Goal: Task Accomplishment & Management: Use online tool/utility

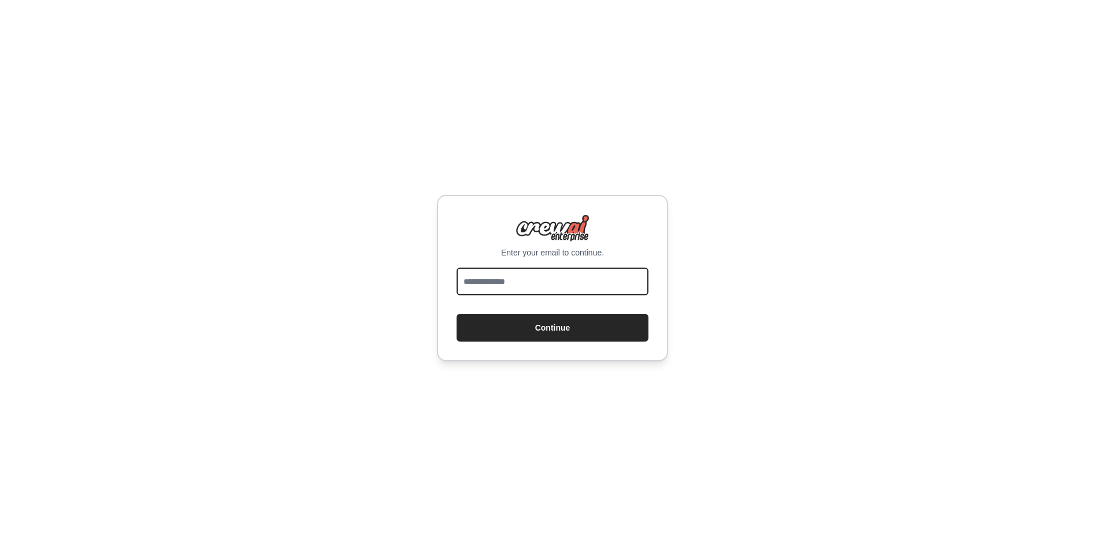
click at [473, 283] on input "email" at bounding box center [553, 282] width 192 height 28
type input "**********"
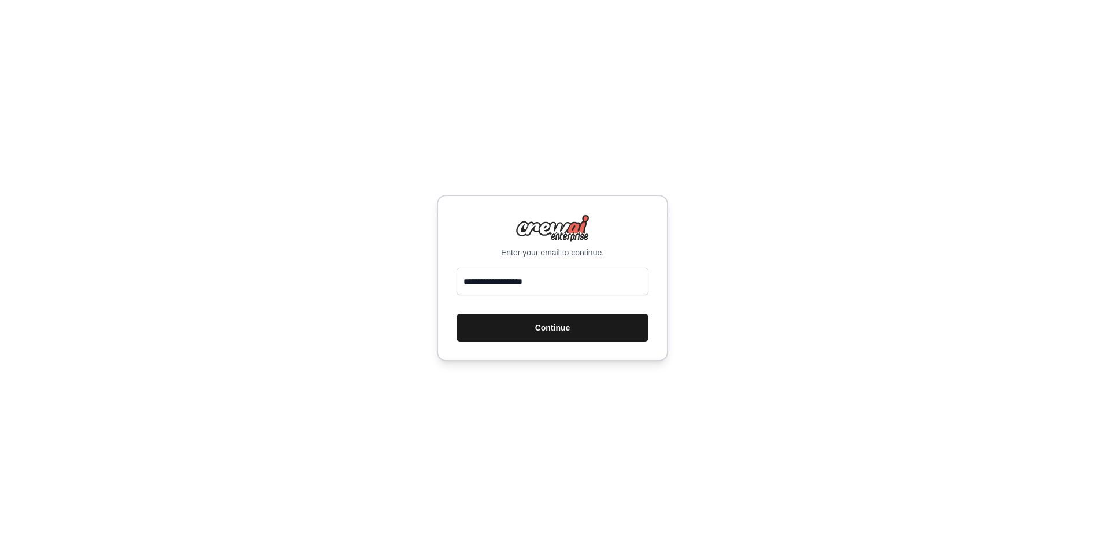
click at [524, 336] on button "Continue" at bounding box center [553, 328] width 192 height 28
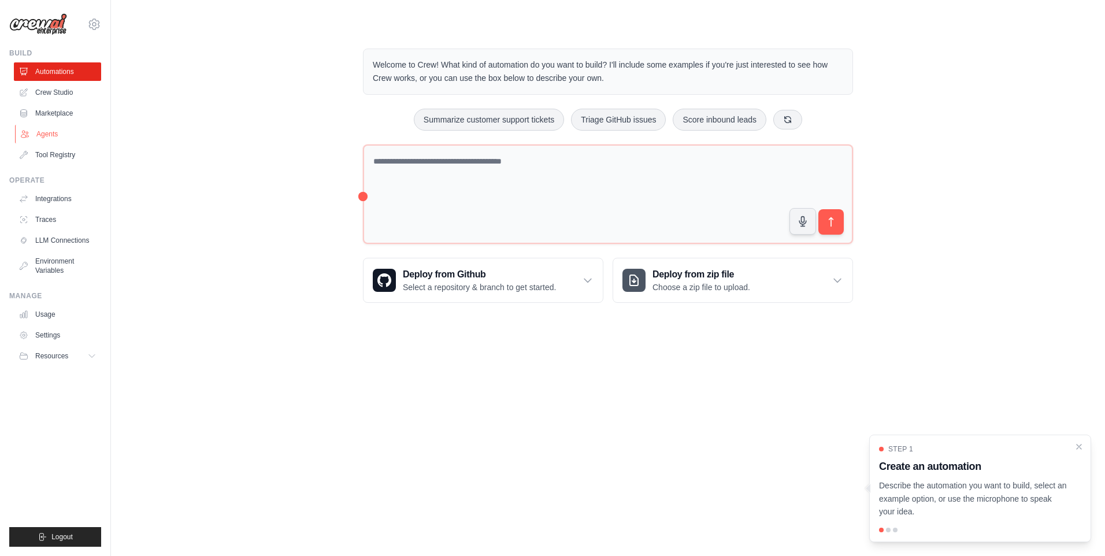
click at [54, 134] on link "Agents" at bounding box center [58, 134] width 87 height 18
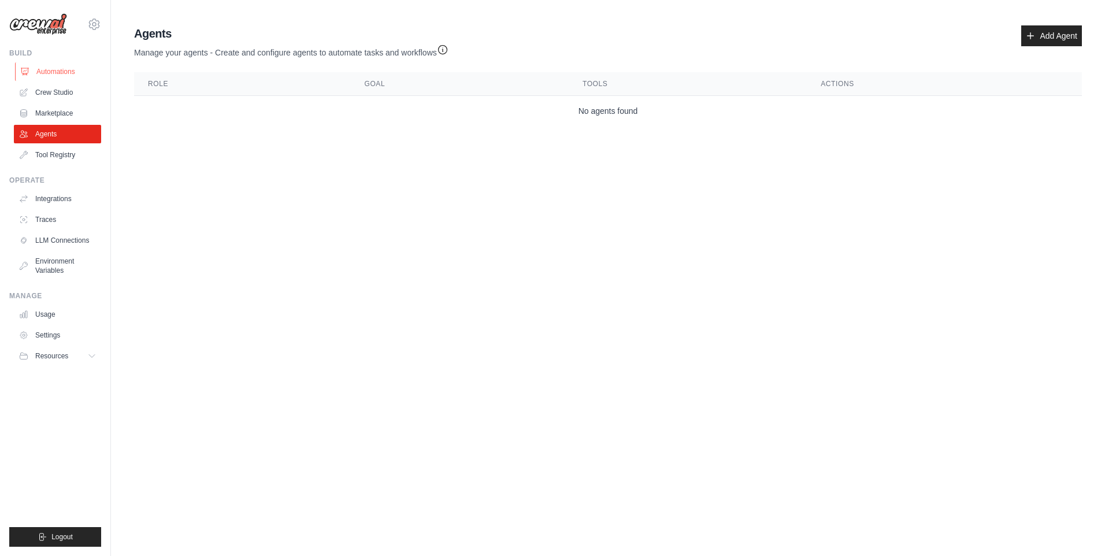
click at [63, 75] on link "Automations" at bounding box center [58, 71] width 87 height 18
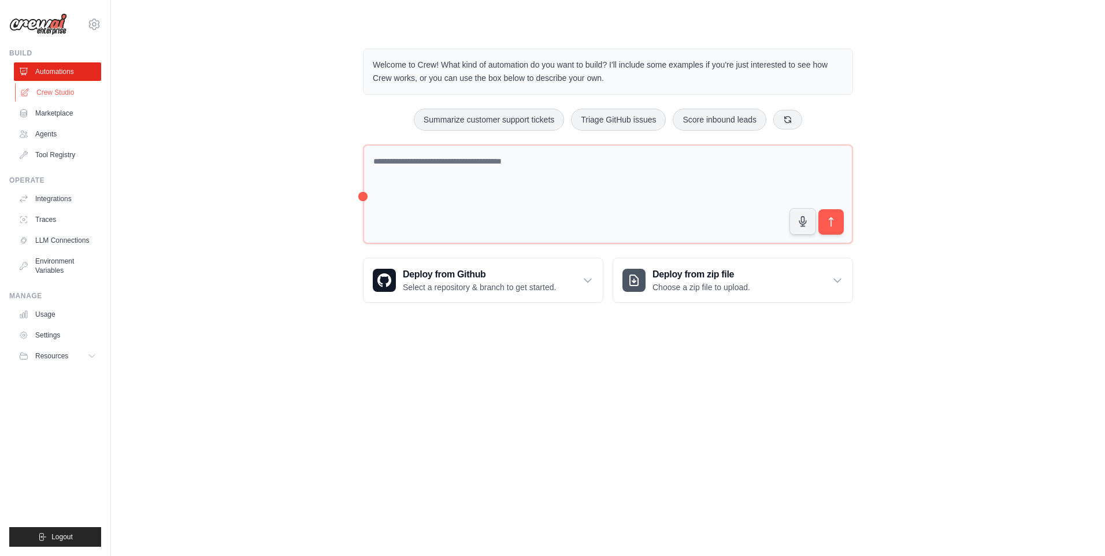
click at [68, 94] on link "Crew Studio" at bounding box center [58, 92] width 87 height 18
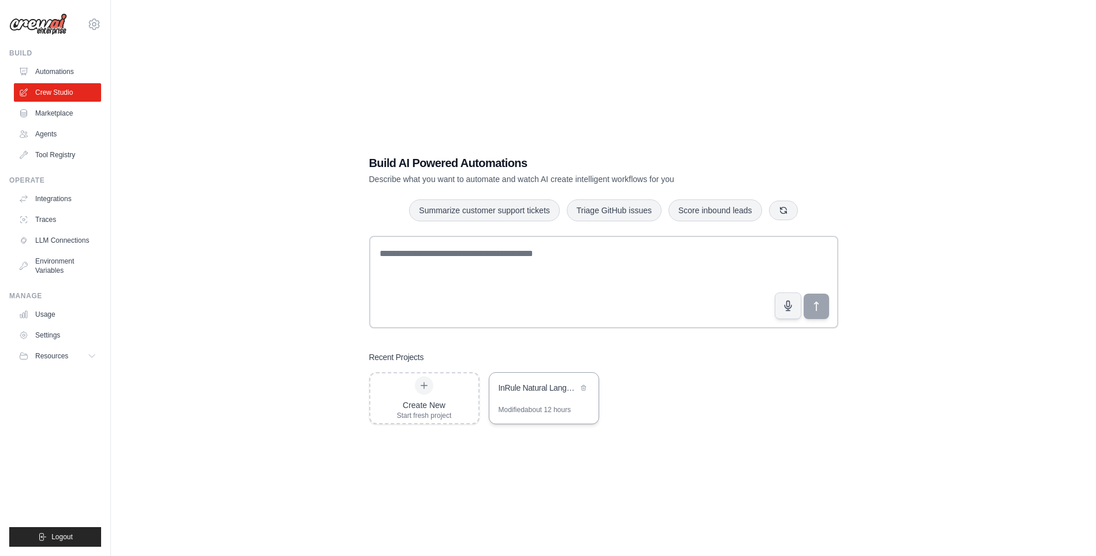
click at [521, 394] on div "InRule Natural Language Converter" at bounding box center [538, 389] width 79 height 14
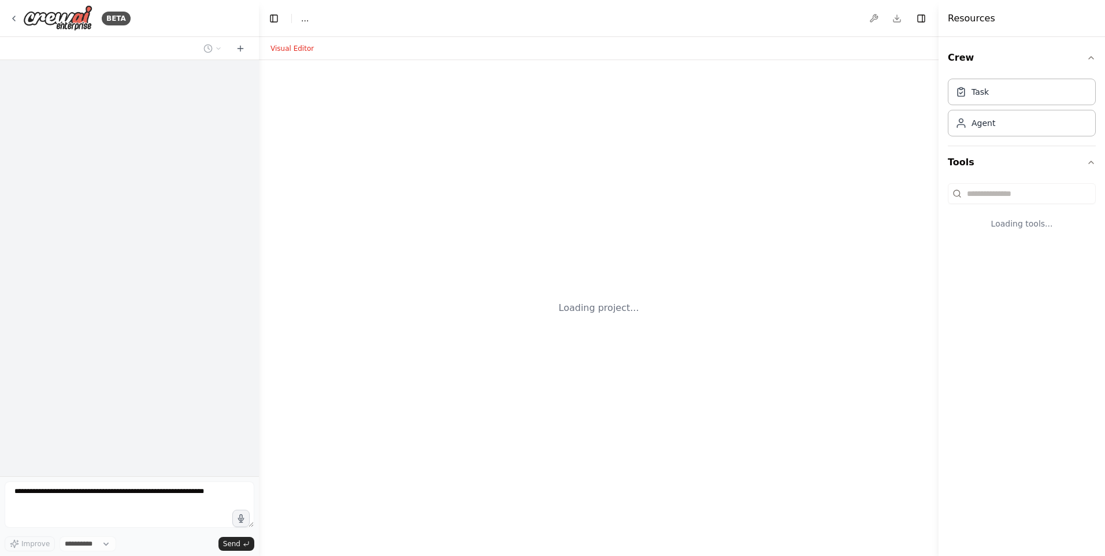
select select "****"
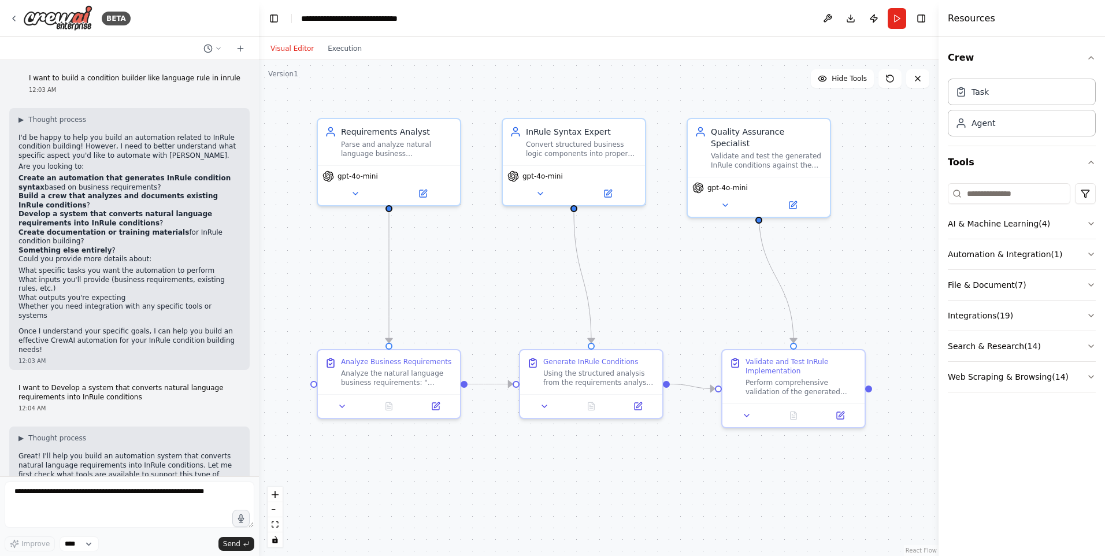
scroll to position [988, 0]
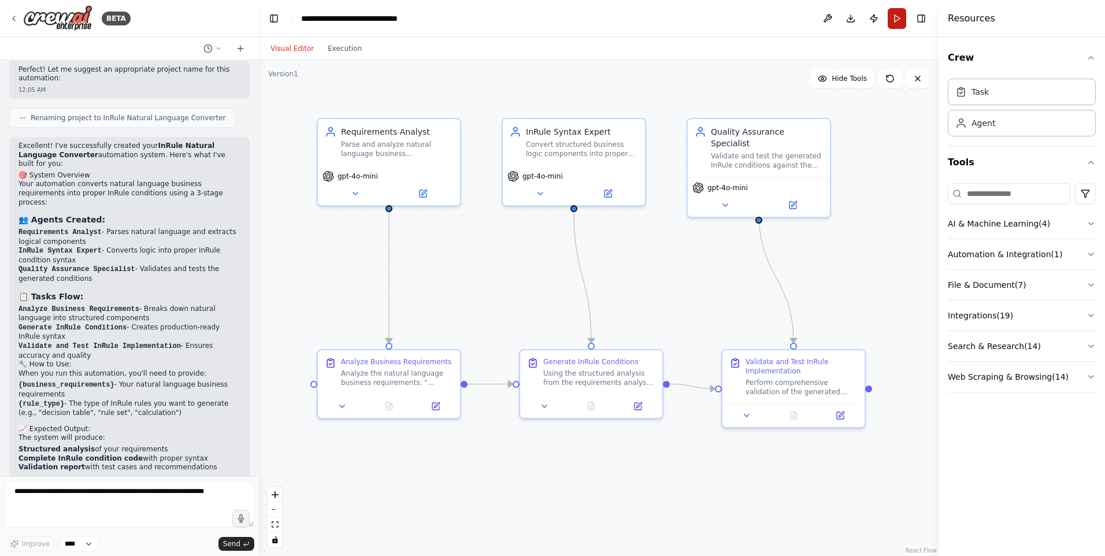
click at [900, 17] on button "Run" at bounding box center [897, 18] width 18 height 21
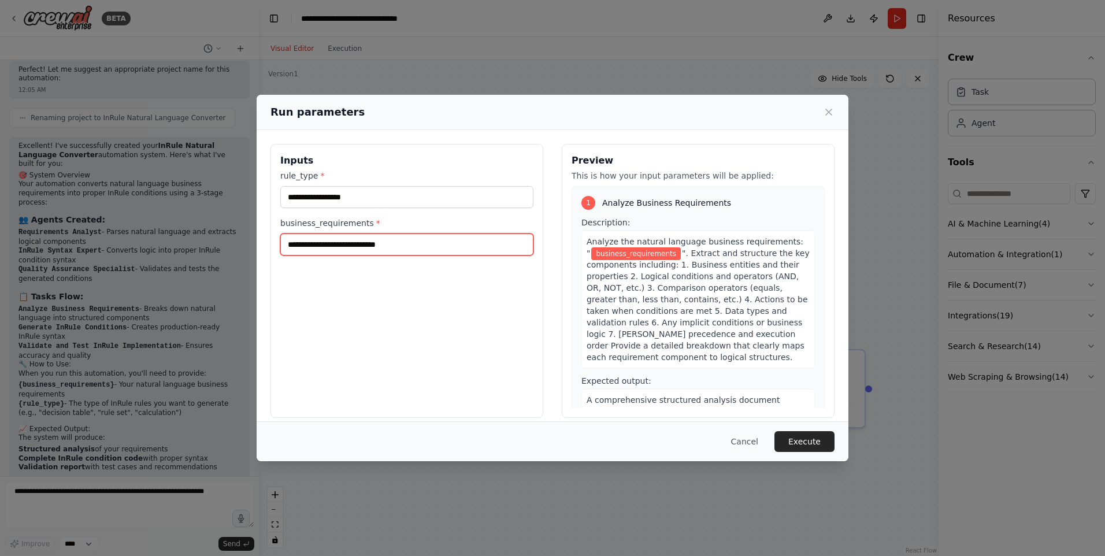
click at [450, 250] on input "business_requirements *" at bounding box center [406, 244] width 253 height 22
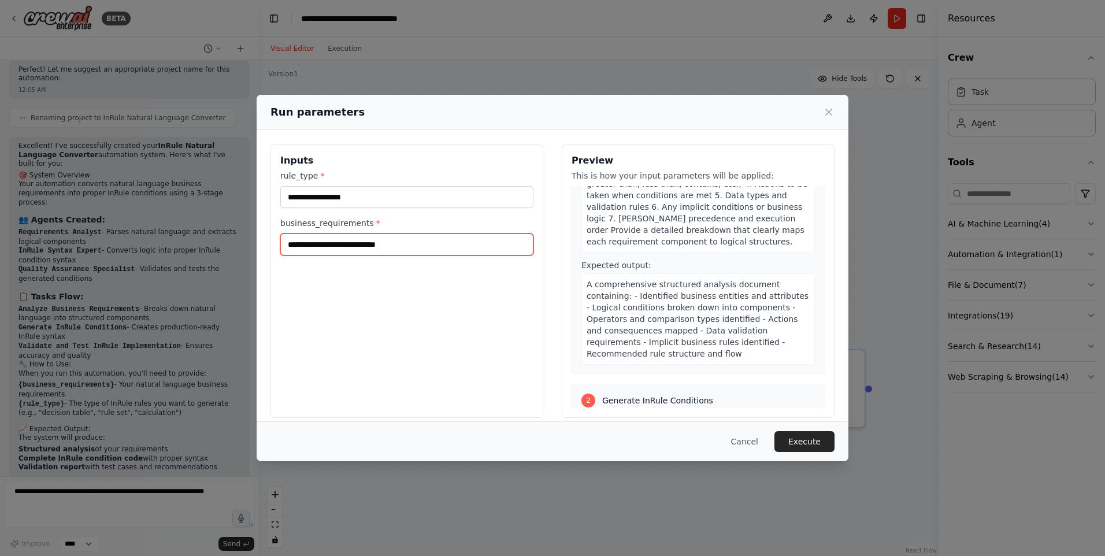
scroll to position [405, 0]
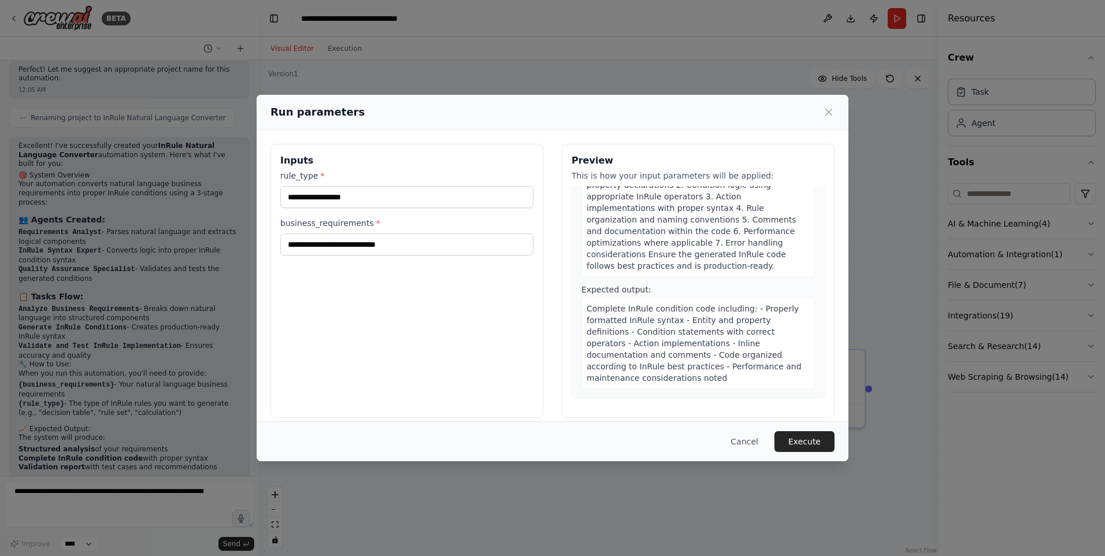
click at [751, 445] on button "Cancel" at bounding box center [745, 441] width 46 height 21
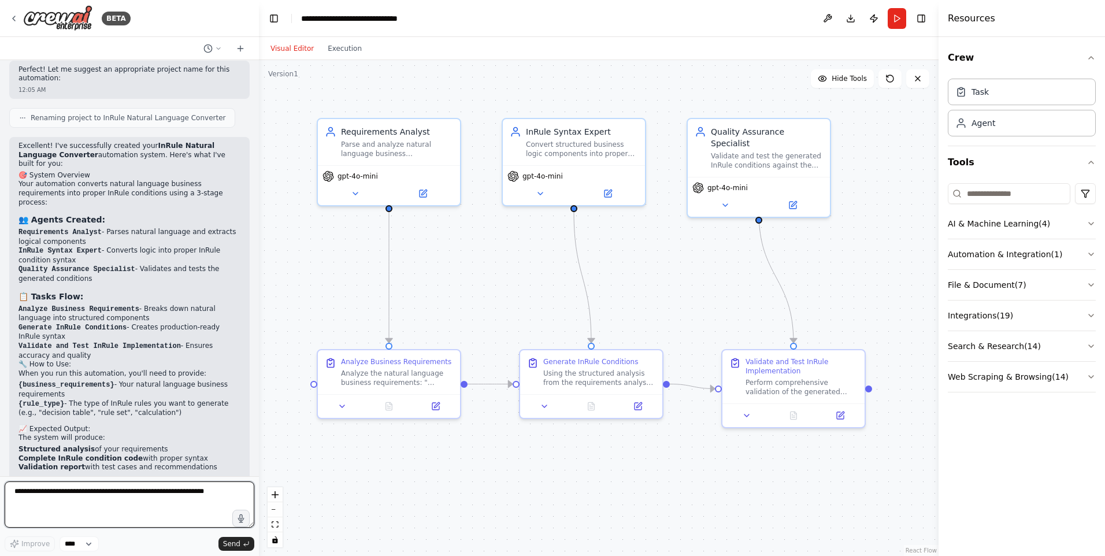
click at [63, 499] on textarea at bounding box center [130, 504] width 250 height 46
click at [70, 505] on textarea "**********" at bounding box center [130, 504] width 250 height 46
click at [92, 545] on select "****" at bounding box center [79, 543] width 39 height 15
click at [187, 508] on textarea "**********" at bounding box center [130, 504] width 250 height 46
click at [121, 500] on textarea "**********" at bounding box center [130, 504] width 250 height 46
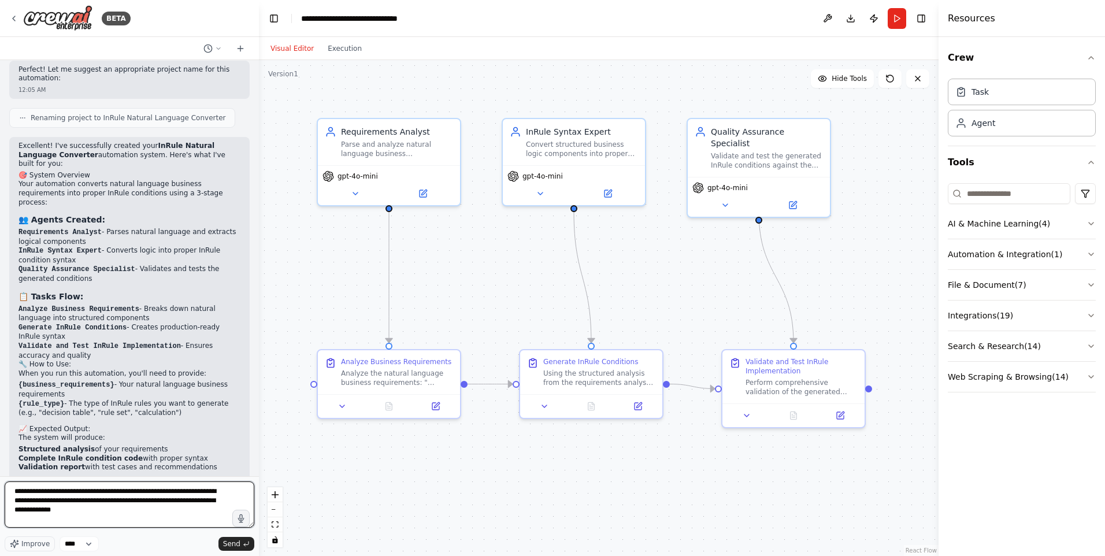
click at [114, 517] on textarea "**********" at bounding box center [130, 504] width 250 height 46
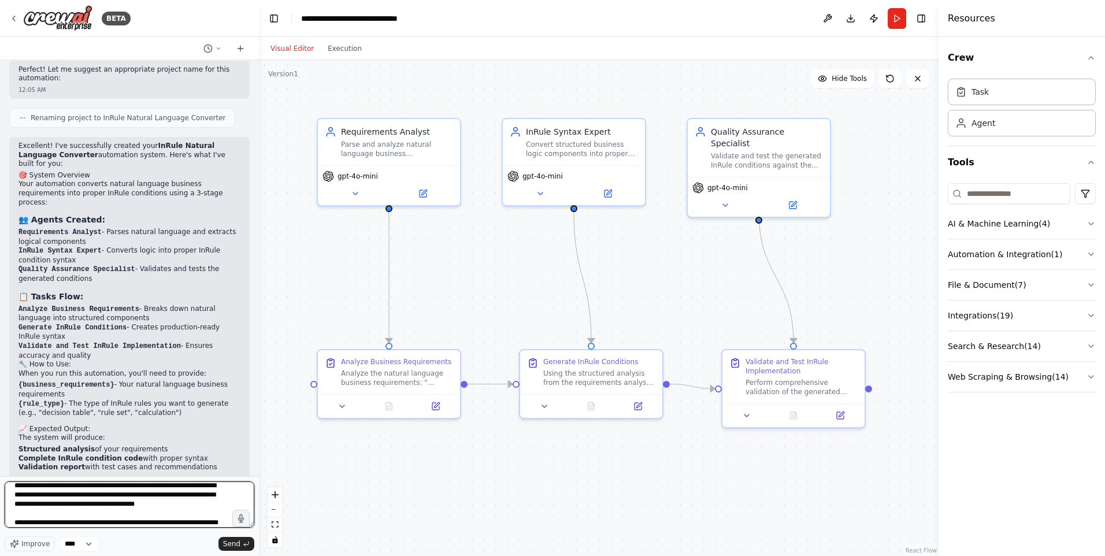
scroll to position [15, 0]
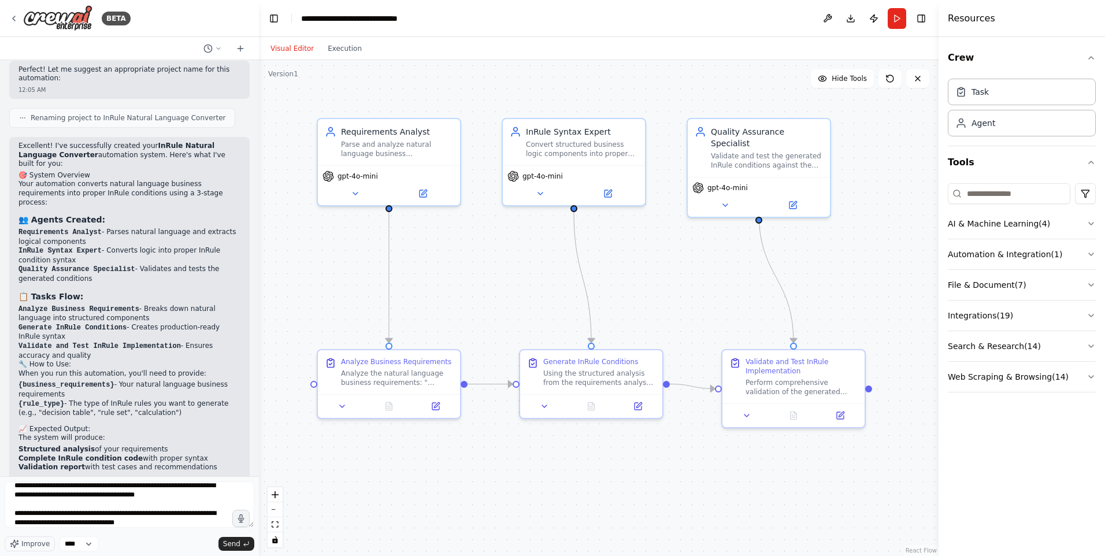
click at [339, 56] on div "Visual Editor Execution" at bounding box center [316, 48] width 105 height 23
click at [128, 529] on div "**********" at bounding box center [130, 506] width 250 height 50
click at [134, 522] on textarea "**********" at bounding box center [130, 504] width 250 height 46
click at [341, 49] on button "Execution" at bounding box center [345, 49] width 48 height 14
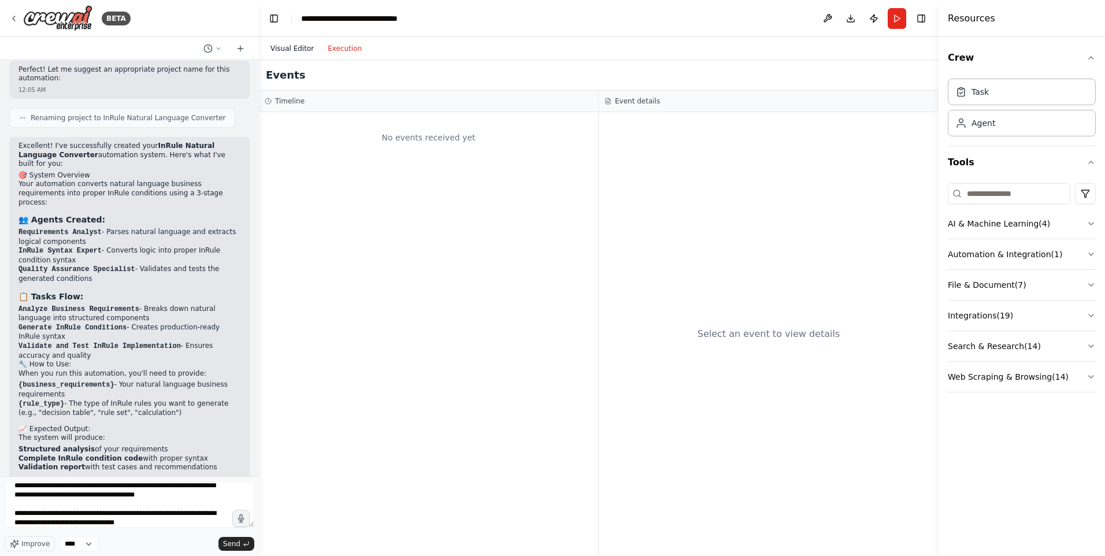
click at [304, 48] on button "Visual Editor" at bounding box center [292, 49] width 57 height 14
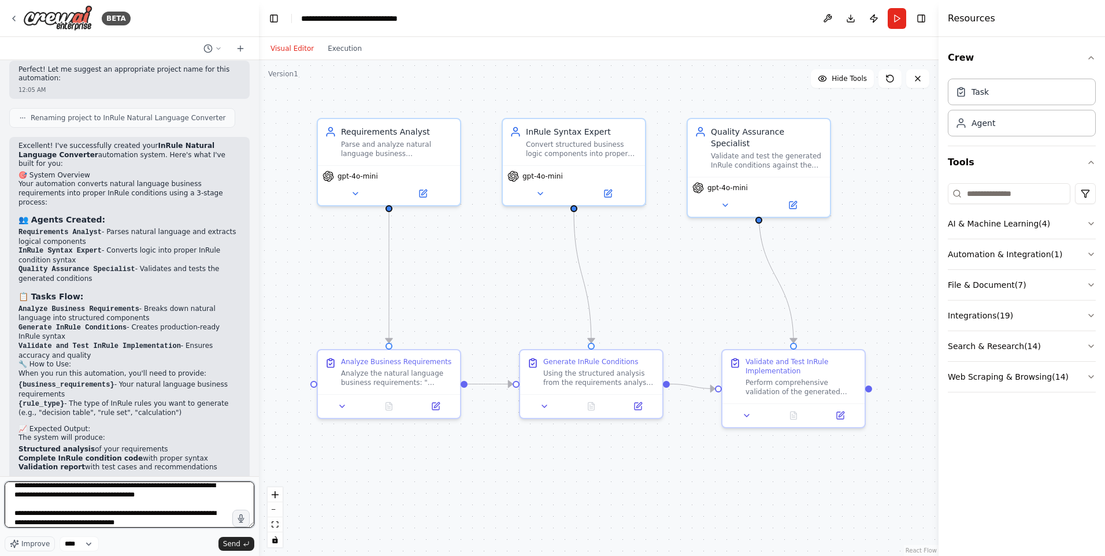
click at [125, 527] on textarea "**********" at bounding box center [130, 504] width 250 height 46
click at [131, 524] on textarea "**********" at bounding box center [130, 504] width 250 height 46
type textarea "**********"
click at [228, 543] on span "Send" at bounding box center [231, 543] width 17 height 9
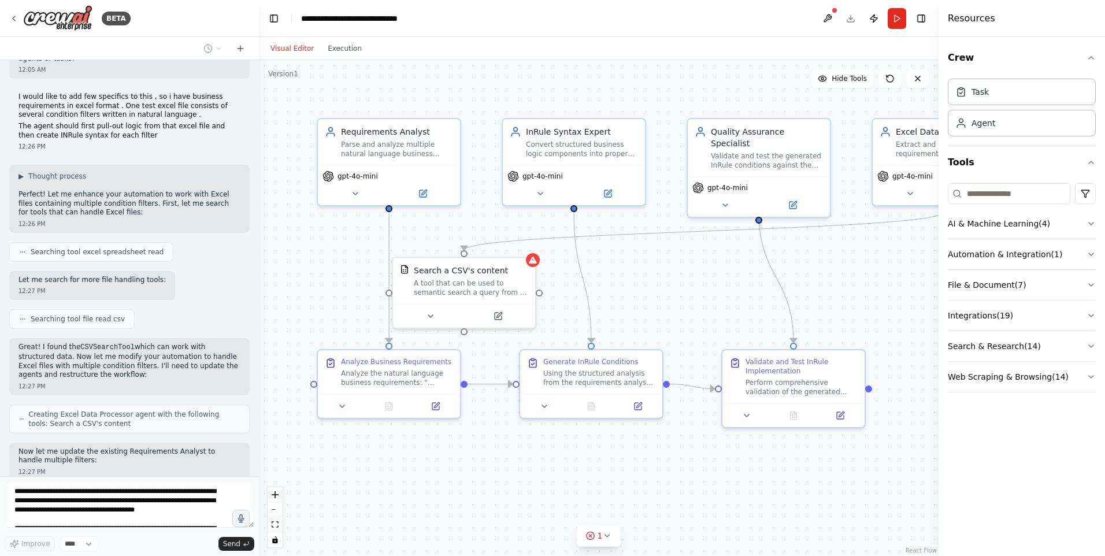
scroll to position [1449, 0]
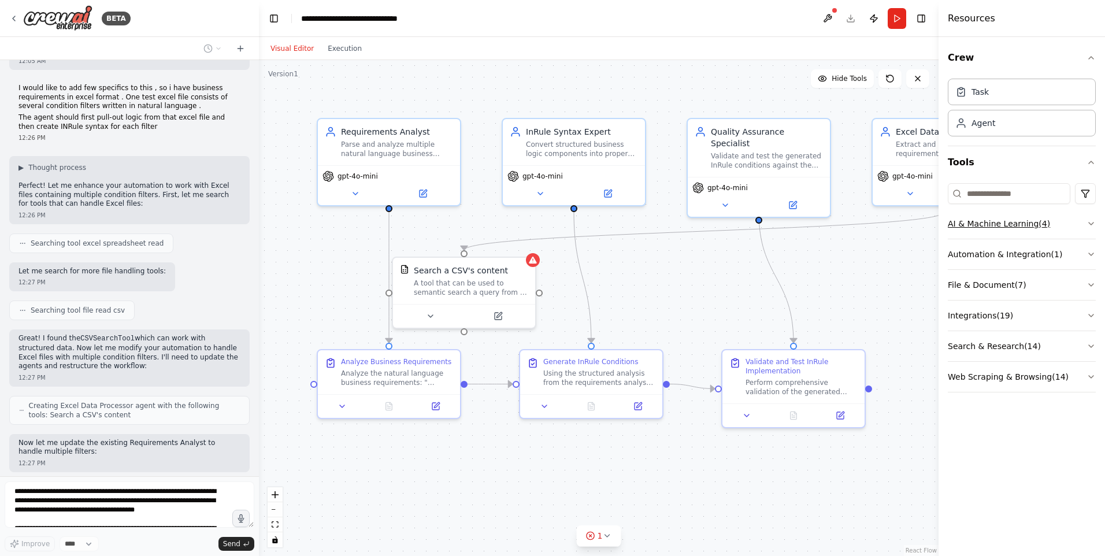
click at [1089, 224] on icon "button" at bounding box center [1090, 223] width 9 height 9
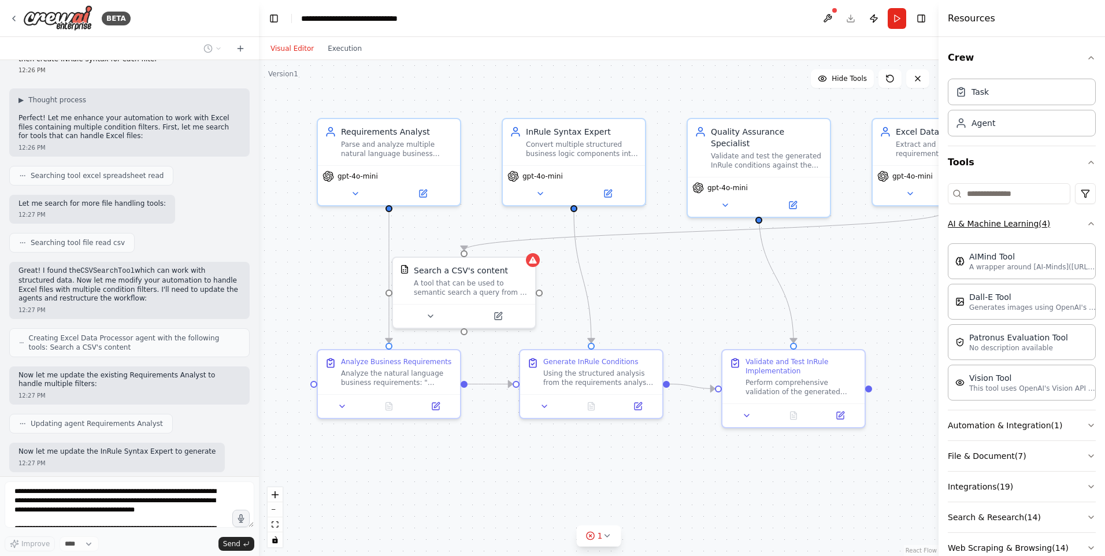
scroll to position [1526, 0]
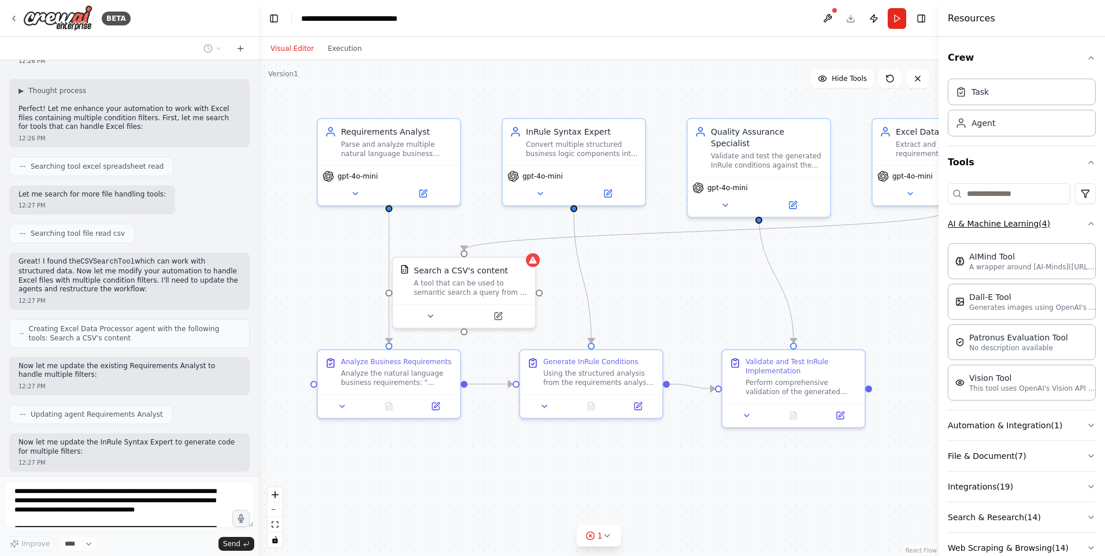
click at [1086, 224] on icon "button" at bounding box center [1090, 223] width 9 height 9
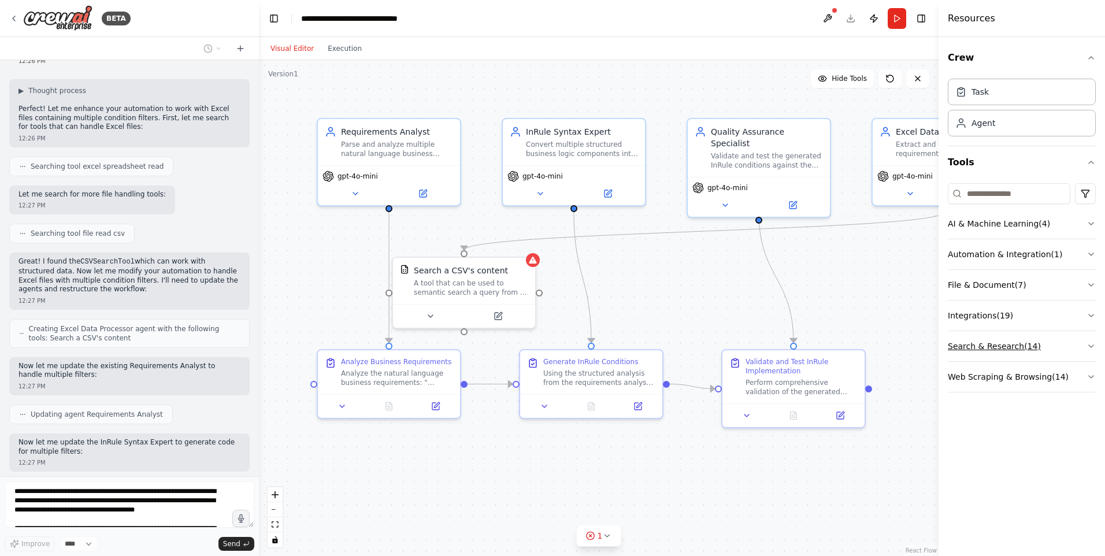
click at [1084, 344] on button "Search & Research ( 14 )" at bounding box center [1022, 346] width 148 height 30
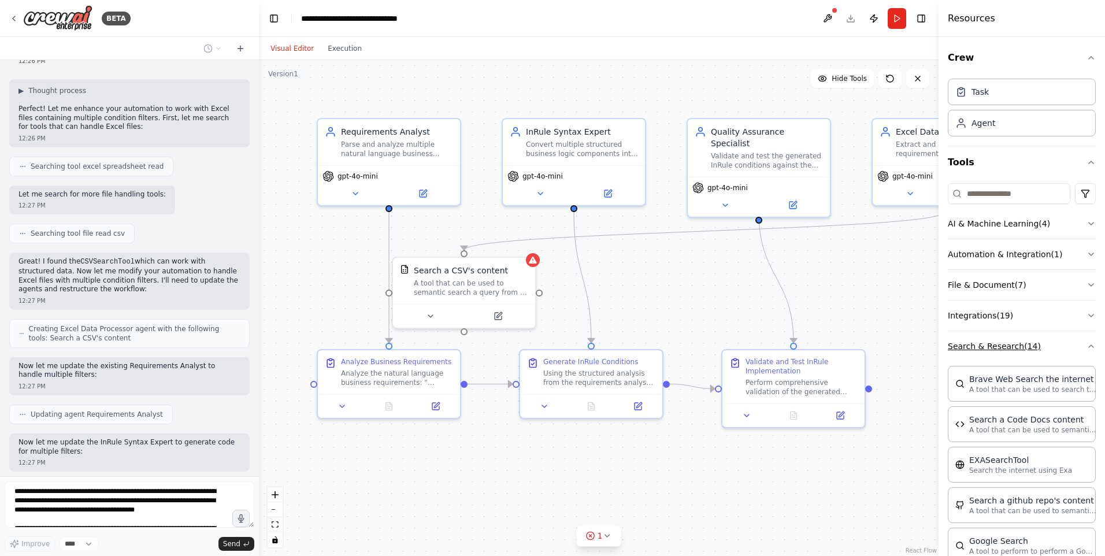
click at [1086, 344] on icon "button" at bounding box center [1090, 346] width 9 height 9
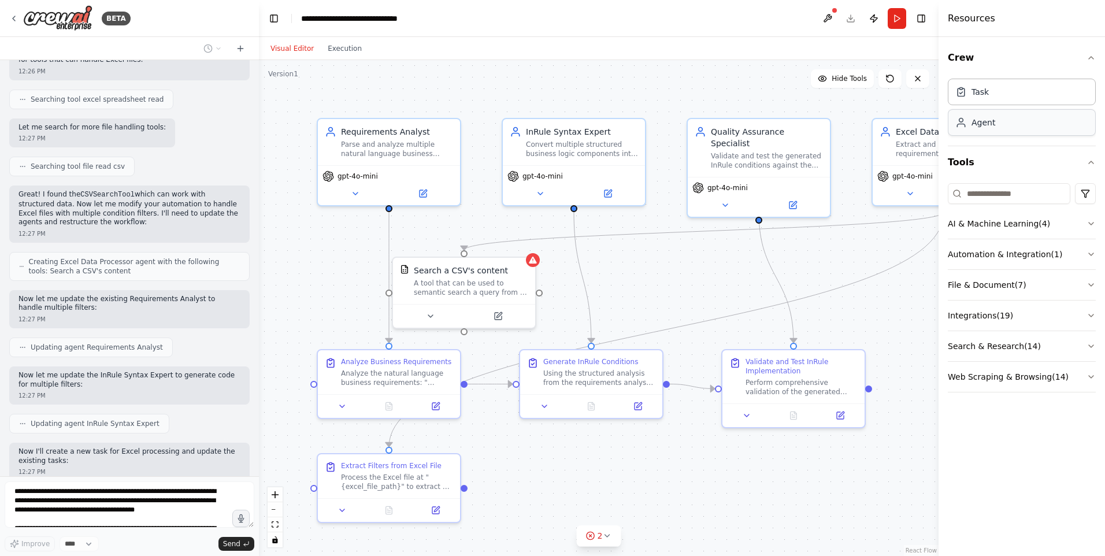
scroll to position [1602, 0]
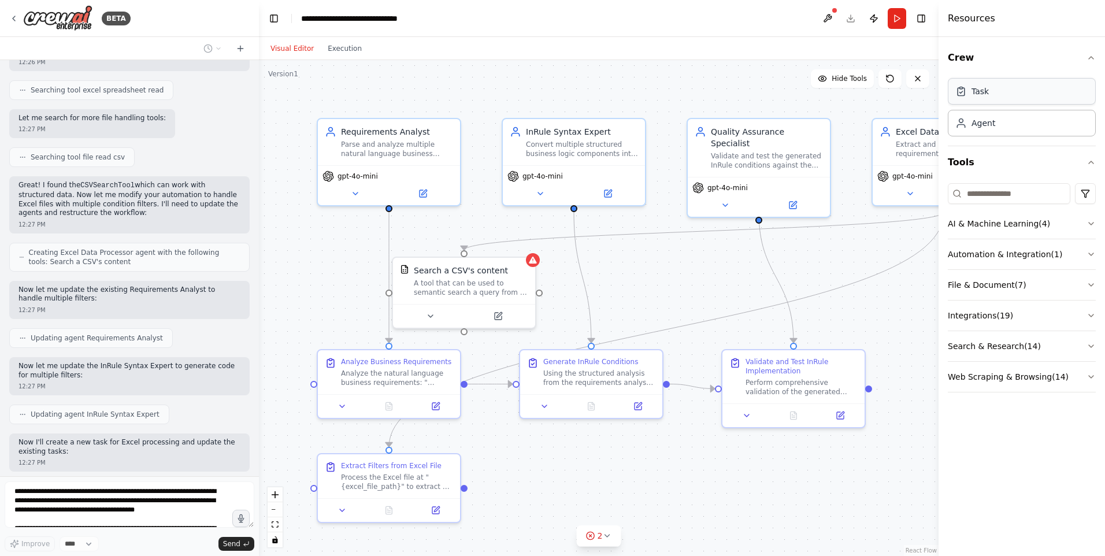
click at [1004, 92] on div "Task" at bounding box center [1022, 91] width 148 height 27
click at [1006, 126] on div "Agent" at bounding box center [1022, 122] width 148 height 27
click at [923, 18] on button "Toggle Right Sidebar" at bounding box center [921, 18] width 16 height 16
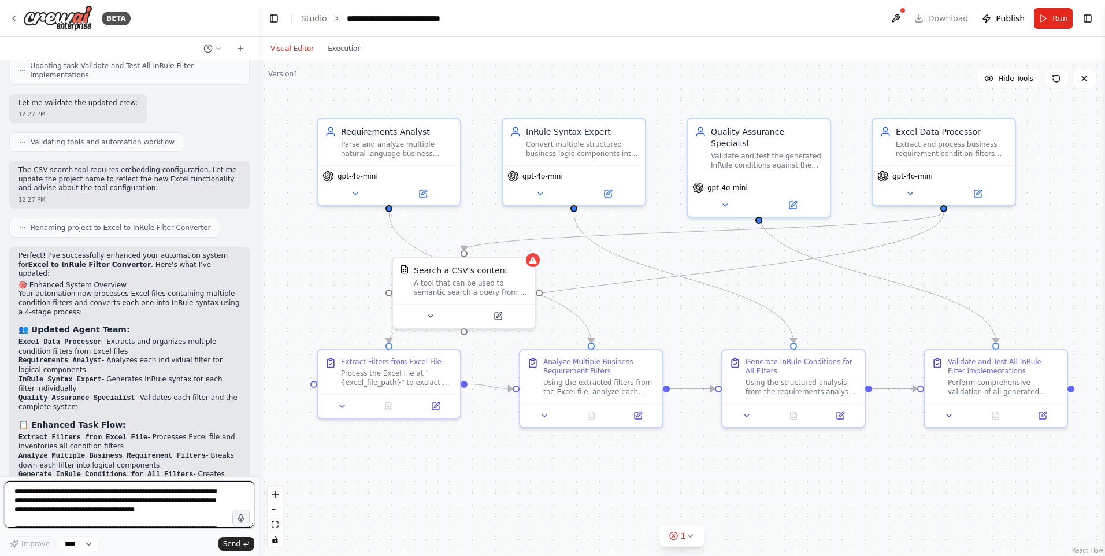
scroll to position [2113, 0]
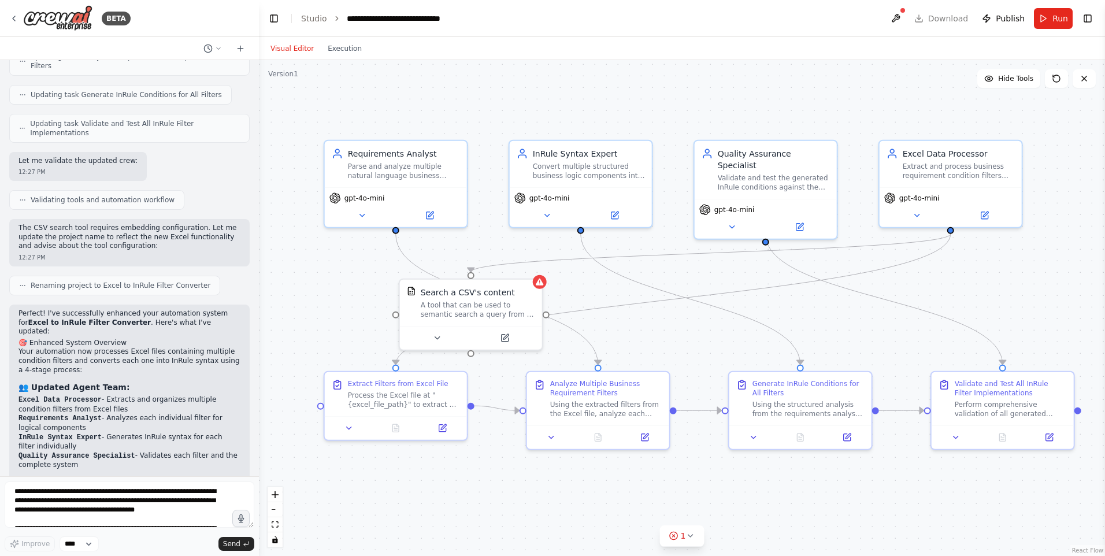
drag, startPoint x: 662, startPoint y: 314, endPoint x: 692, endPoint y: 336, distance: 36.9
click at [692, 336] on div ".deletable-edge-delete-btn { width: 20px; height: 20px; border: 0px solid #ffff…" at bounding box center [682, 308] width 846 height 496
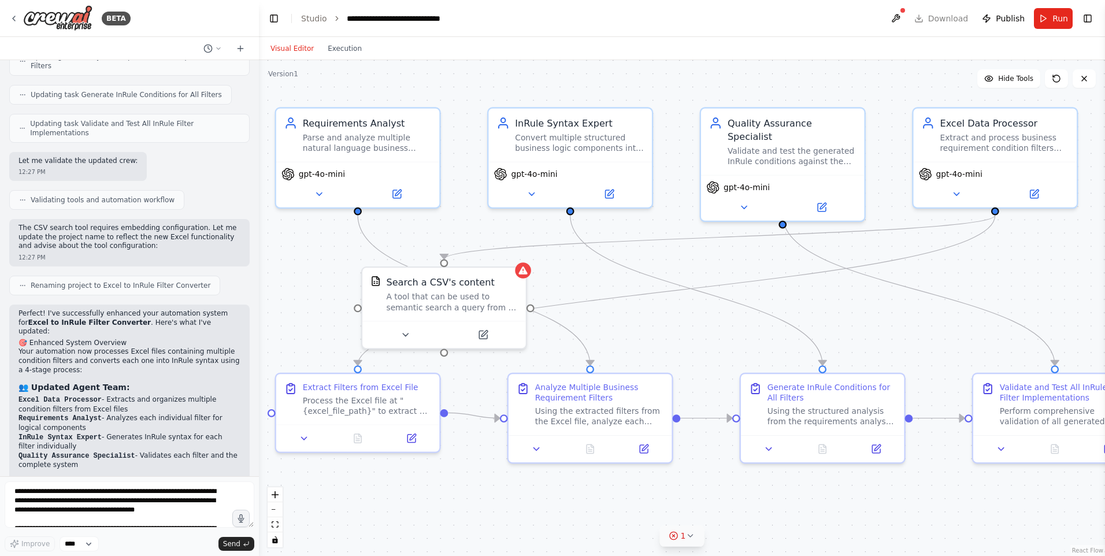
click at [686, 536] on icon at bounding box center [689, 535] width 9 height 9
click at [766, 506] on button at bounding box center [773, 506] width 20 height 14
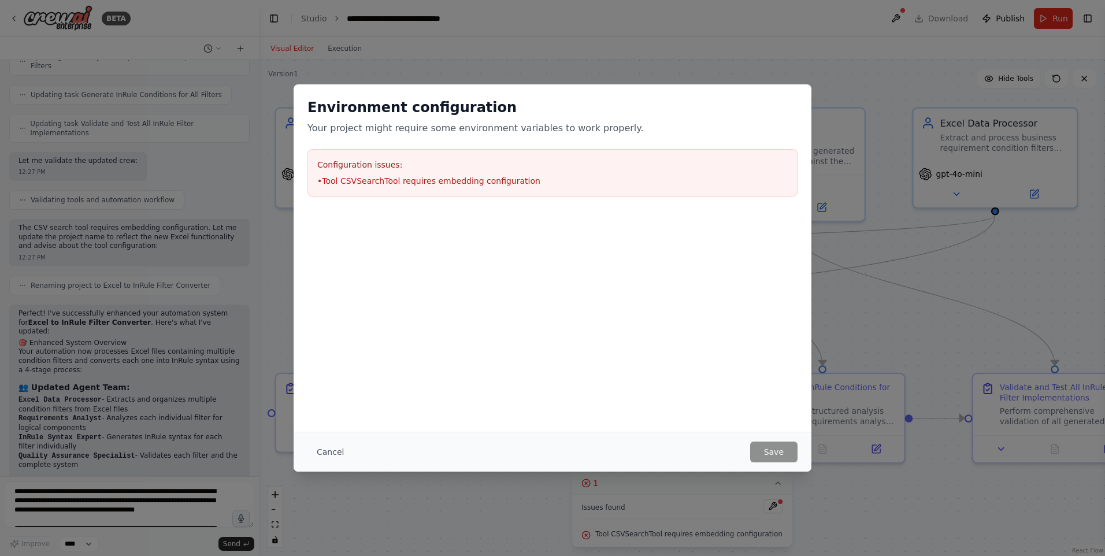
click at [598, 192] on div "Configuration issues: • Tool CSVSearchTool requires embedding configuration" at bounding box center [552, 172] width 490 height 47
click at [332, 451] on button "Cancel" at bounding box center [330, 452] width 46 height 21
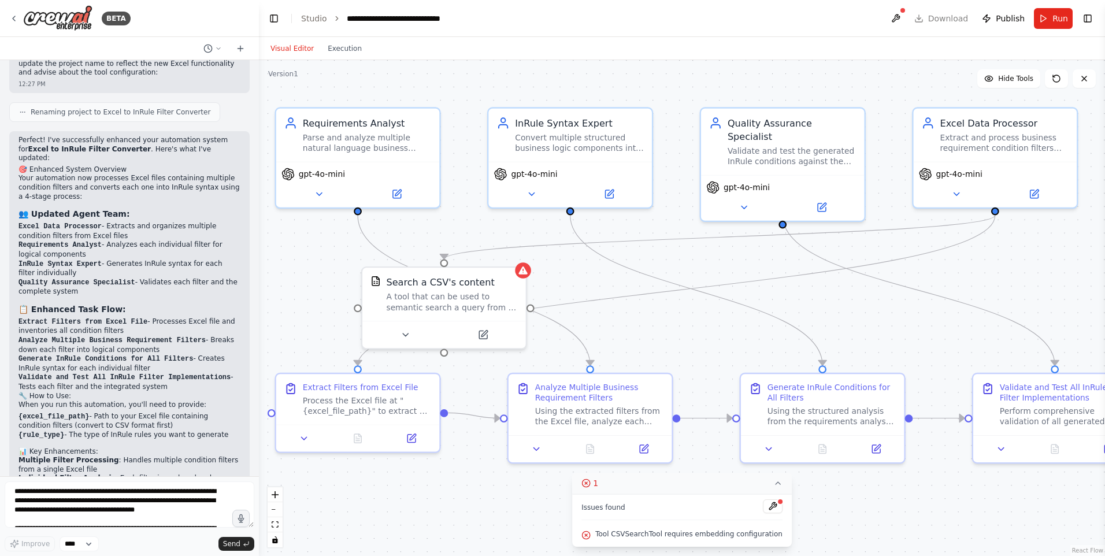
scroll to position [2344, 0]
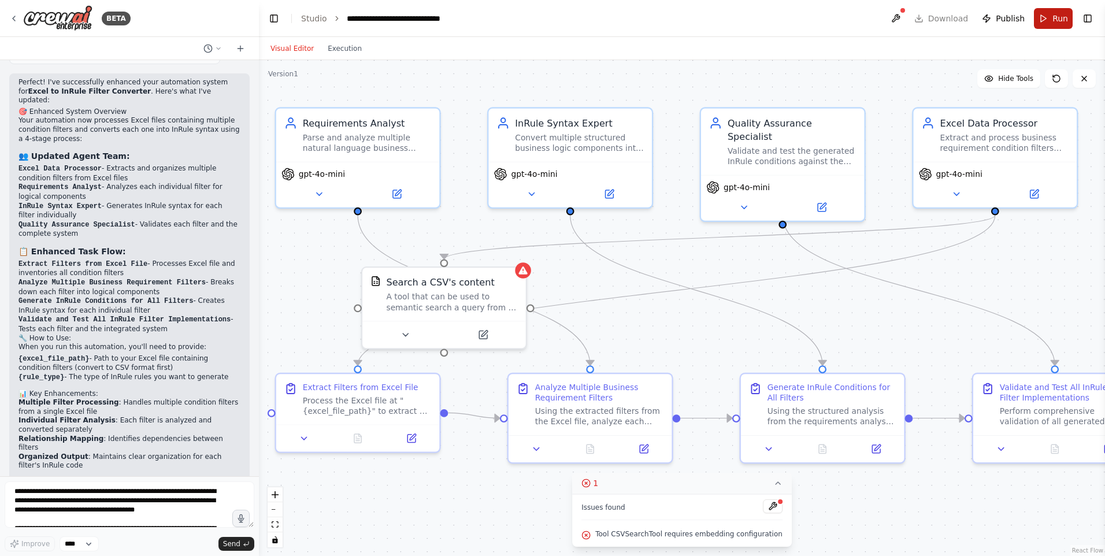
click at [1063, 17] on span "Run" at bounding box center [1060, 19] width 16 height 12
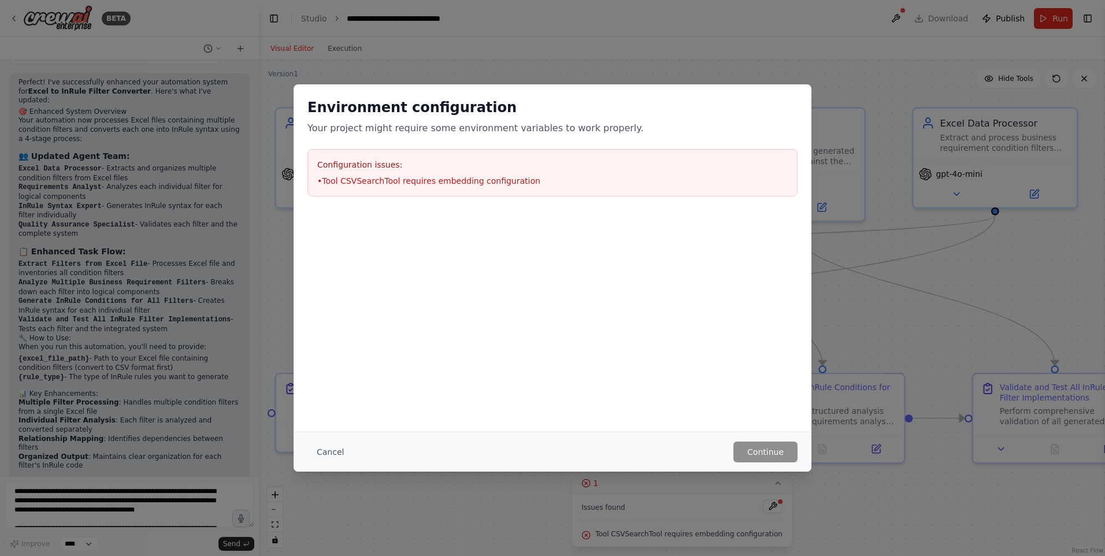
click at [447, 183] on li "• Tool CSVSearchTool requires embedding configuration" at bounding box center [552, 181] width 470 height 12
click at [324, 452] on button "Cancel" at bounding box center [330, 452] width 46 height 21
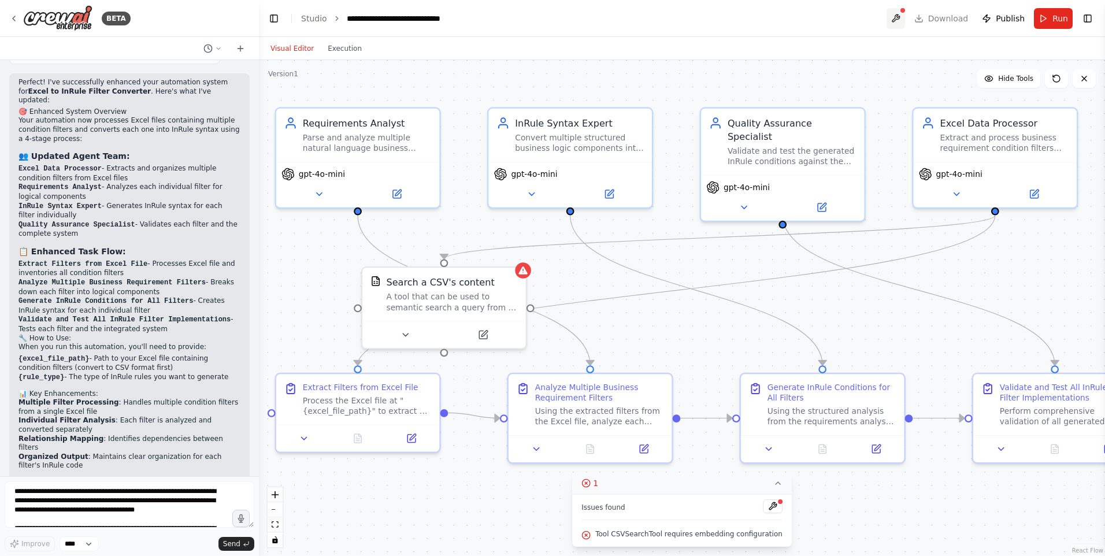
click at [902, 24] on button at bounding box center [896, 18] width 18 height 21
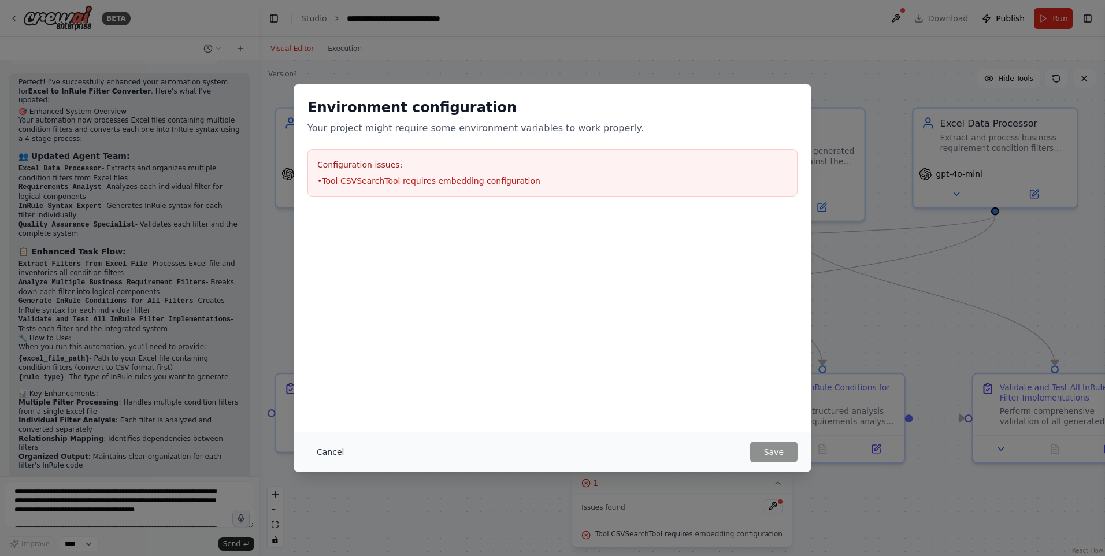
click at [333, 452] on button "Cancel" at bounding box center [330, 452] width 46 height 21
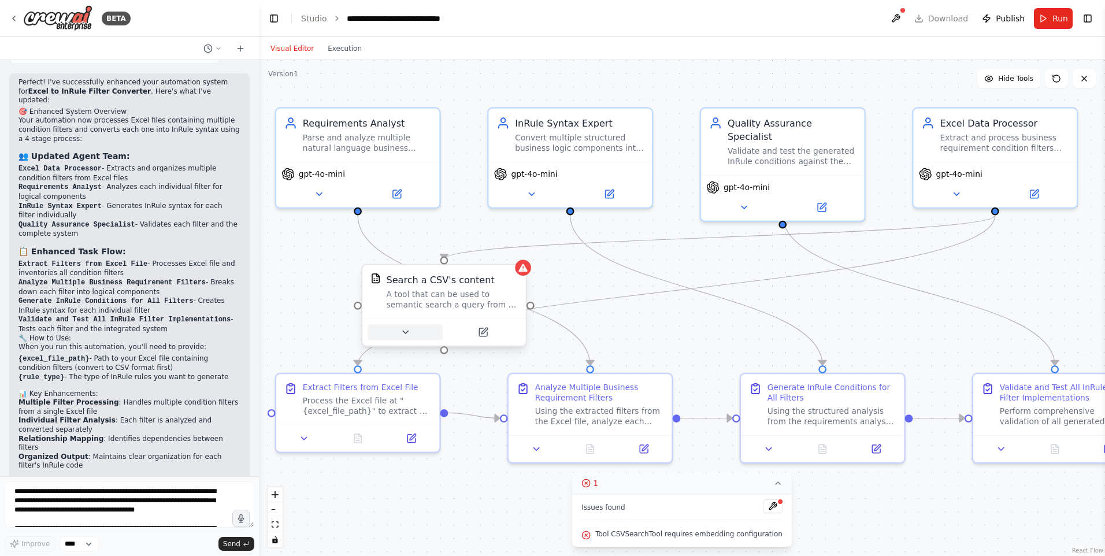
click at [409, 333] on icon at bounding box center [405, 332] width 10 height 10
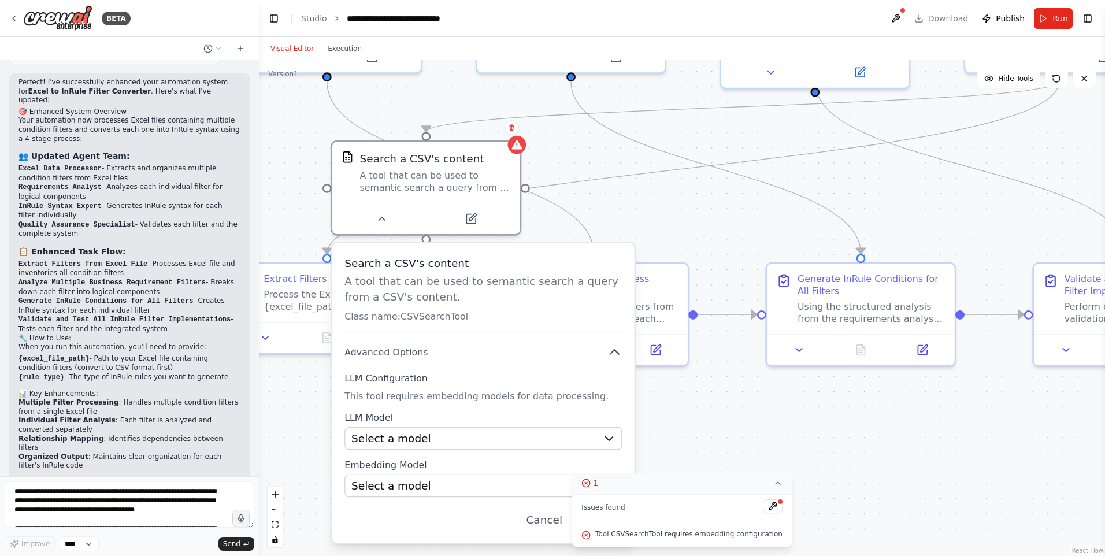
drag, startPoint x: 861, startPoint y: 313, endPoint x: 848, endPoint y: 199, distance: 115.2
click at [850, 199] on div ".deletable-edge-delete-btn { width: 20px; height: 20px; border: 0px solid #ffff…" at bounding box center [682, 308] width 846 height 496
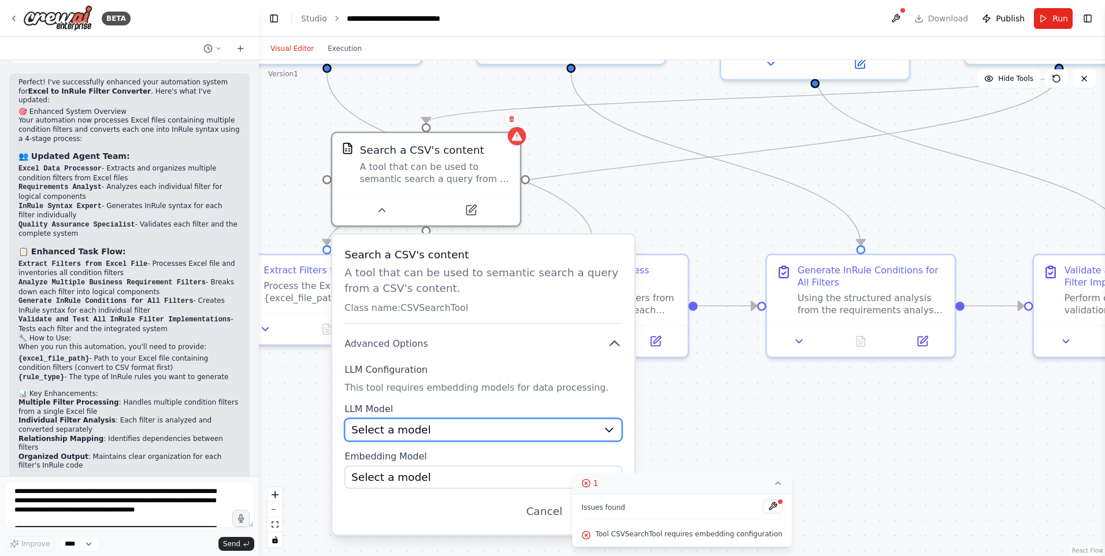
click at [493, 436] on div "Select a model" at bounding box center [474, 429] width 246 height 15
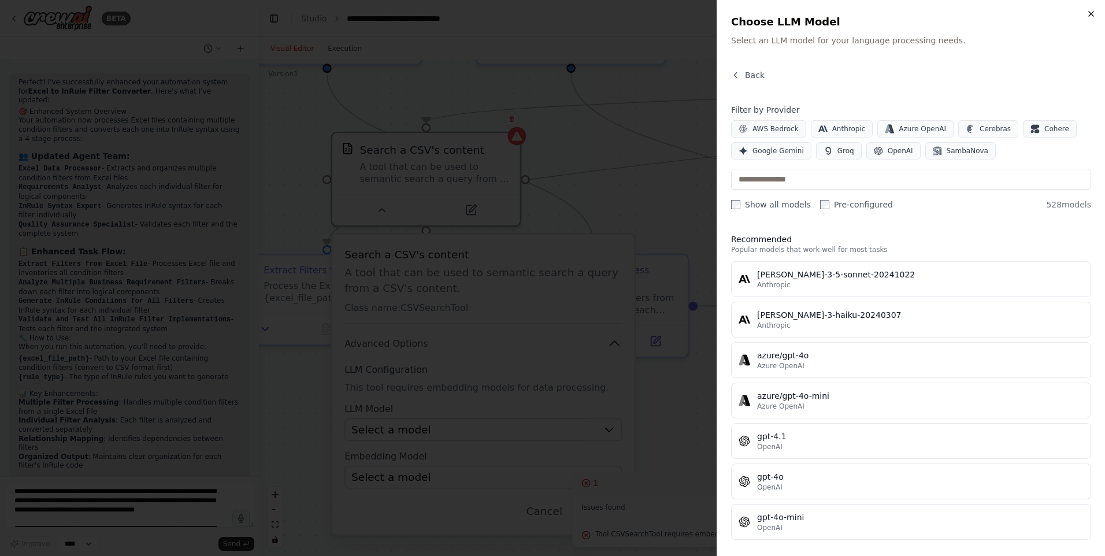
click at [1091, 14] on icon "button" at bounding box center [1091, 14] width 5 height 5
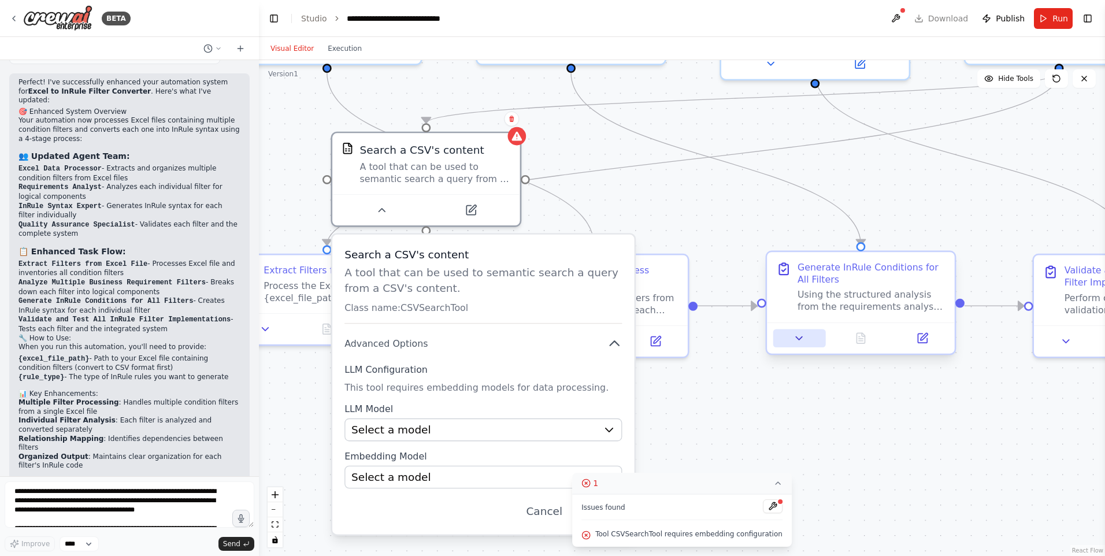
click at [803, 339] on icon at bounding box center [799, 338] width 12 height 12
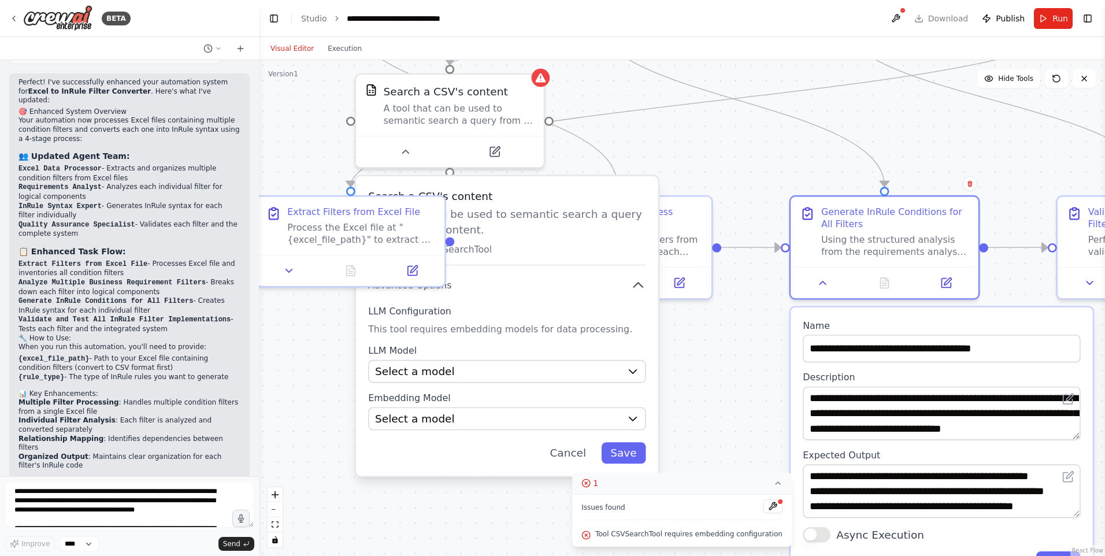
drag, startPoint x: 1036, startPoint y: 220, endPoint x: 1065, endPoint y: 173, distance: 55.8
click at [1065, 172] on div ".deletable-edge-delete-btn { width: 20px; height: 20px; border: 0px solid #ffff…" at bounding box center [682, 308] width 846 height 496
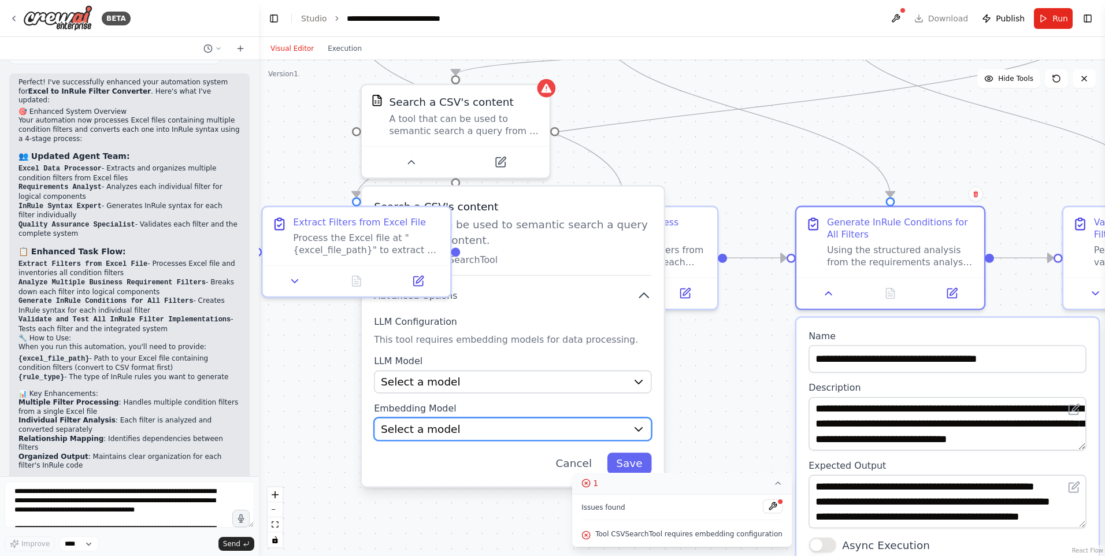
click at [535, 424] on div "Select a model" at bounding box center [504, 428] width 246 height 15
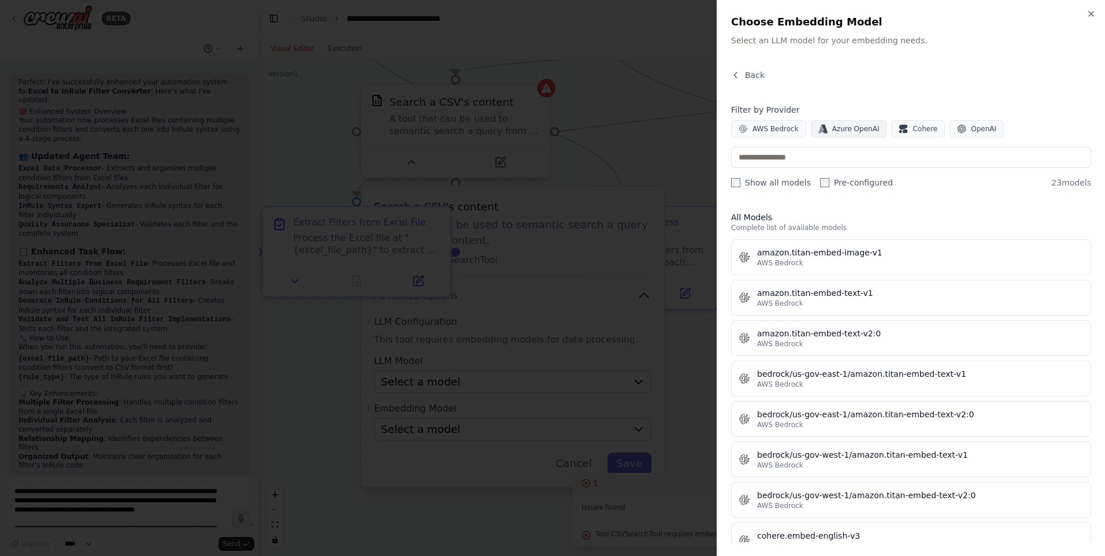
click at [857, 131] on span "Azure OpenAI" at bounding box center [855, 128] width 47 height 9
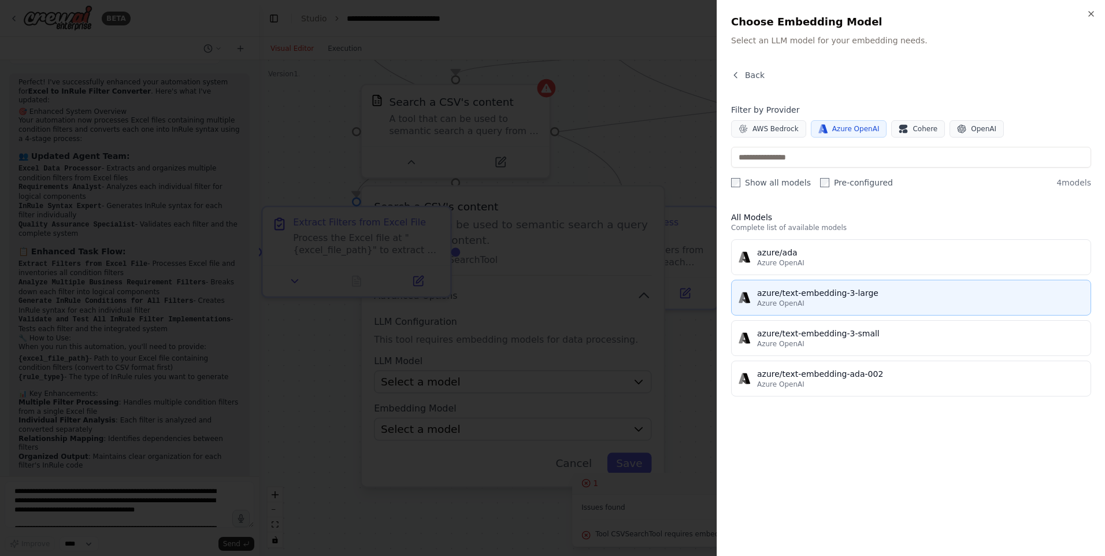
click at [835, 291] on div "azure/text-embedding-3-large" at bounding box center [920, 293] width 327 height 12
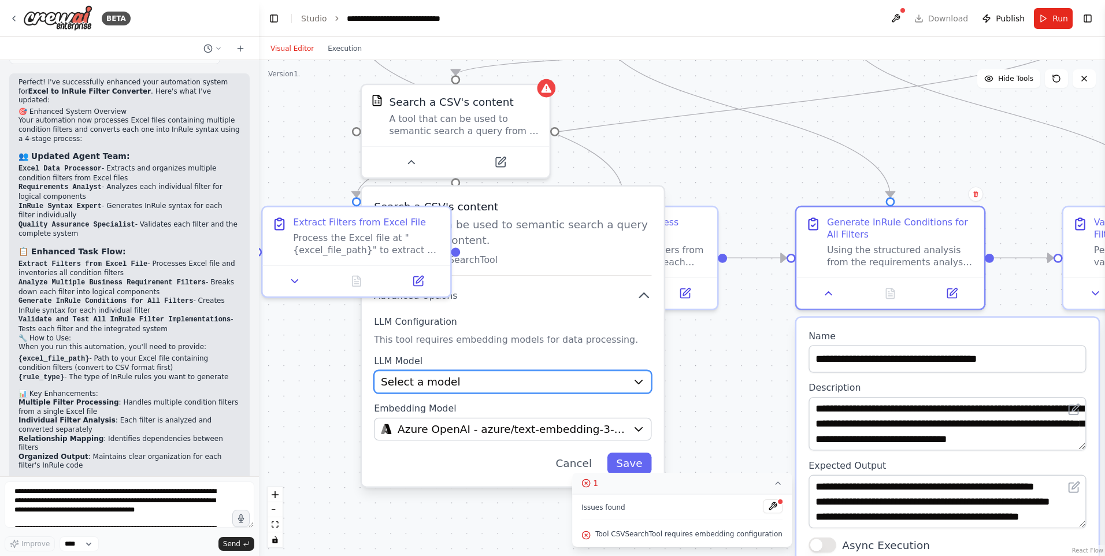
click at [572, 380] on div "Select a model" at bounding box center [504, 381] width 246 height 15
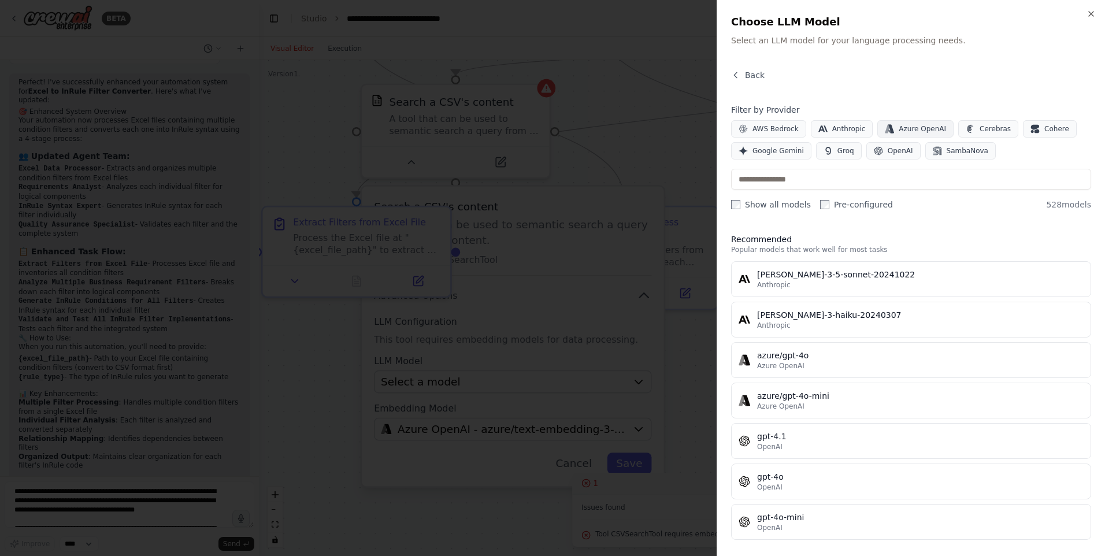
click at [912, 125] on span "Azure OpenAI" at bounding box center [922, 128] width 47 height 9
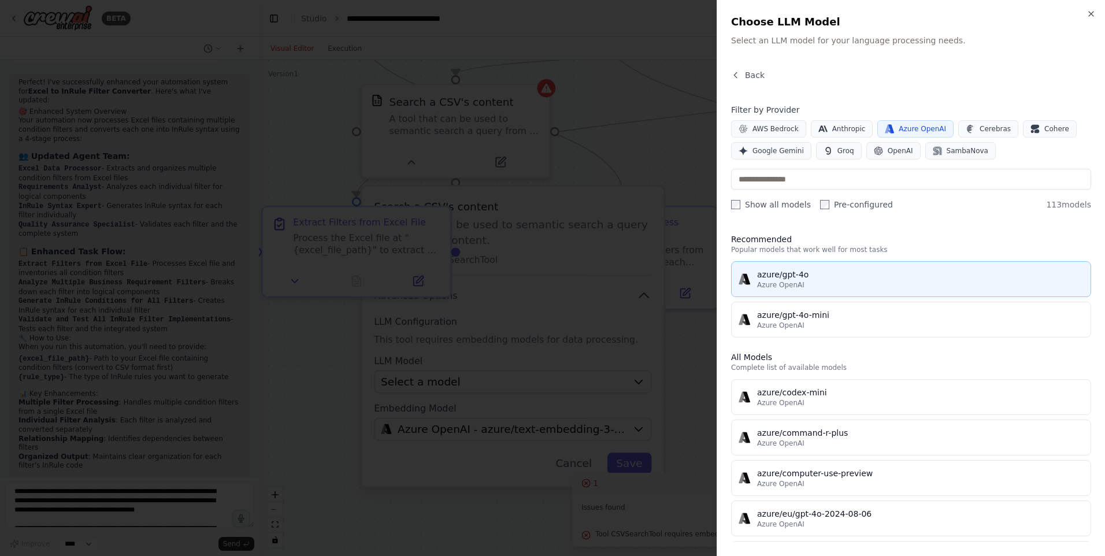
click at [812, 278] on div "azure/gpt-4o" at bounding box center [920, 275] width 327 height 12
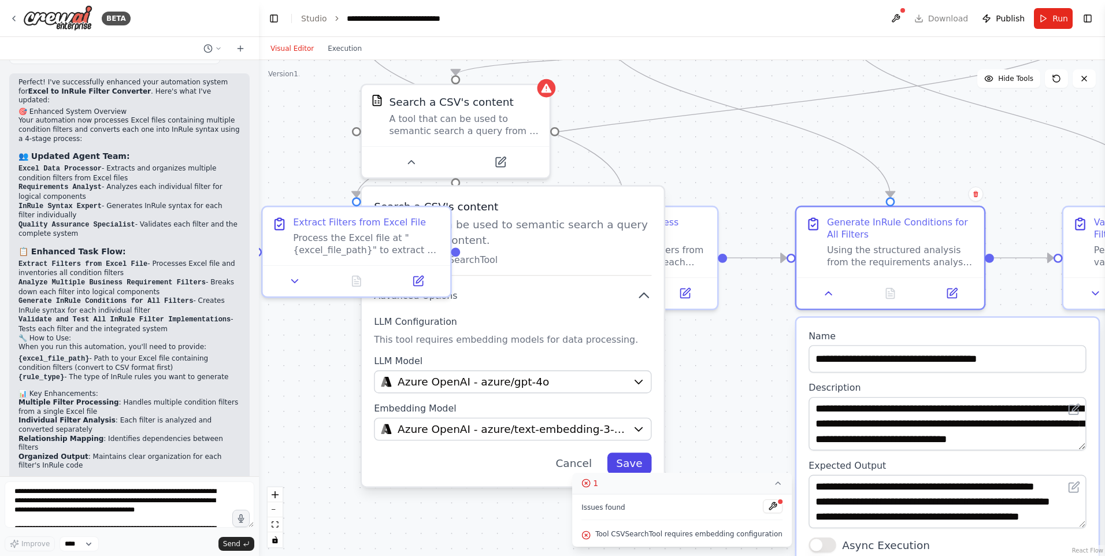
click at [628, 461] on button "Save" at bounding box center [629, 463] width 44 height 21
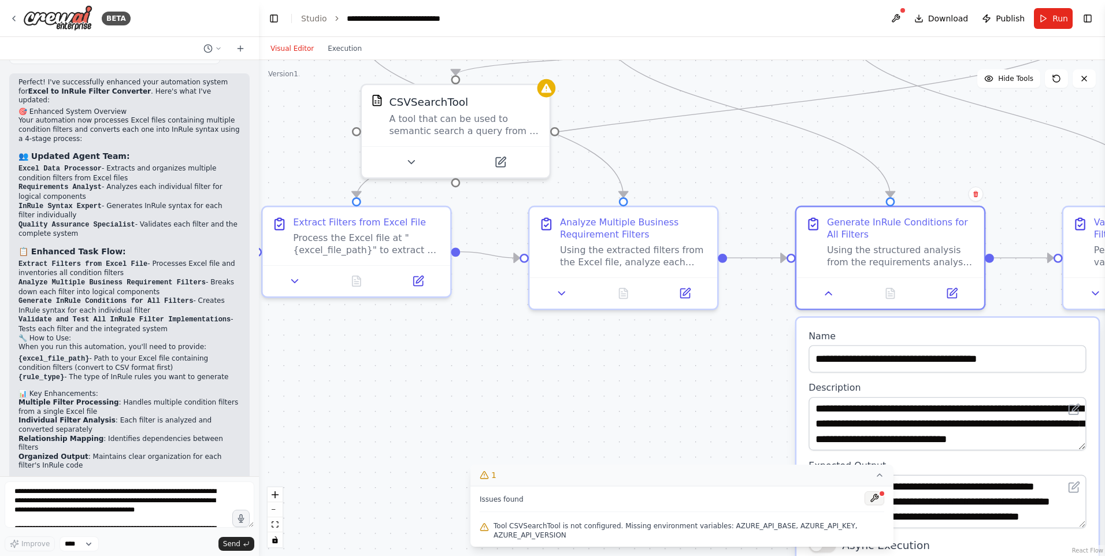
click at [876, 505] on button at bounding box center [875, 498] width 20 height 14
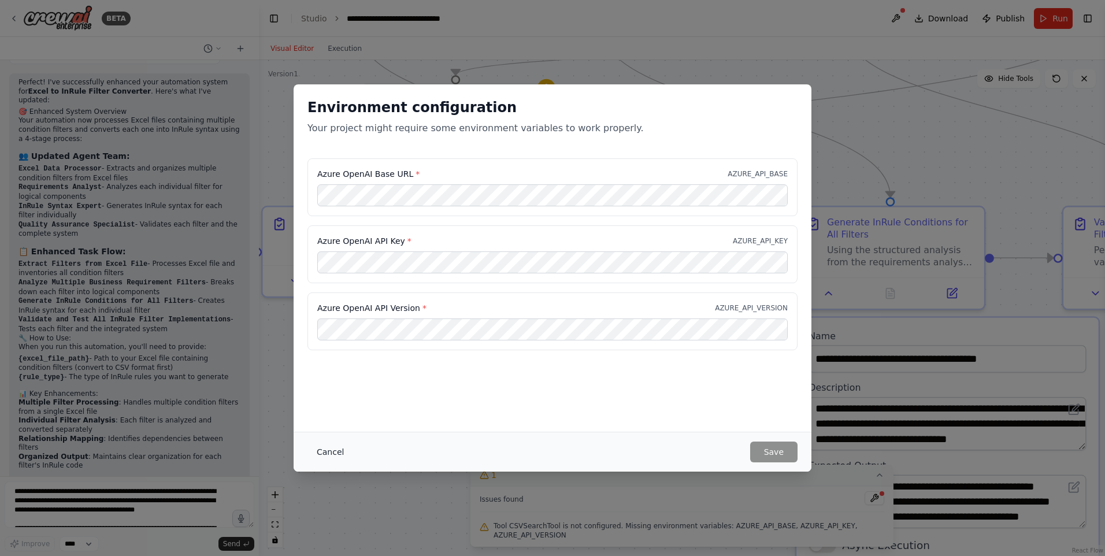
click at [329, 452] on button "Cancel" at bounding box center [330, 452] width 46 height 21
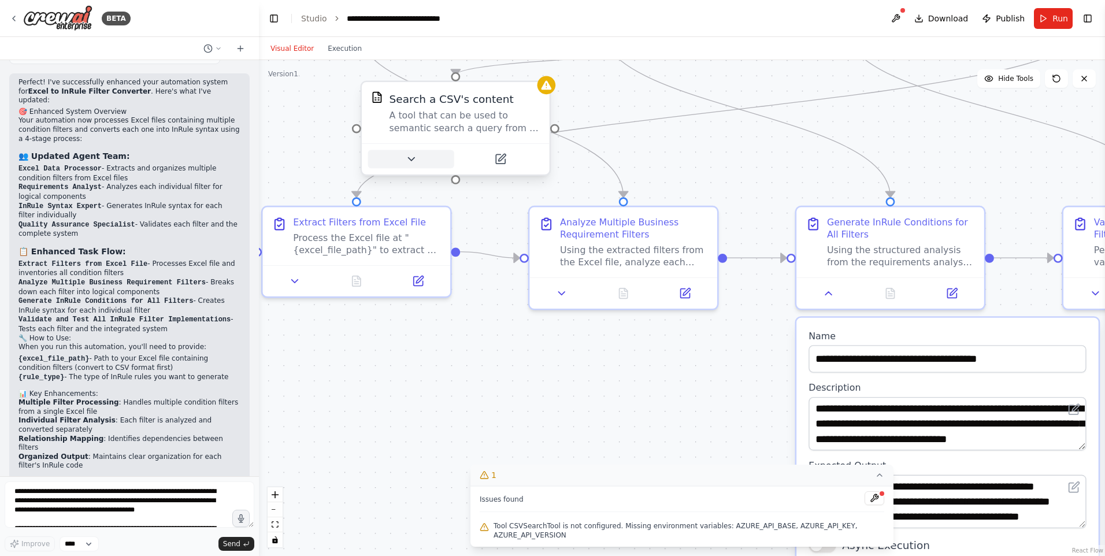
click at [414, 164] on icon at bounding box center [411, 159] width 12 height 12
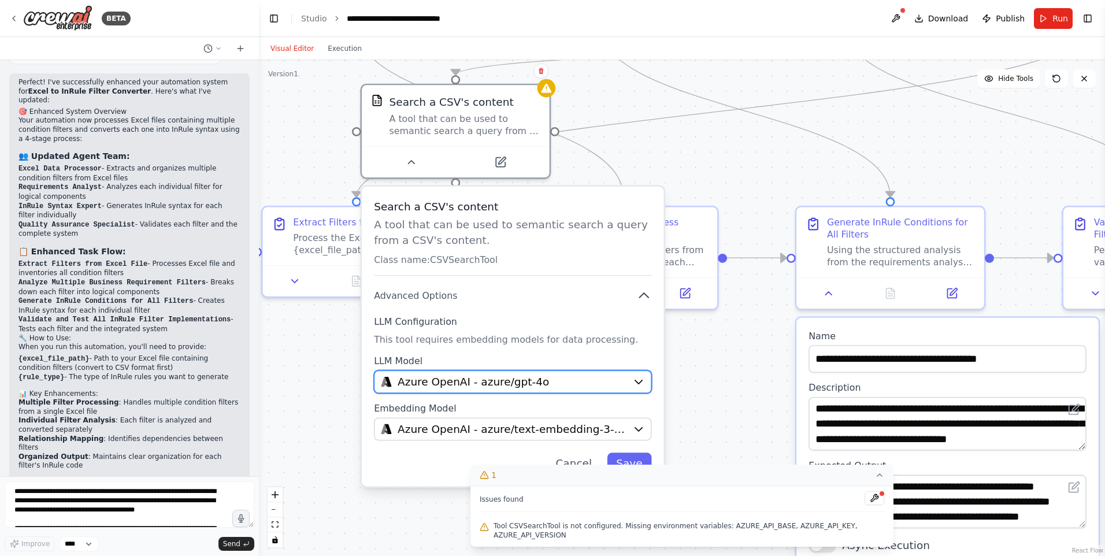
click at [608, 384] on div "Azure OpenAI - azure/gpt-4o" at bounding box center [504, 381] width 246 height 15
click at [646, 381] on icon "button" at bounding box center [646, 381] width 7 height 3
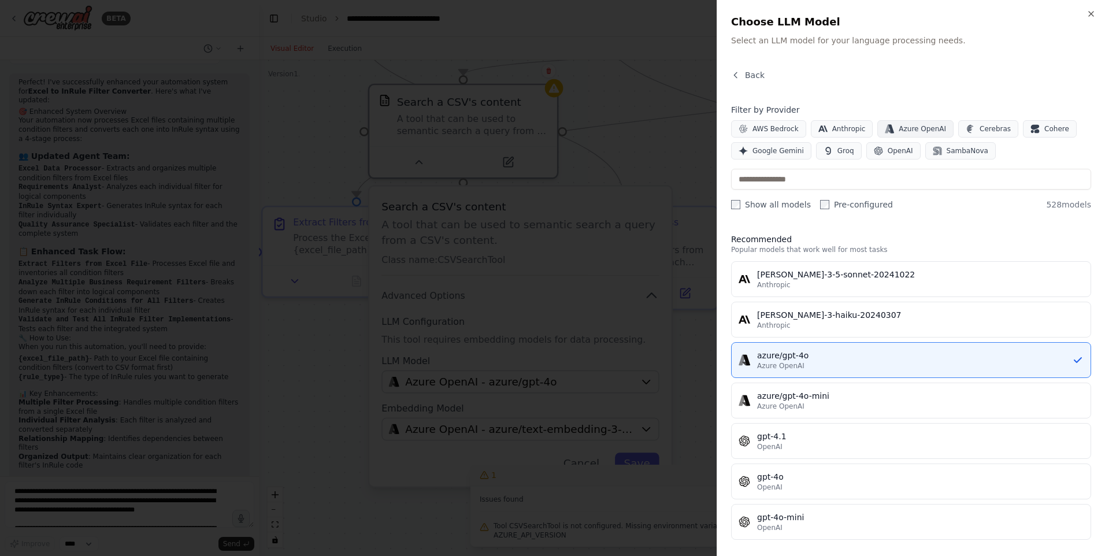
click at [911, 129] on span "Azure OpenAI" at bounding box center [922, 128] width 47 height 9
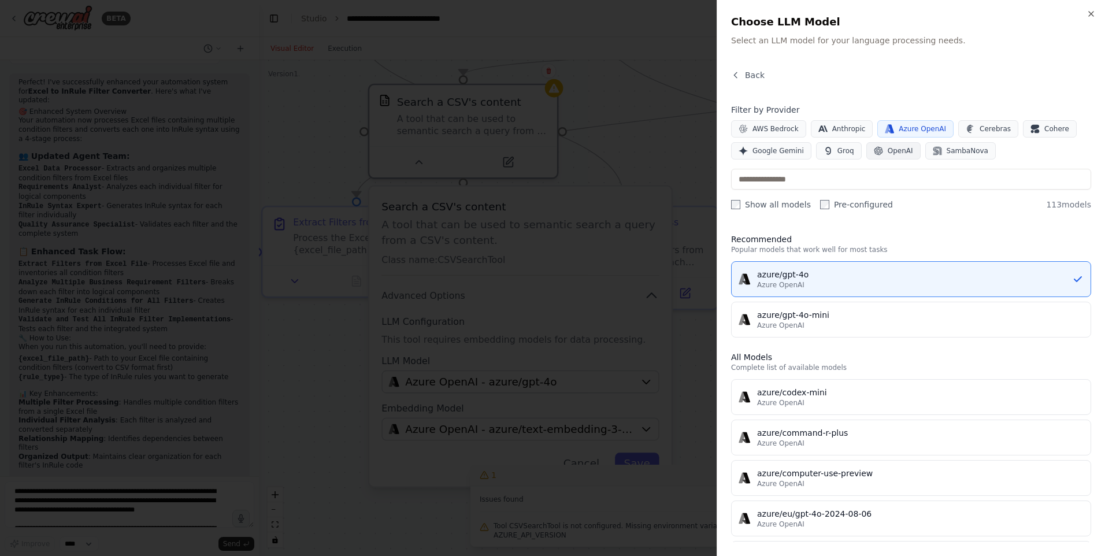
click at [898, 147] on span "OpenAI" at bounding box center [900, 150] width 25 height 9
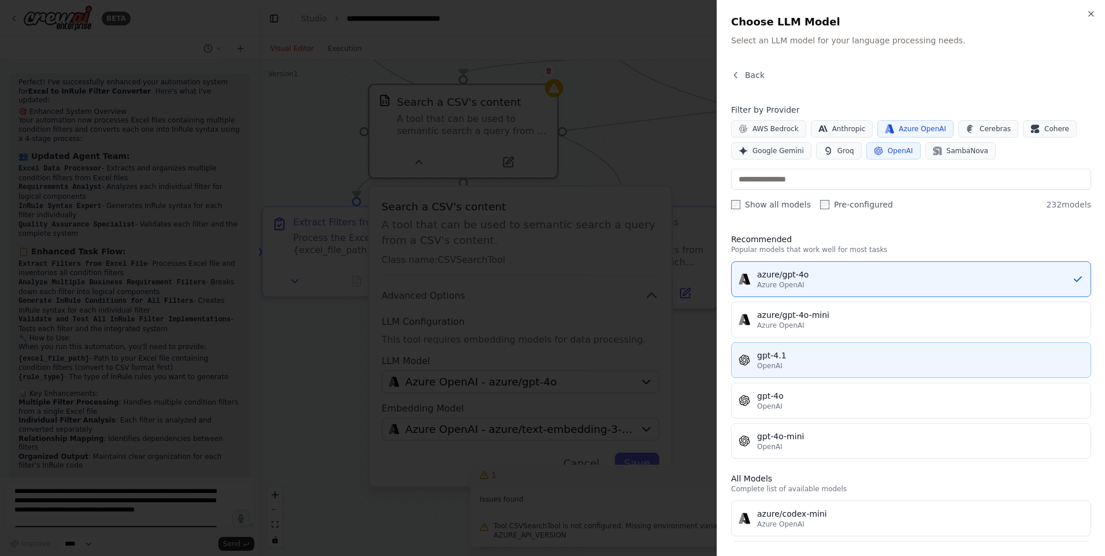
click at [806, 363] on div "OpenAI" at bounding box center [920, 365] width 327 height 9
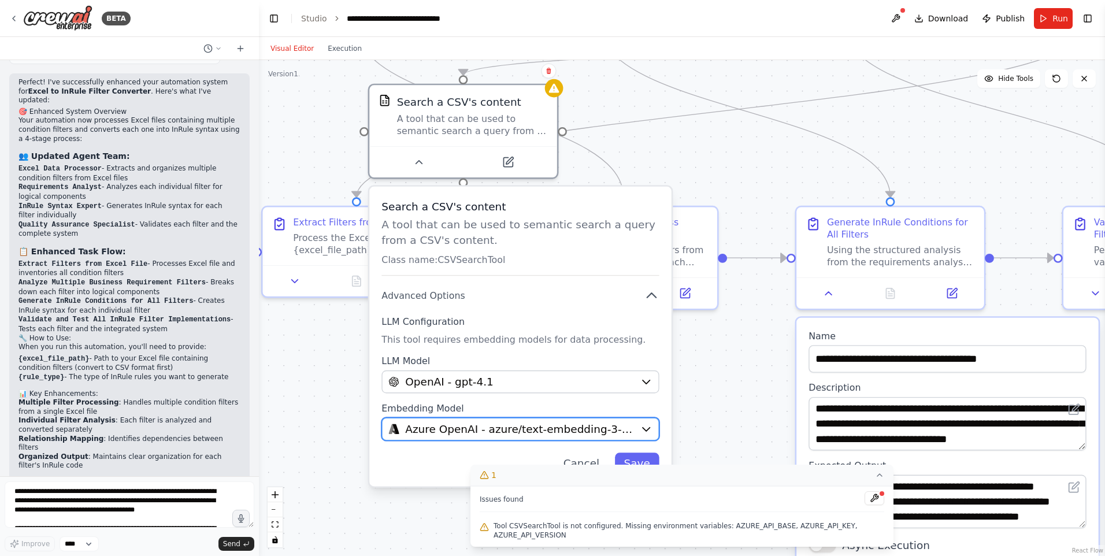
click at [575, 433] on span "Azure OpenAI - azure/text-embedding-3-large" at bounding box center [519, 428] width 229 height 15
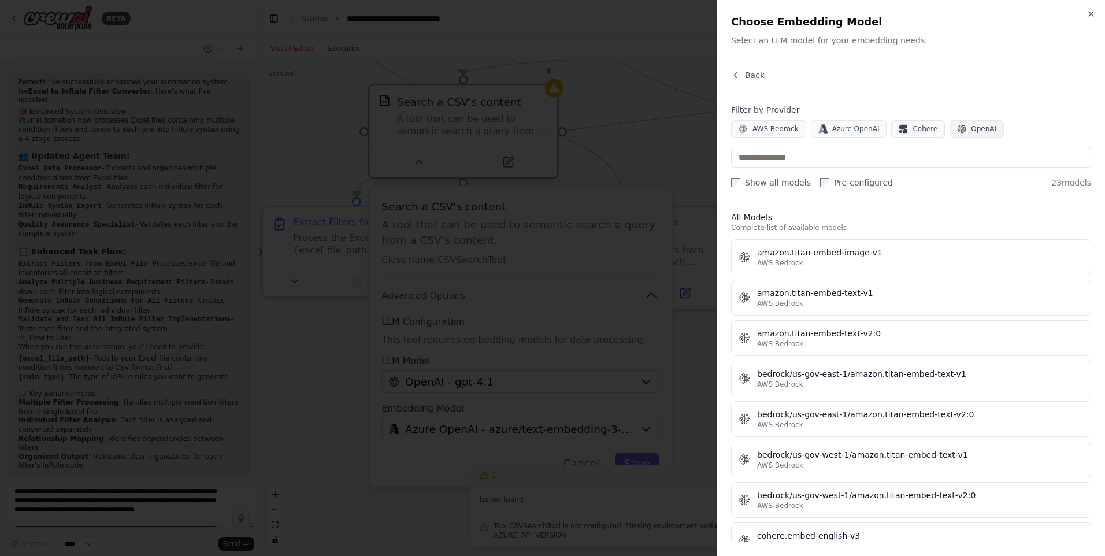
click at [955, 129] on button "OpenAI" at bounding box center [977, 128] width 54 height 17
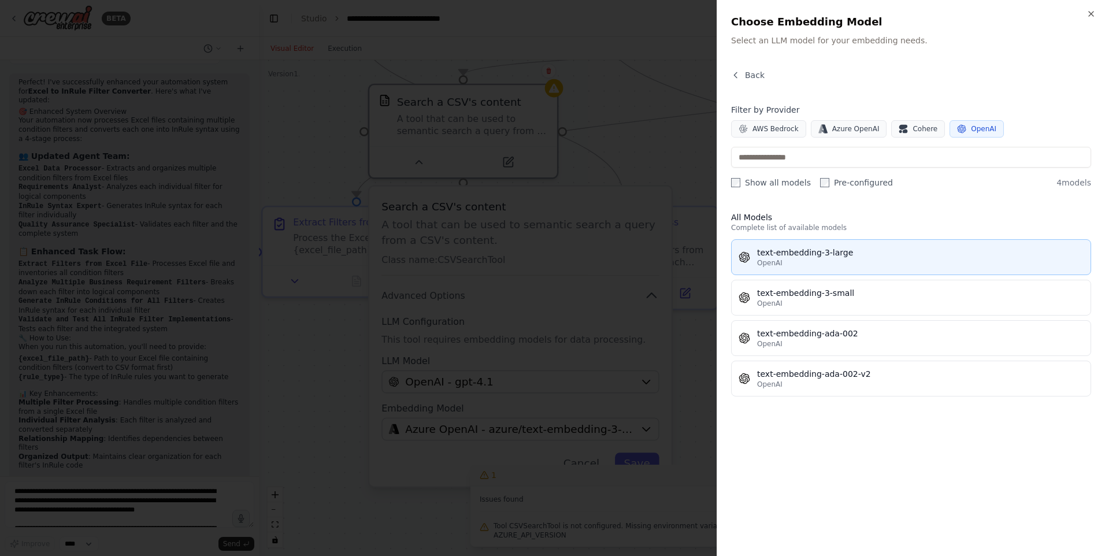
click at [836, 254] on div "text-embedding-3-large" at bounding box center [920, 253] width 327 height 12
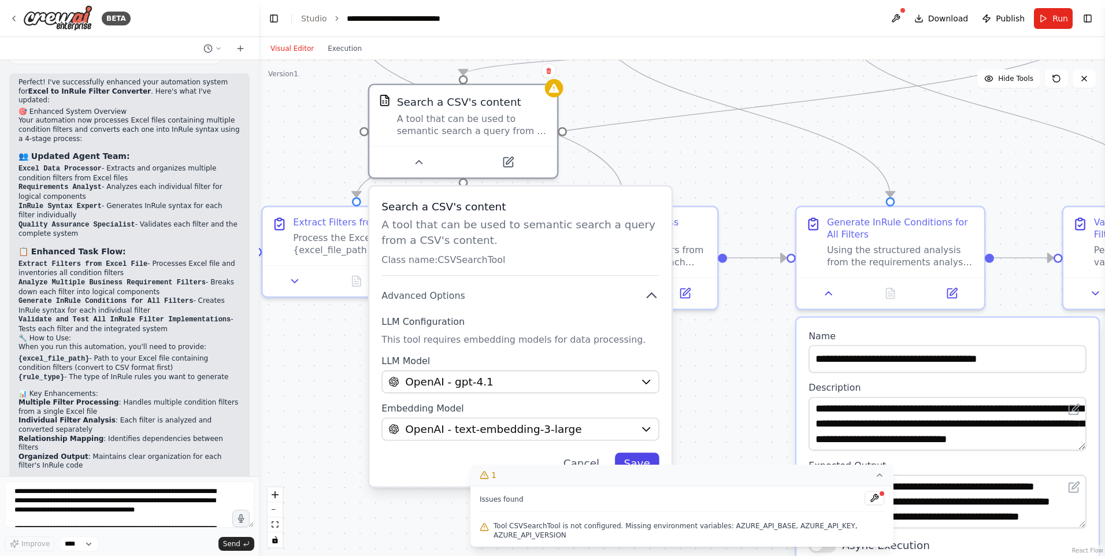
click at [641, 462] on button "Save" at bounding box center [637, 463] width 44 height 21
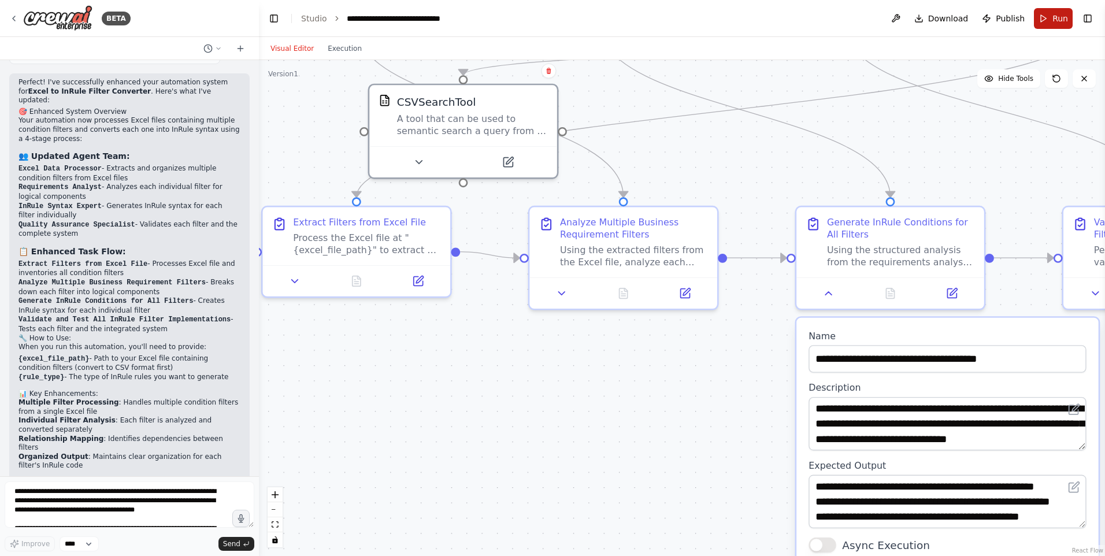
click at [1056, 28] on button "Run" at bounding box center [1053, 18] width 39 height 21
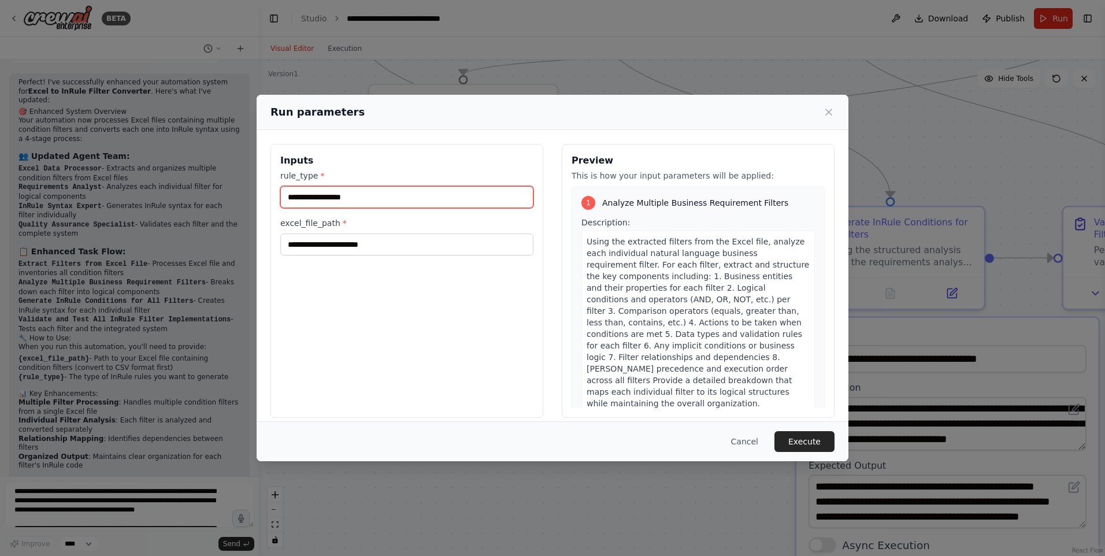
click at [470, 199] on input "rule_type *" at bounding box center [406, 197] width 253 height 22
click at [361, 198] on input "rule_type *" at bounding box center [406, 197] width 253 height 22
type input "***"
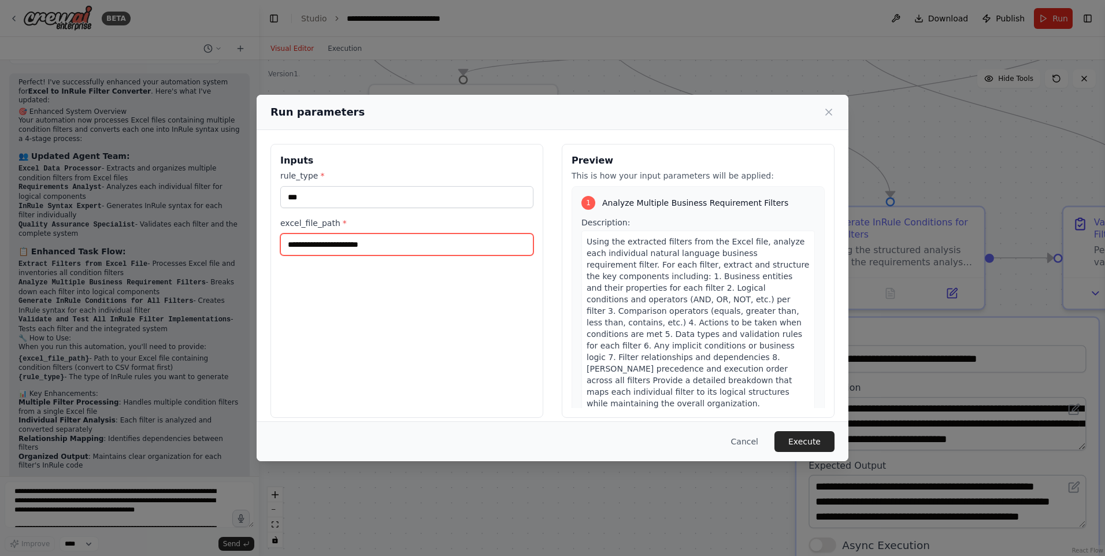
click at [373, 245] on input "excel_file_path *" at bounding box center [406, 244] width 253 height 22
type input "*"
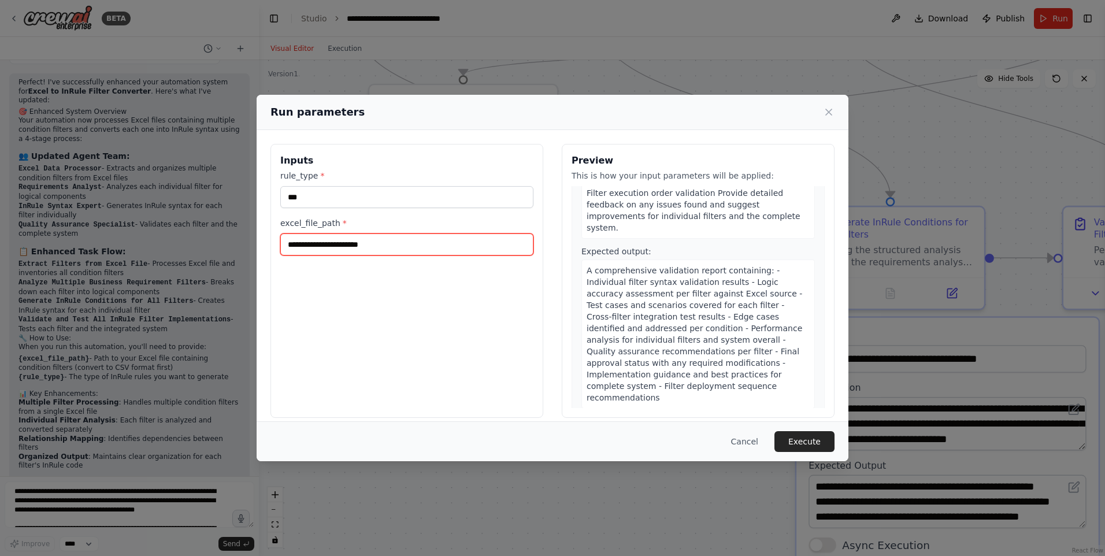
scroll to position [1045, 0]
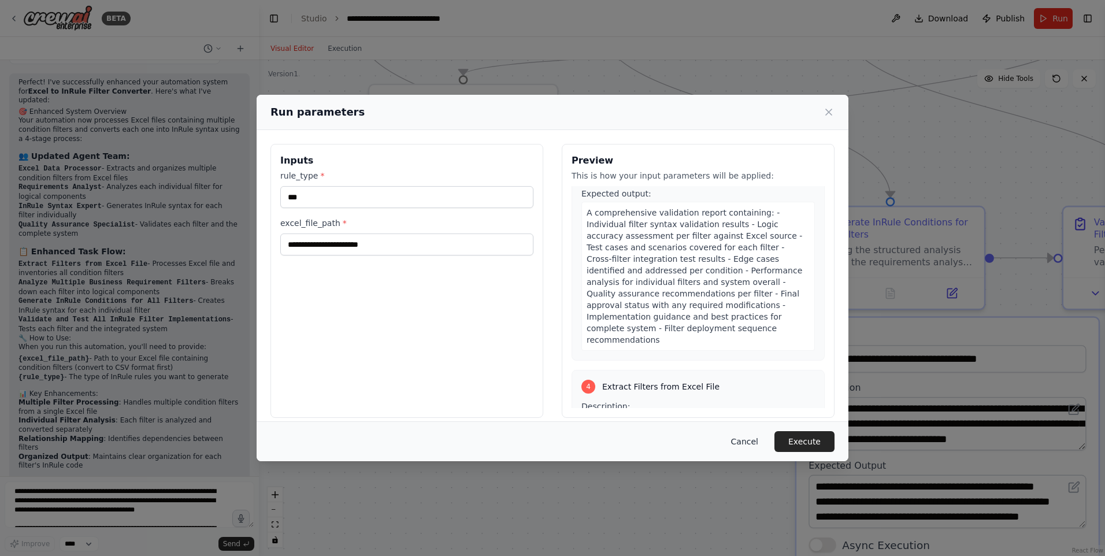
click at [748, 442] on button "Cancel" at bounding box center [745, 441] width 46 height 21
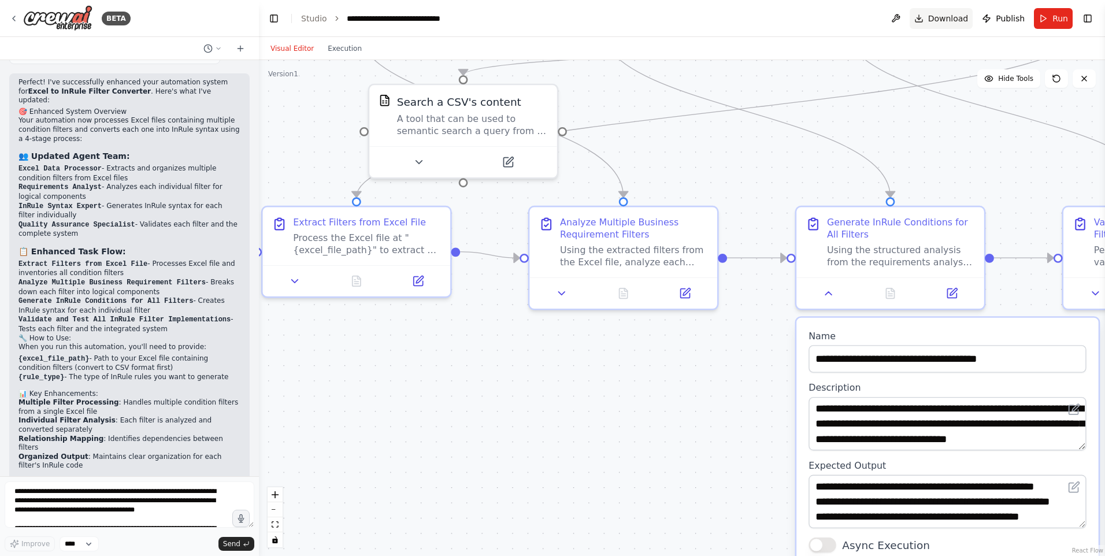
click at [938, 18] on span "Download" at bounding box center [948, 19] width 40 height 12
click at [766, 18] on header "**********" at bounding box center [682, 18] width 846 height 37
click at [903, 20] on button at bounding box center [896, 18] width 18 height 21
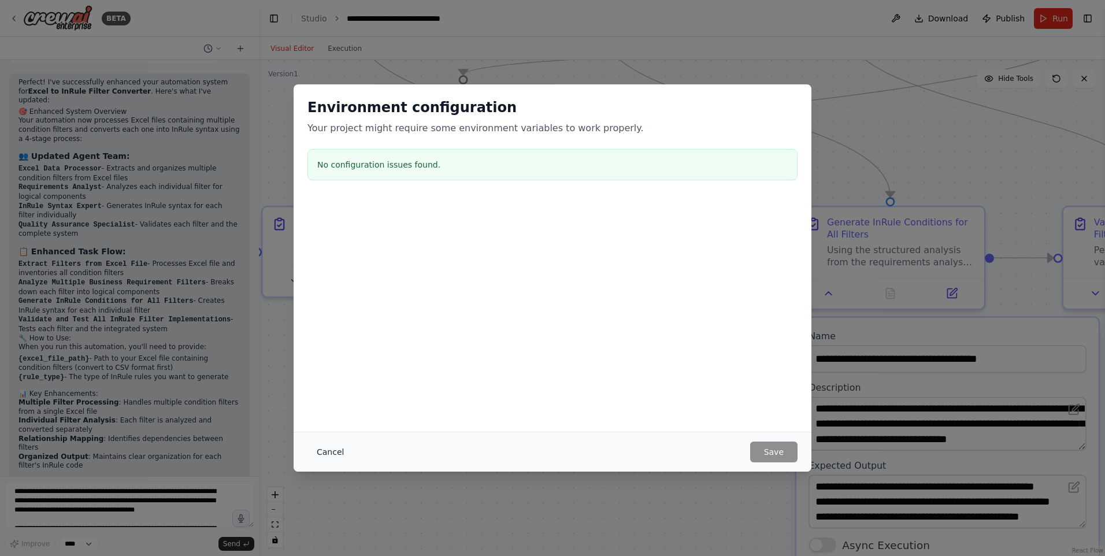
click at [318, 448] on button "Cancel" at bounding box center [330, 452] width 46 height 21
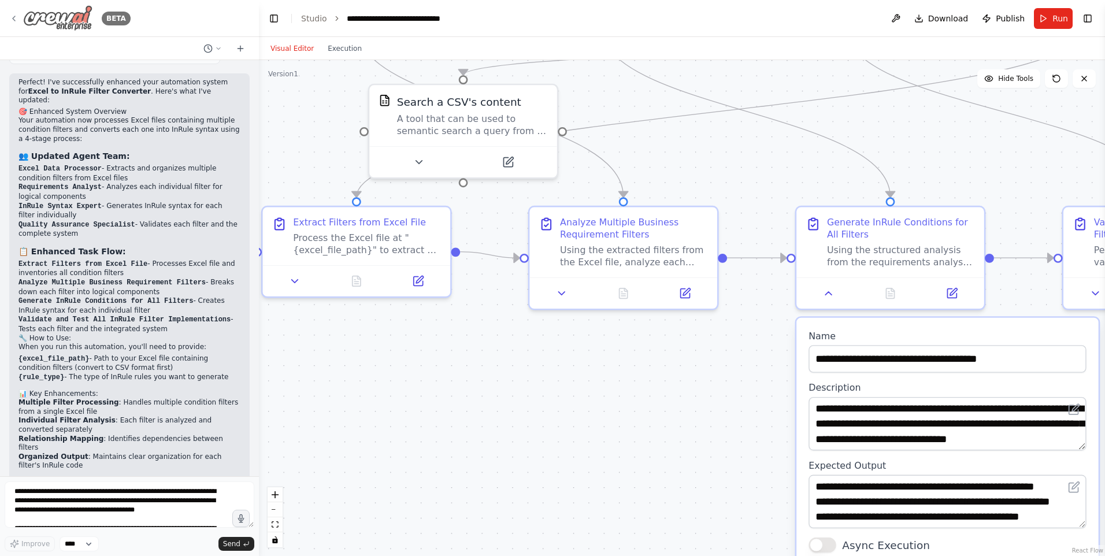
click at [12, 23] on icon at bounding box center [13, 18] width 9 height 9
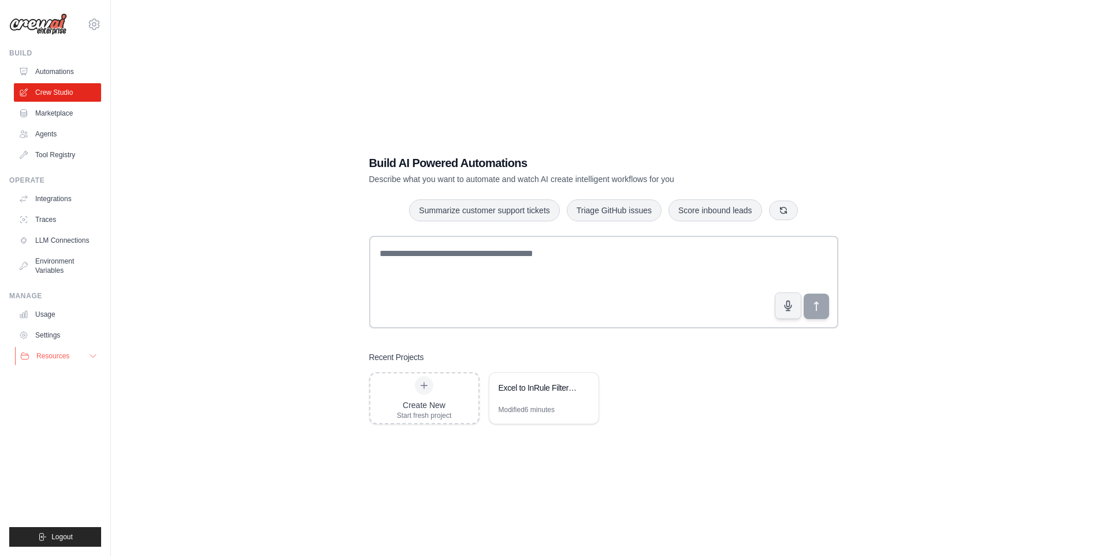
click at [64, 358] on span "Resources" at bounding box center [52, 355] width 33 height 9
click at [69, 375] on span "Documentation" at bounding box center [64, 375] width 47 height 9
click at [542, 403] on div "Excel to InRule Filter Converter" at bounding box center [543, 389] width 109 height 32
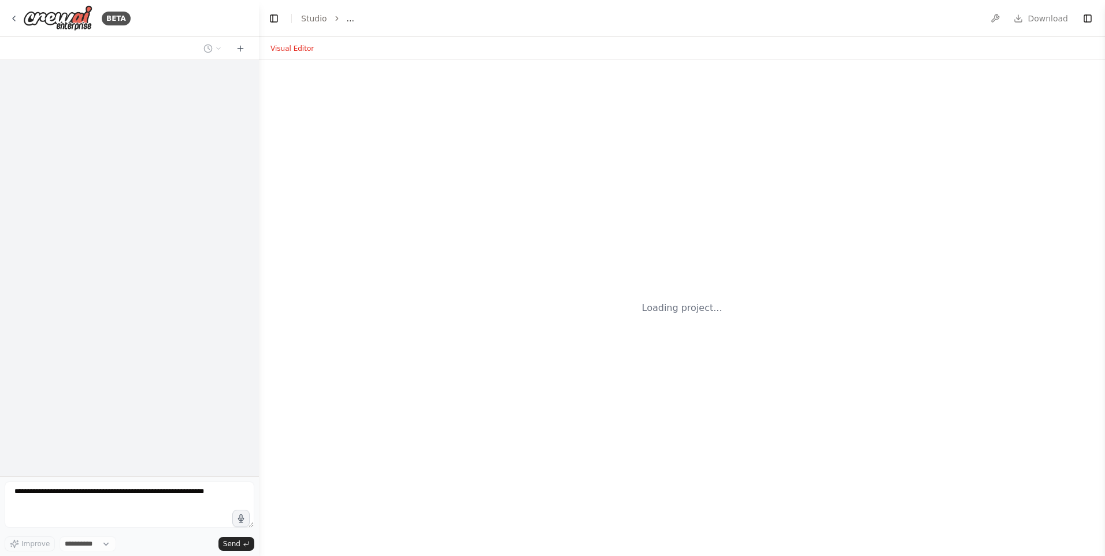
select select "****"
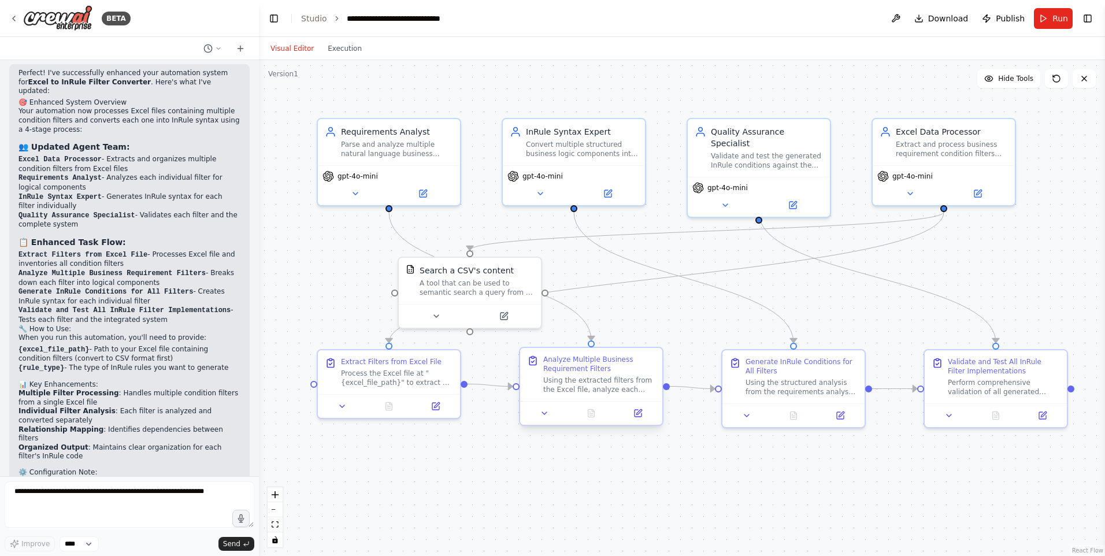
scroll to position [2344, 0]
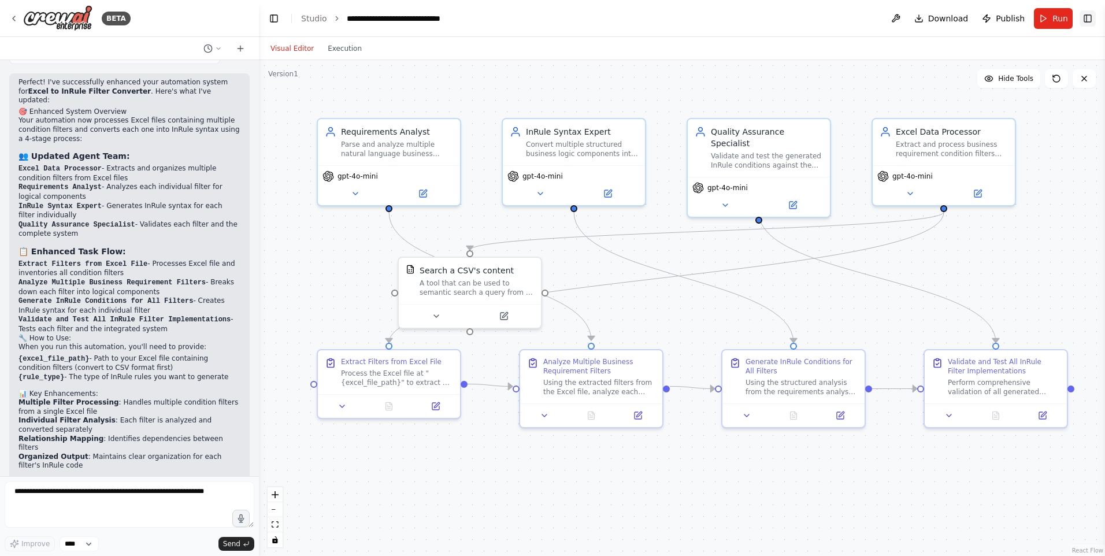
click at [1083, 18] on button "Toggle Right Sidebar" at bounding box center [1088, 18] width 16 height 16
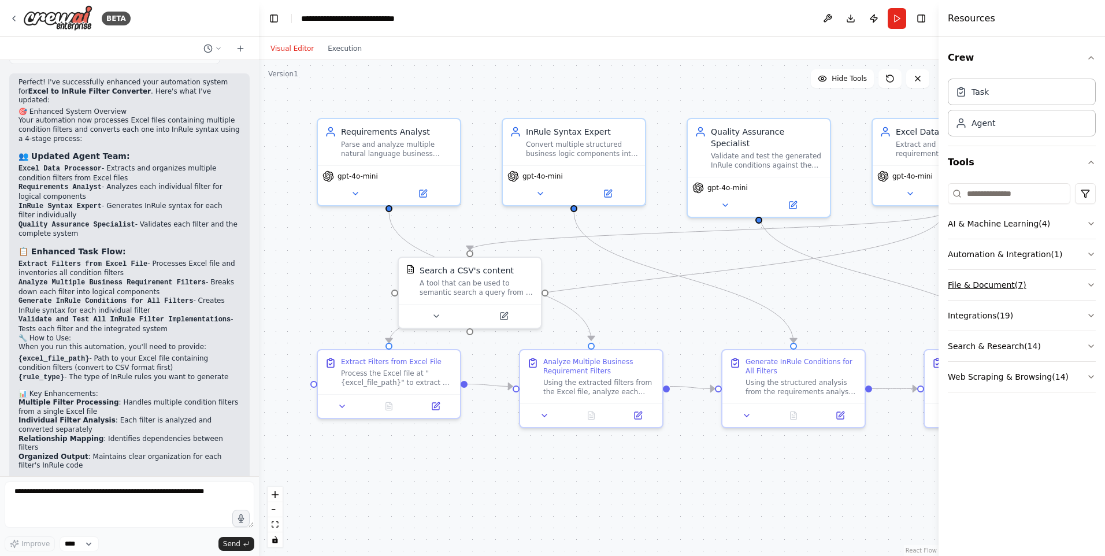
click at [1081, 286] on button "File & Document ( 7 )" at bounding box center [1022, 285] width 148 height 30
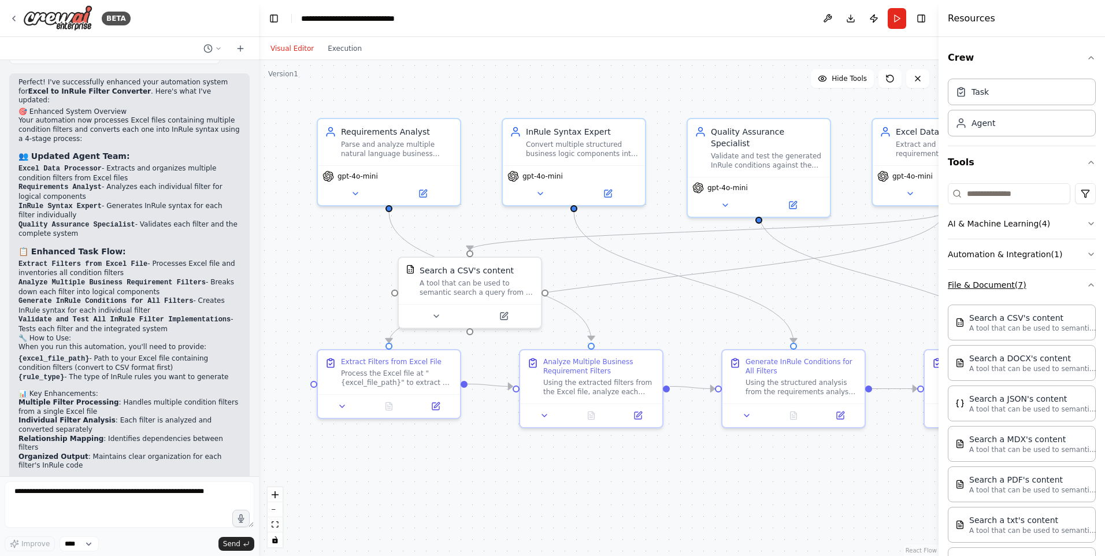
click at [1089, 285] on icon "button" at bounding box center [1091, 285] width 5 height 2
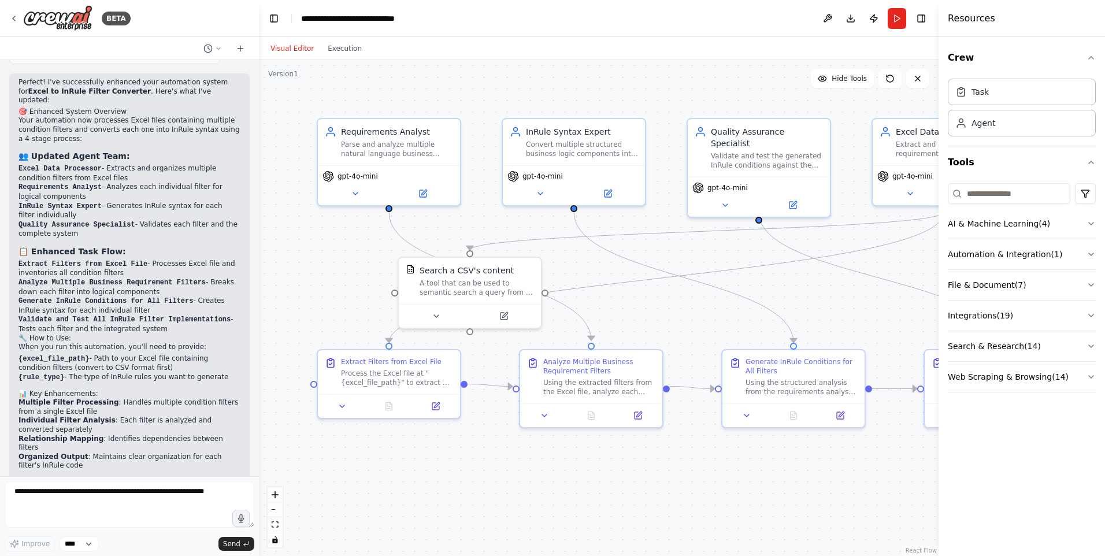
click at [787, 52] on div "Visual Editor Execution" at bounding box center [599, 48] width 680 height 23
click at [923, 19] on button "Toggle Right Sidebar" at bounding box center [921, 18] width 16 height 16
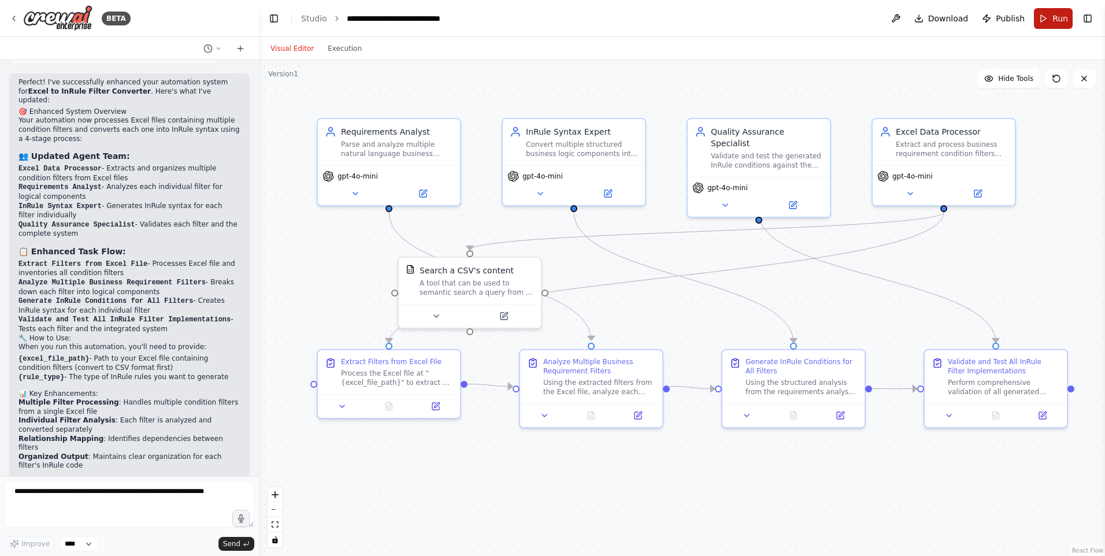
click at [1071, 15] on button "Run" at bounding box center [1053, 18] width 39 height 21
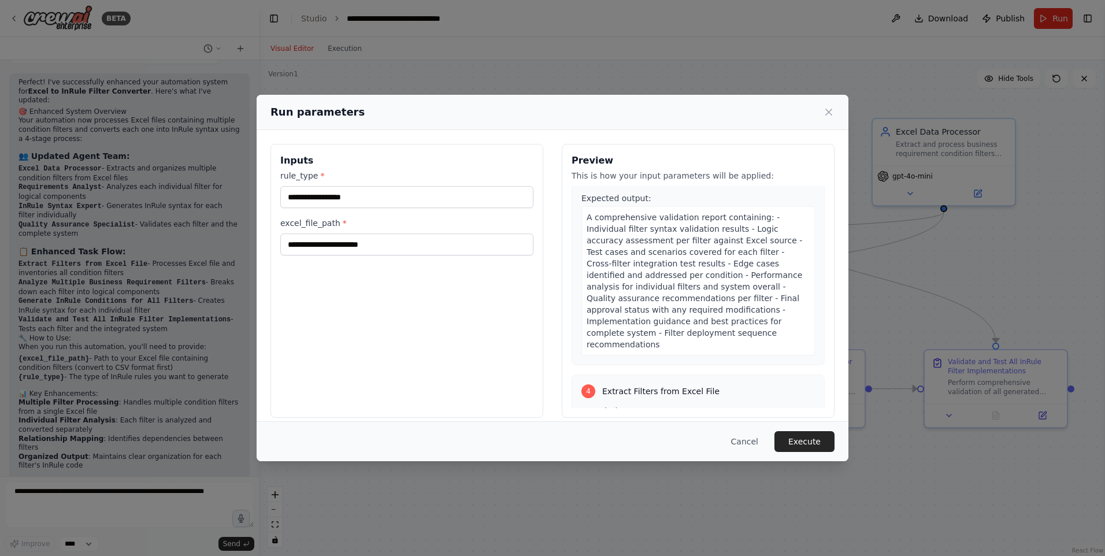
scroll to position [1218, 0]
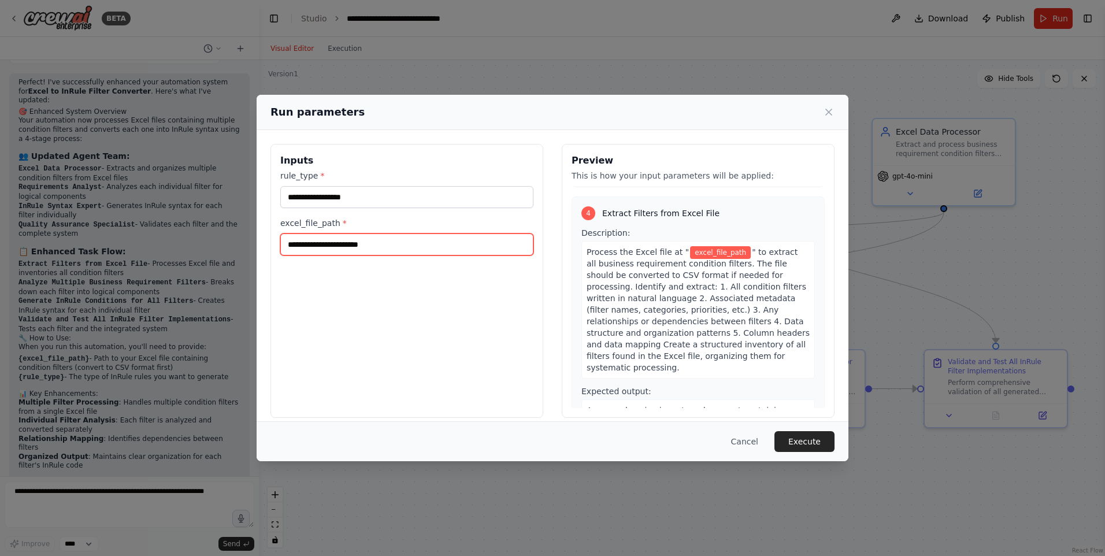
click at [384, 250] on input "excel_file_path *" at bounding box center [406, 244] width 253 height 22
click at [309, 236] on input "excel_file_path *" at bounding box center [406, 244] width 253 height 22
click at [353, 247] on input "excel_file_path *" at bounding box center [406, 244] width 253 height 22
paste input "**********"
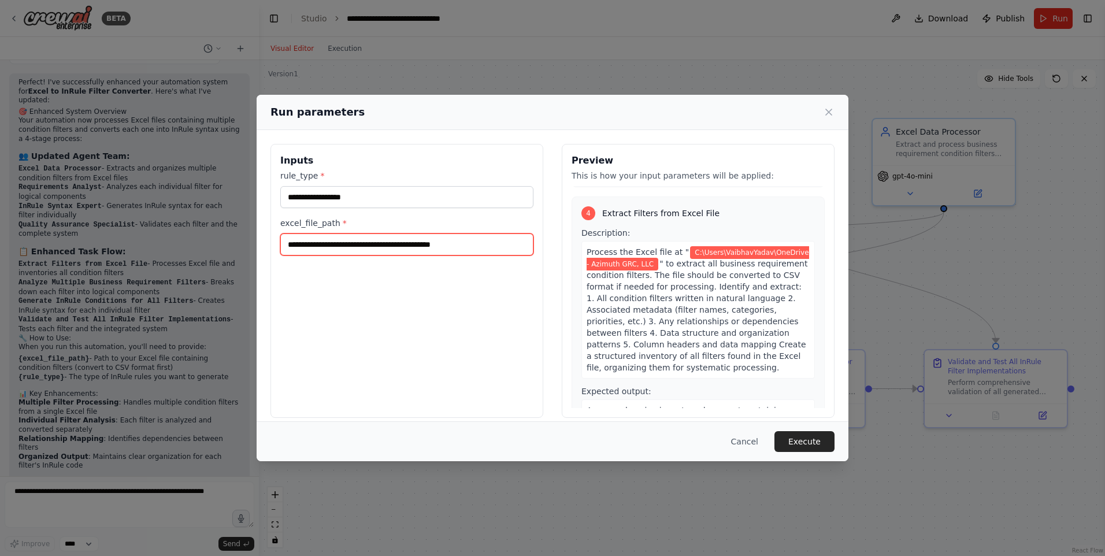
scroll to position [1230, 0]
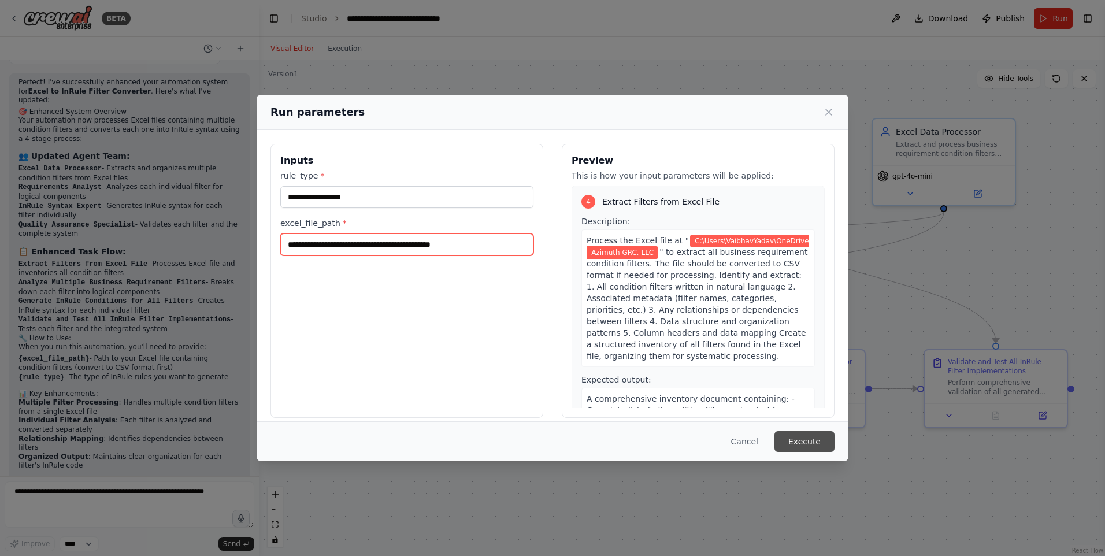
type input "**********"
click at [821, 446] on button "Execute" at bounding box center [804, 441] width 60 height 21
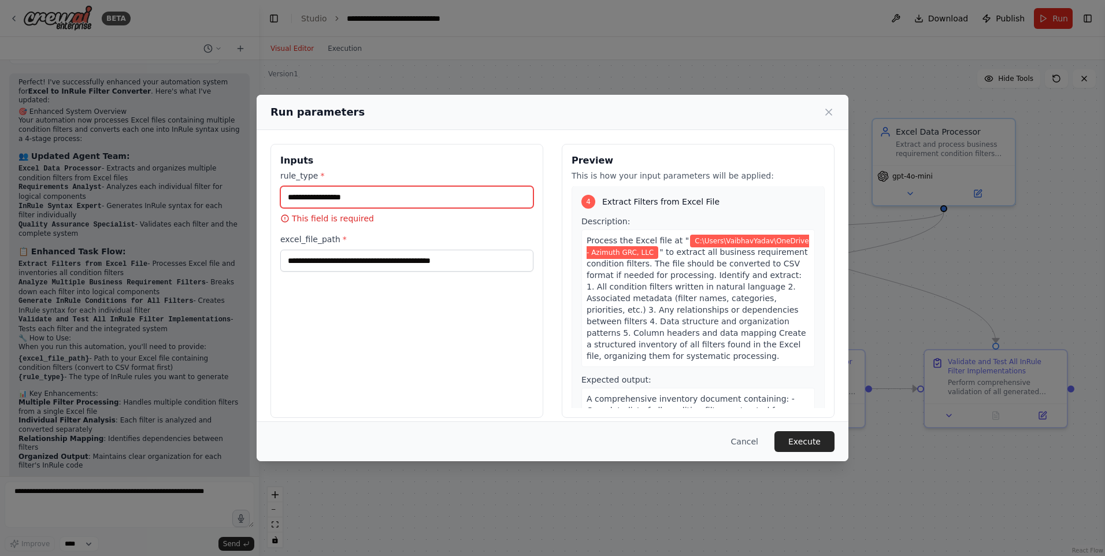
click at [369, 196] on input "rule_type *" at bounding box center [406, 197] width 253 height 22
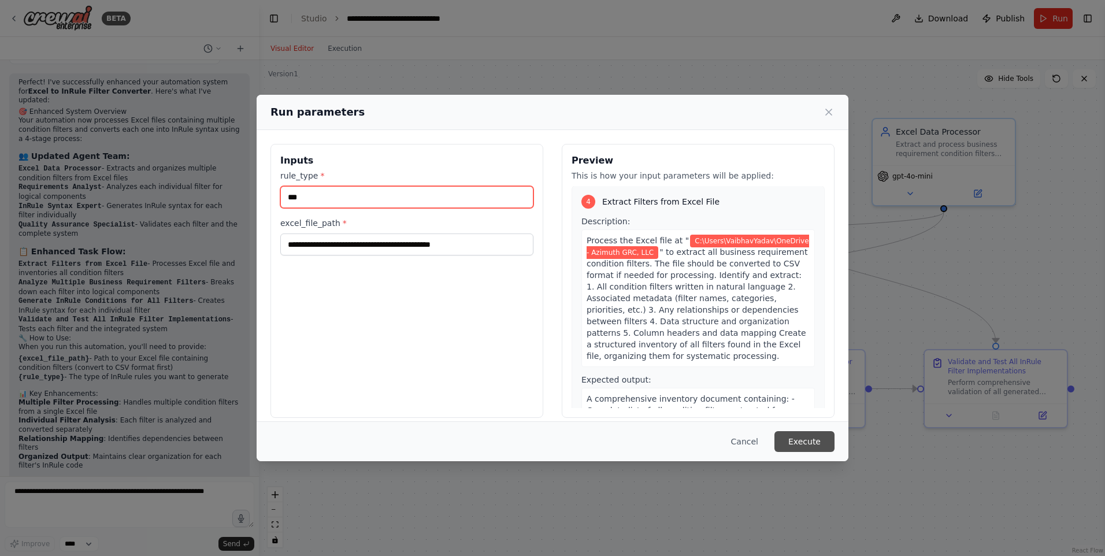
type input "***"
click at [803, 443] on button "Execute" at bounding box center [804, 441] width 60 height 21
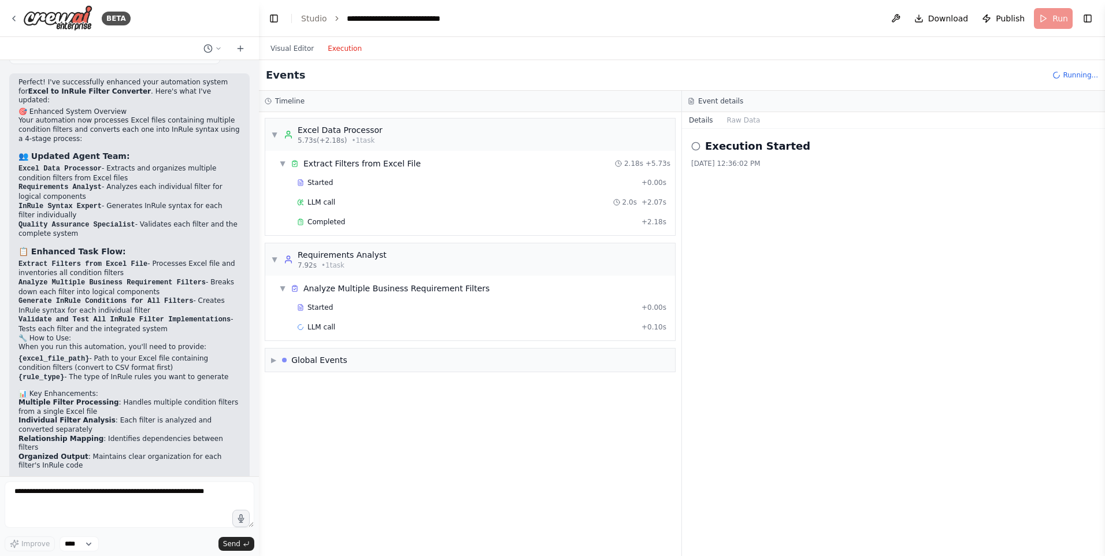
click at [344, 50] on button "Execution" at bounding box center [345, 49] width 48 height 14
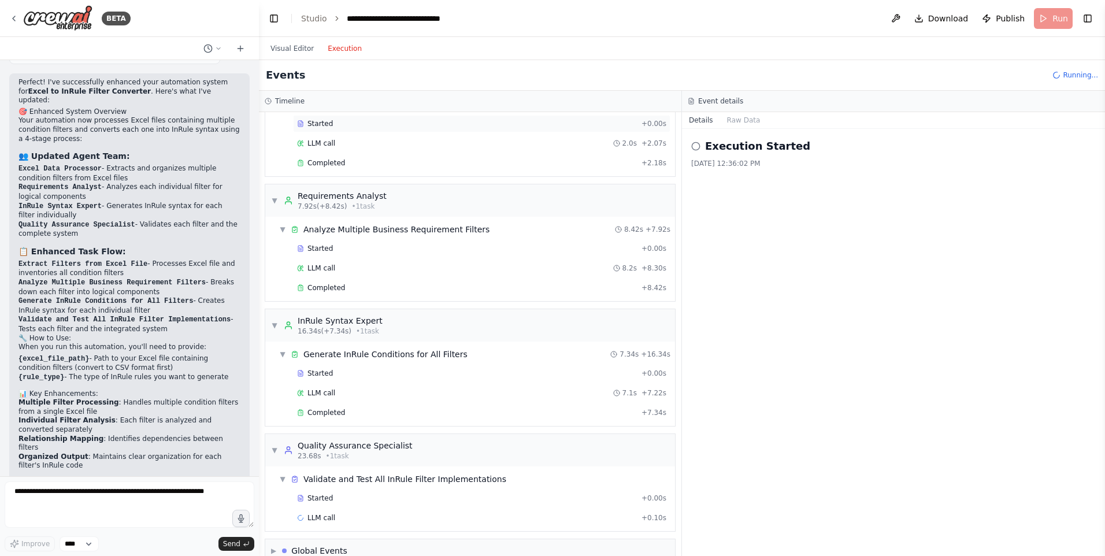
scroll to position [79, 0]
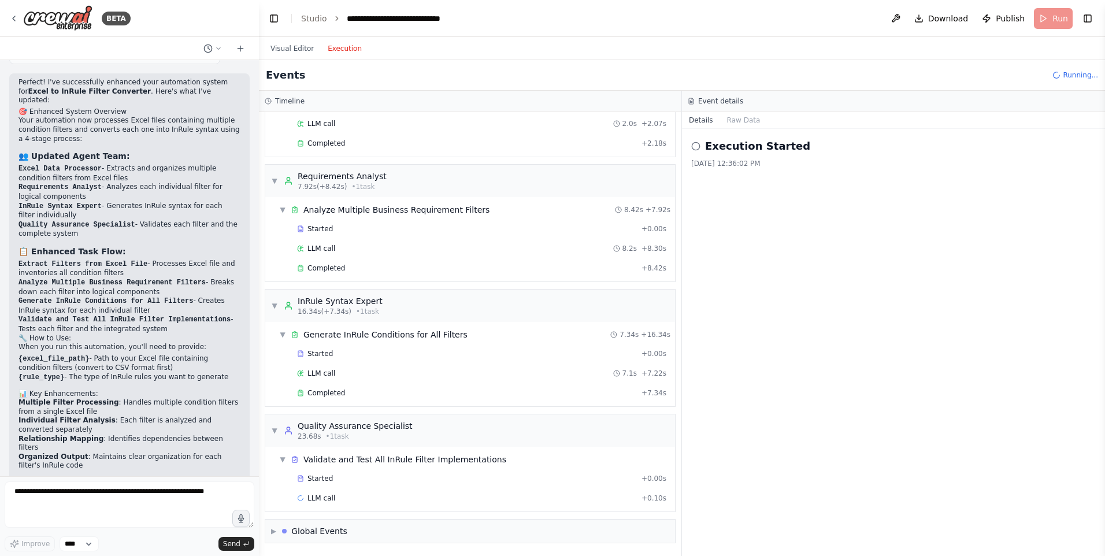
click at [321, 42] on button "Execution" at bounding box center [345, 49] width 48 height 14
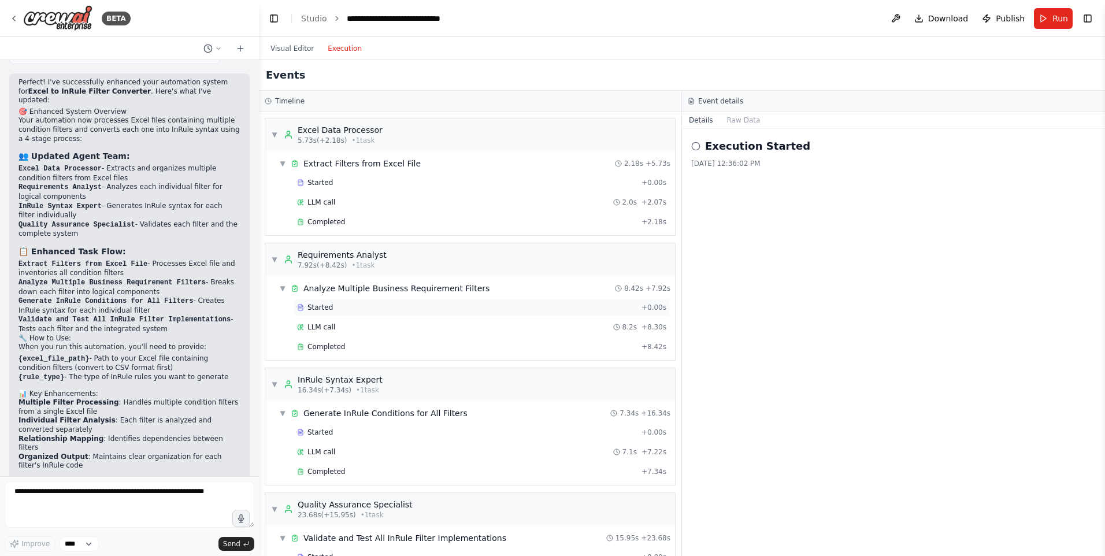
scroll to position [98, 0]
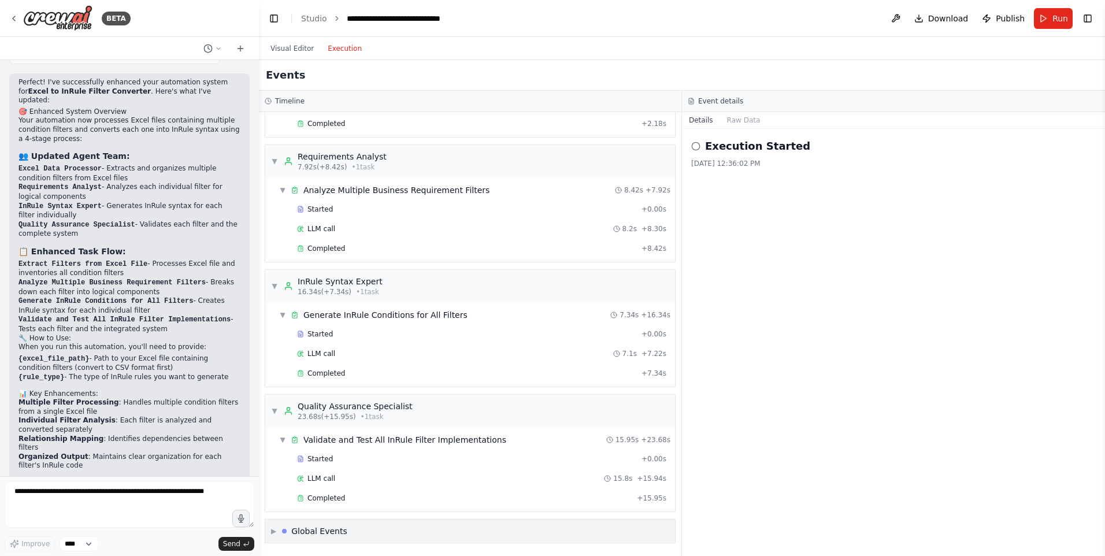
click at [276, 531] on span "▶" at bounding box center [273, 530] width 5 height 9
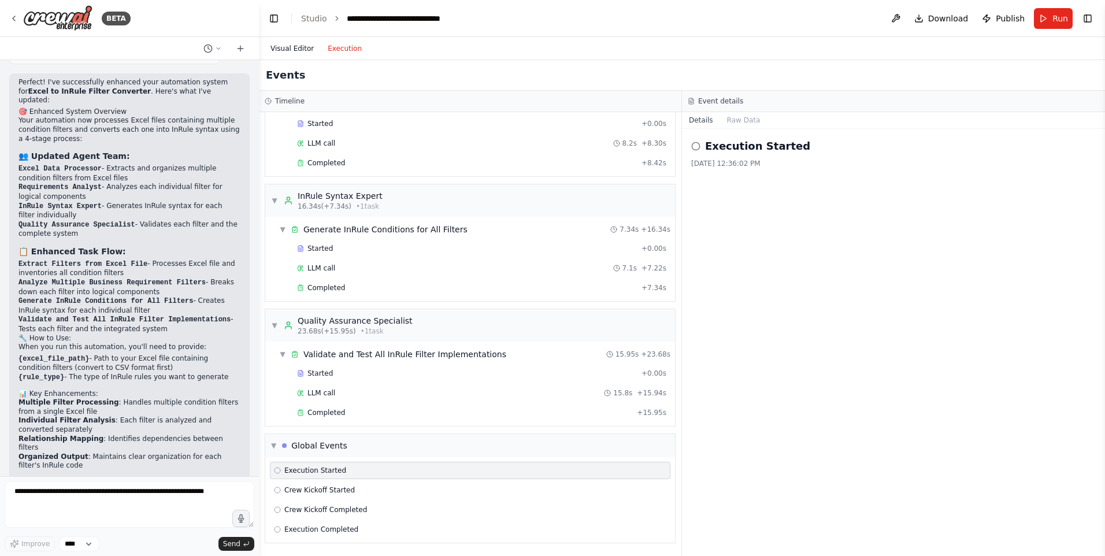
click at [303, 49] on button "Visual Editor" at bounding box center [292, 49] width 57 height 14
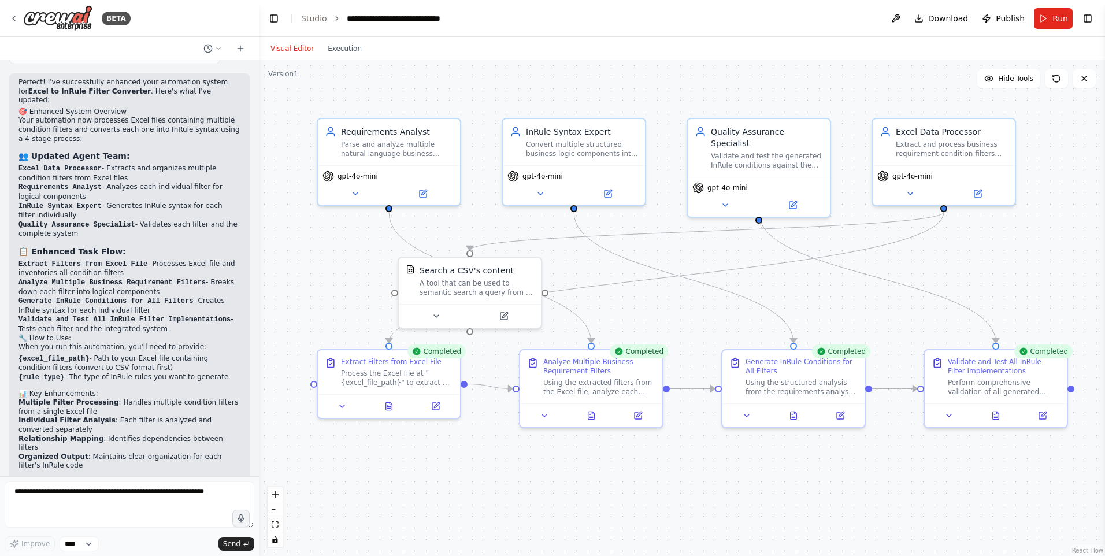
click at [347, 58] on div "Visual Editor Execution" at bounding box center [316, 48] width 105 height 23
click at [145, 499] on textarea at bounding box center [130, 504] width 250 height 46
type textarea "*"
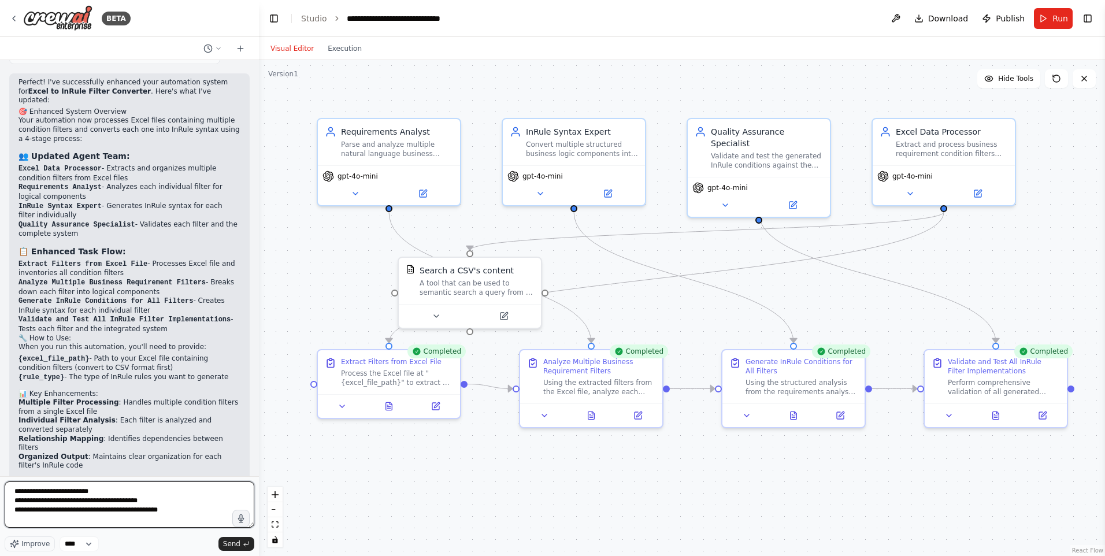
click at [183, 510] on textarea "**********" at bounding box center [130, 504] width 250 height 46
click at [100, 520] on textarea "**********" at bounding box center [130, 504] width 250 height 46
type textarea "**********"
click at [238, 545] on span "Send" at bounding box center [231, 543] width 17 height 9
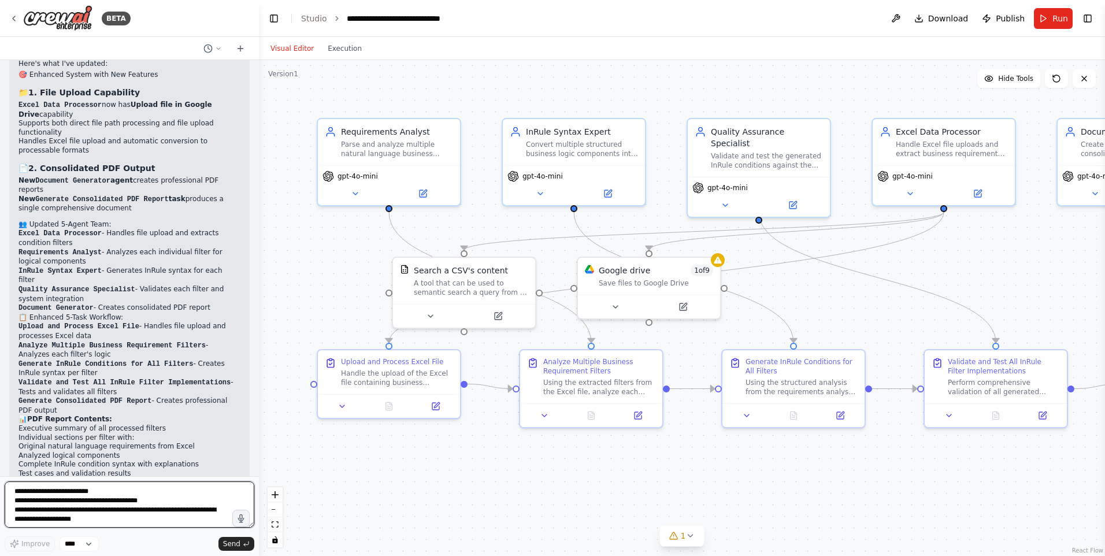
scroll to position [3686, 0]
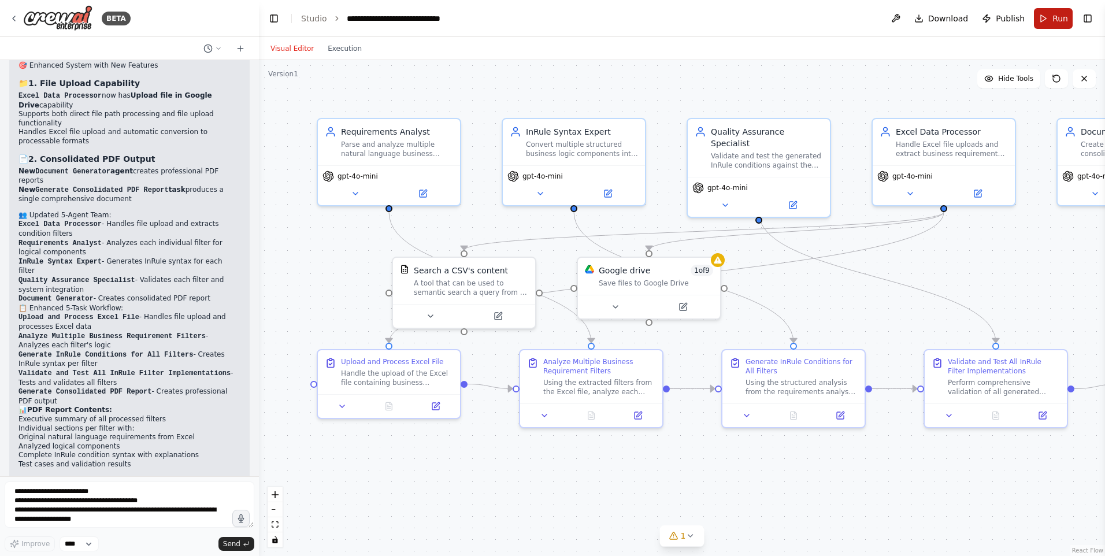
click at [1055, 23] on span "Run" at bounding box center [1060, 19] width 16 height 12
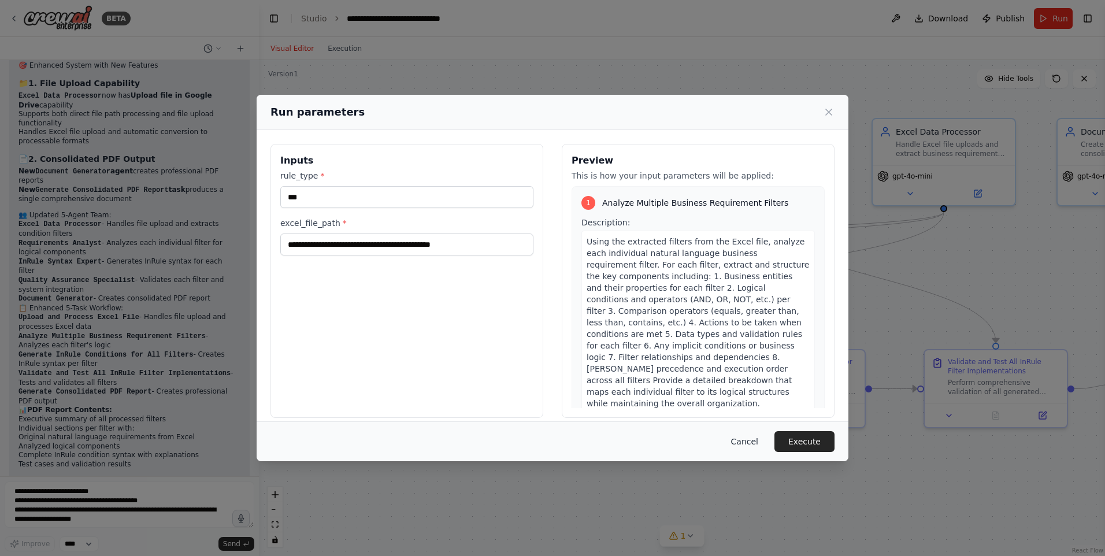
click at [748, 444] on button "Cancel" at bounding box center [745, 441] width 46 height 21
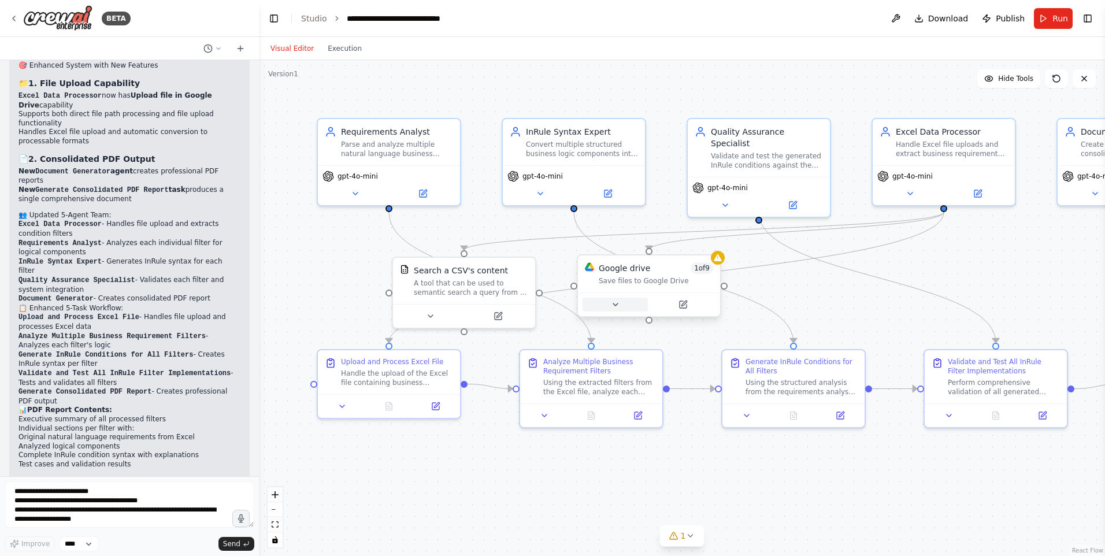
click at [611, 308] on icon at bounding box center [615, 304] width 9 height 9
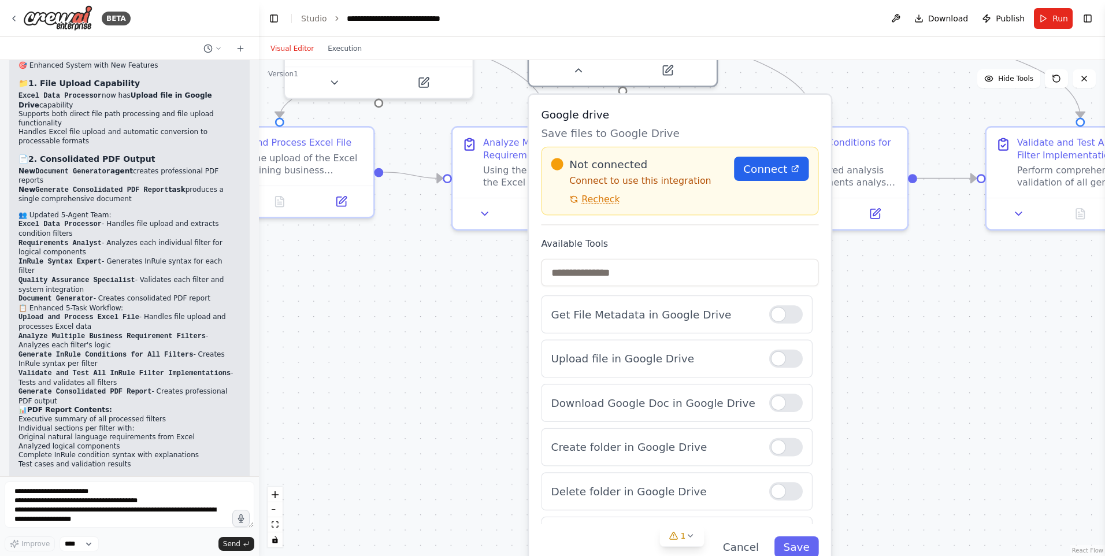
drag, startPoint x: 850, startPoint y: 263, endPoint x: 815, endPoint y: 58, distance: 207.5
click at [815, 58] on div "Visual Editor Execution Version 1 Hide Tools .deletable-edge-delete-btn { width…" at bounding box center [682, 296] width 846 height 519
click at [784, 175] on span "Connect" at bounding box center [765, 168] width 44 height 15
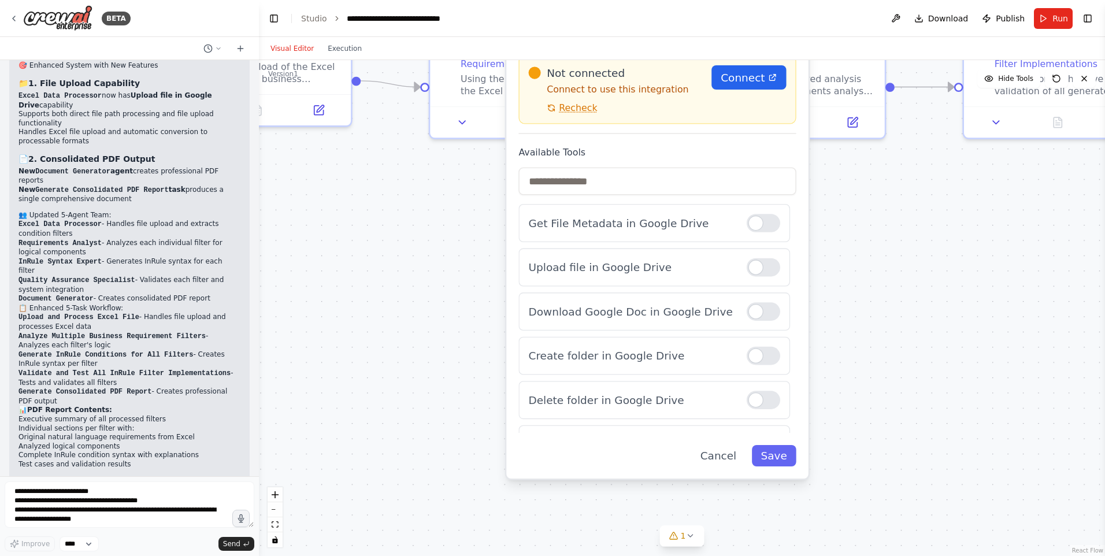
drag, startPoint x: 893, startPoint y: 344, endPoint x: 870, endPoint y: 225, distance: 121.8
click at [870, 225] on div ".deletable-edge-delete-btn { width: 20px; height: 20px; border: 0px solid #ffff…" at bounding box center [682, 308] width 846 height 496
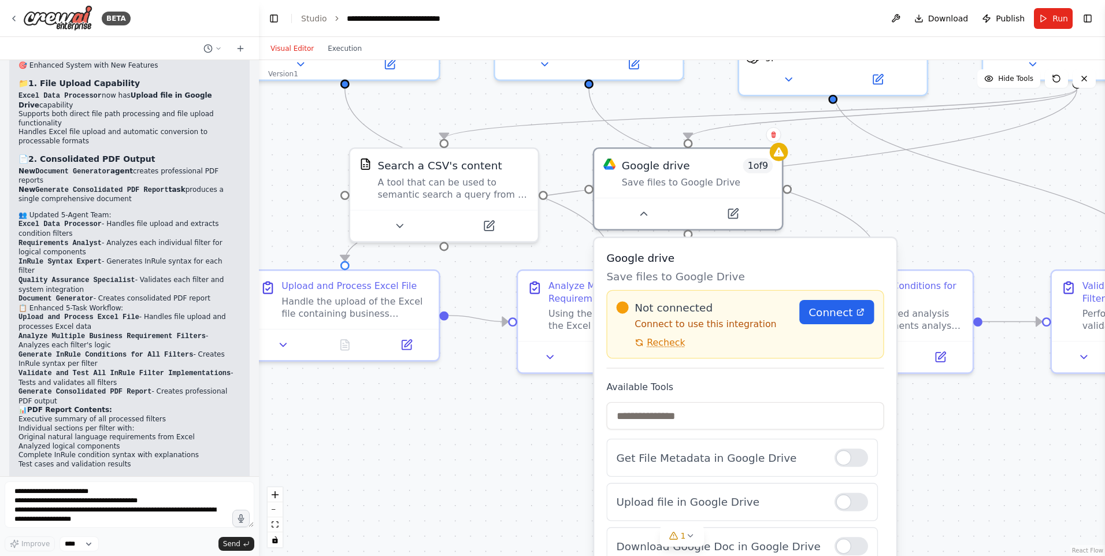
drag, startPoint x: 870, startPoint y: 225, endPoint x: 959, endPoint y: 488, distance: 277.4
click at [959, 488] on div ".deletable-edge-delete-btn { width: 20px; height: 20px; border: 0px solid #ffff…" at bounding box center [682, 308] width 846 height 496
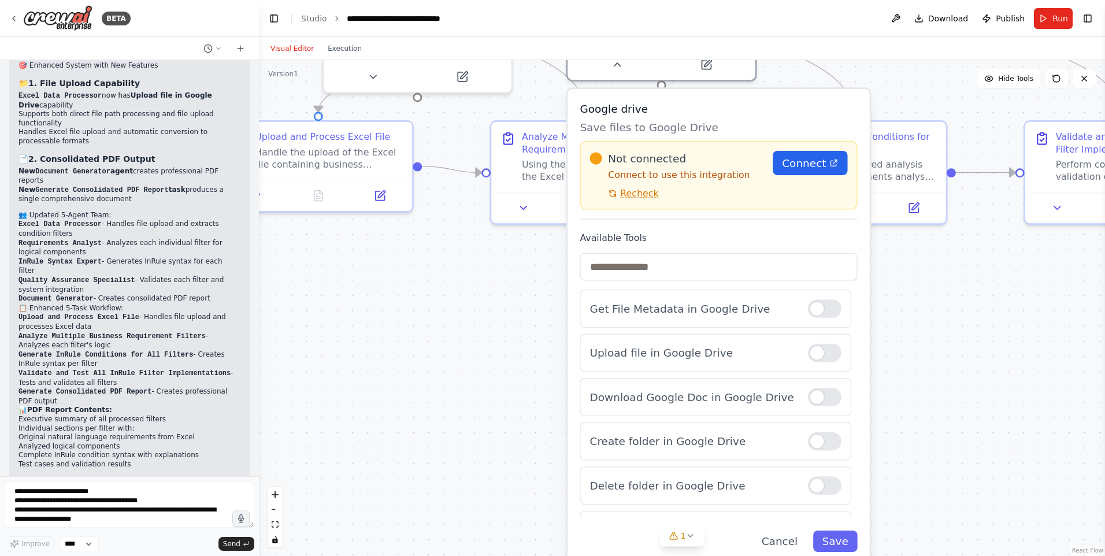
drag, startPoint x: 991, startPoint y: 431, endPoint x: 951, endPoint y: 283, distance: 153.8
click at [965, 280] on div ".deletable-edge-delete-btn { width: 20px; height: 20px; border: 0px solid #ffff…" at bounding box center [682, 308] width 846 height 496
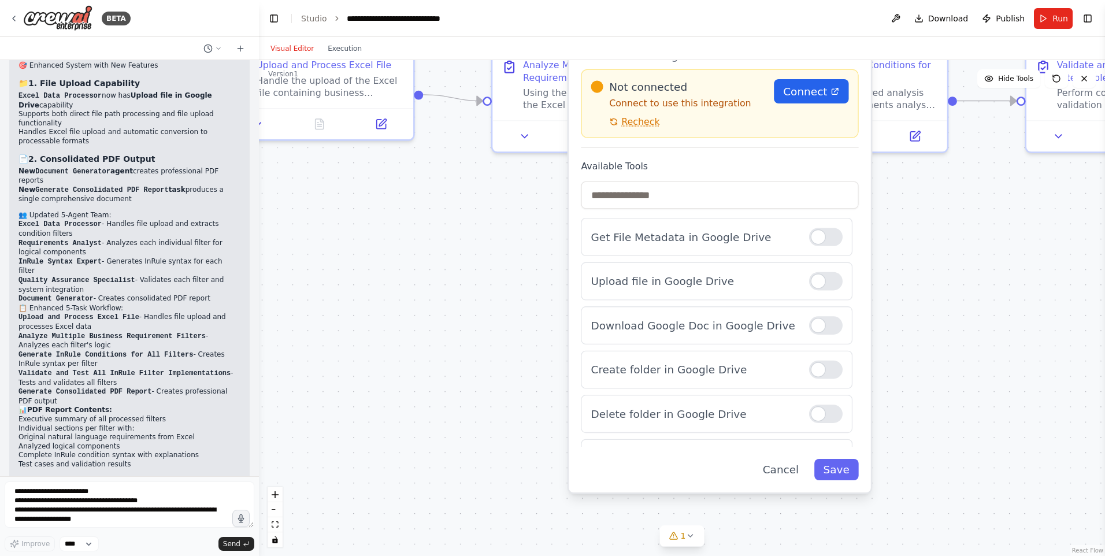
drag, startPoint x: 956, startPoint y: 359, endPoint x: 958, endPoint y: 290, distance: 69.9
click at [958, 290] on div ".deletable-edge-delete-btn { width: 20px; height: 20px; border: 0px solid #ffff…" at bounding box center [682, 308] width 846 height 496
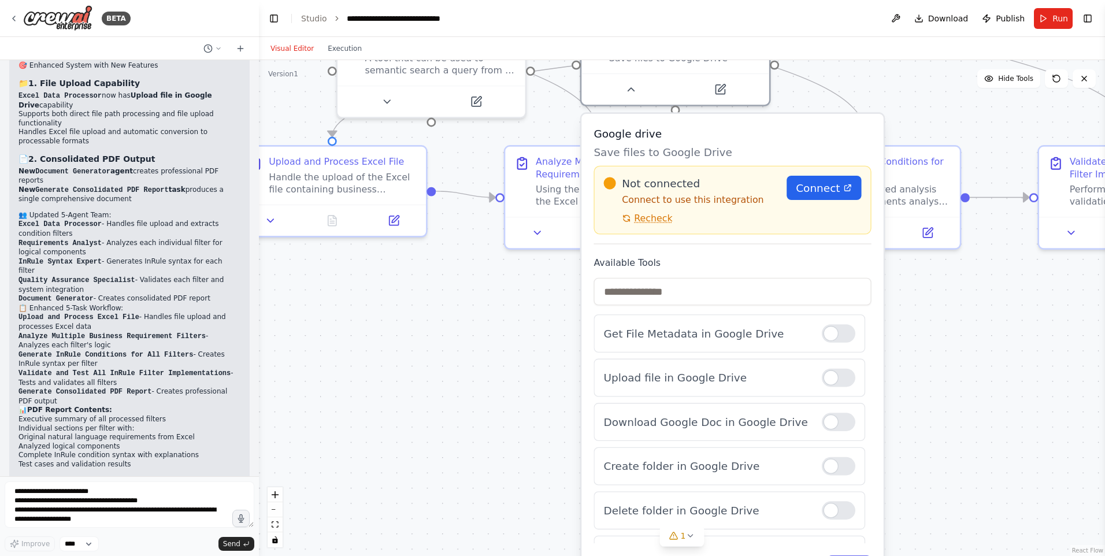
drag, startPoint x: 958, startPoint y: 290, endPoint x: 979, endPoint y: 417, distance: 129.5
click at [979, 417] on div ".deletable-edge-delete-btn { width: 20px; height: 20px; border: 0px solid #ffff…" at bounding box center [682, 308] width 846 height 496
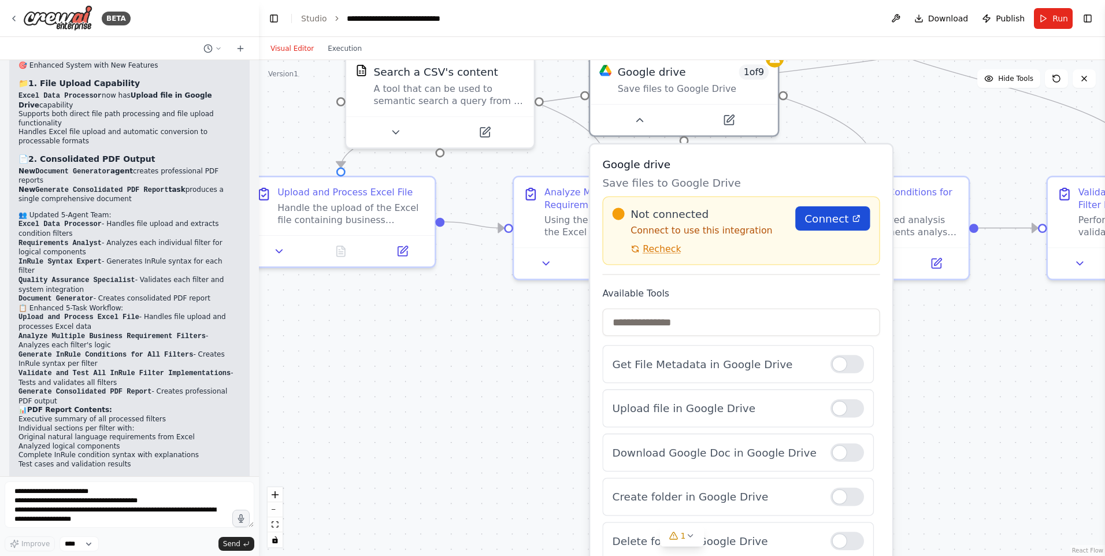
click at [835, 222] on span "Connect" at bounding box center [826, 218] width 44 height 15
click at [637, 260] on div "Not connected Connect to use this integration Recheck Connect" at bounding box center [740, 230] width 277 height 69
click at [644, 251] on span "Recheck" at bounding box center [662, 249] width 38 height 12
click at [951, 407] on div ".deletable-edge-delete-btn { width: 20px; height: 20px; border: 0px solid #ffff…" at bounding box center [682, 308] width 846 height 496
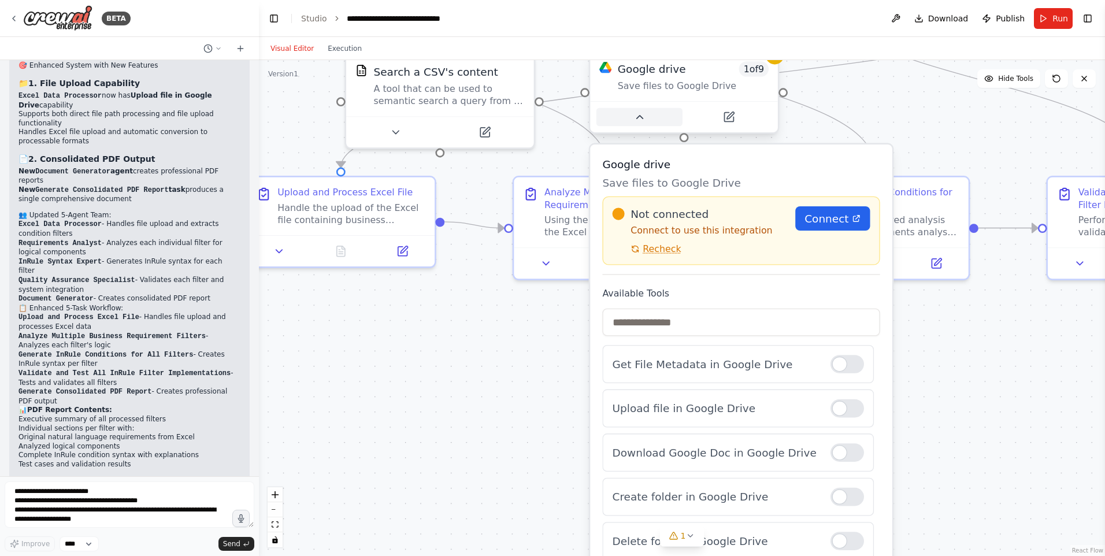
click at [640, 125] on button at bounding box center [639, 117] width 86 height 18
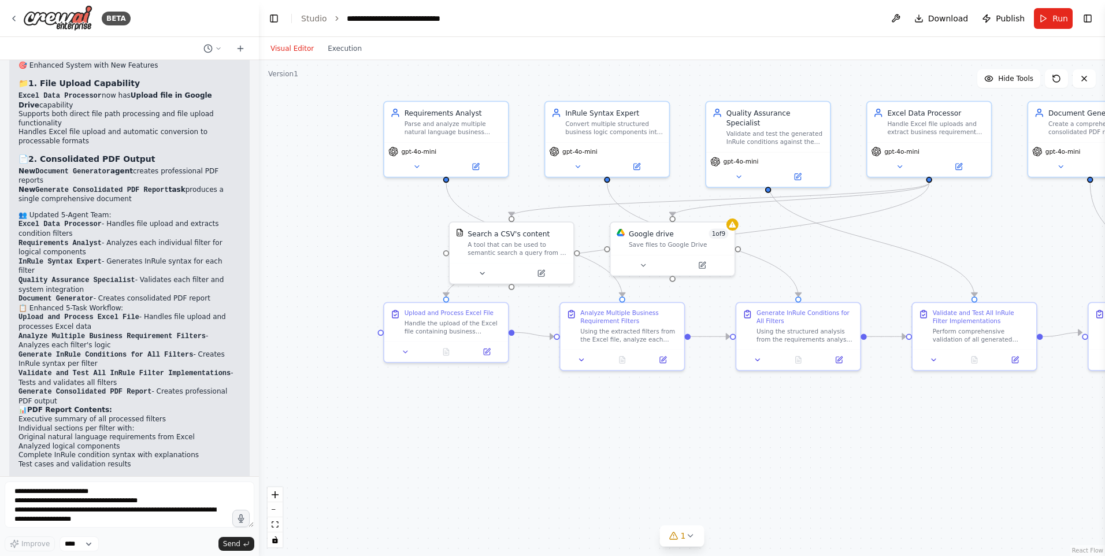
drag, startPoint x: 881, startPoint y: 190, endPoint x: 832, endPoint y: 264, distance: 88.3
click at [832, 264] on div ".deletable-edge-delete-btn { width: 20px; height: 20px; border: 0px solid #ffff…" at bounding box center [682, 308] width 846 height 496
click at [700, 537] on button "1" at bounding box center [682, 535] width 44 height 21
click at [808, 484] on icon at bounding box center [812, 483] width 9 height 9
click at [132, 510] on textarea "**********" at bounding box center [130, 504] width 250 height 46
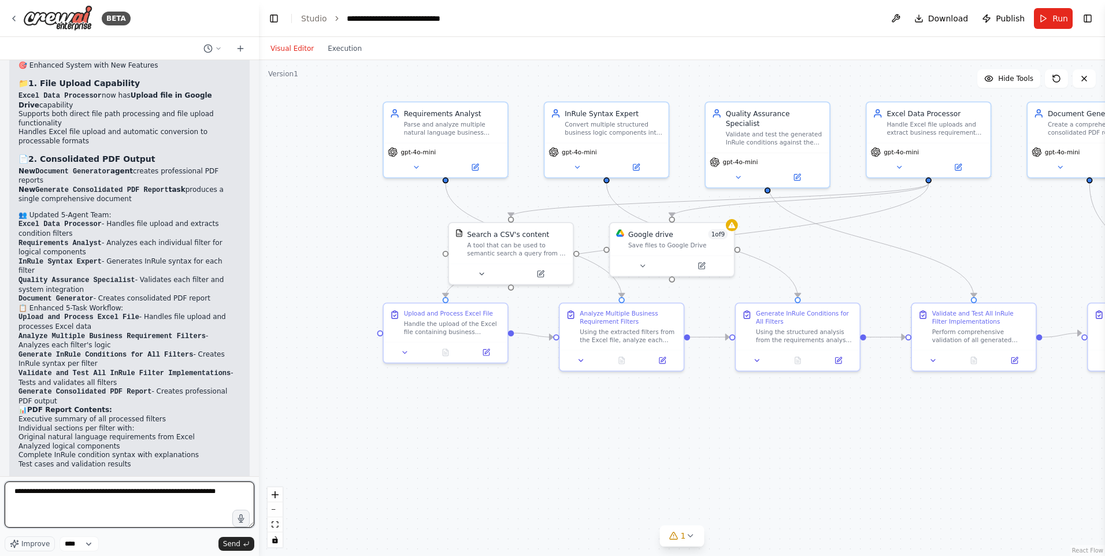
type textarea "**********"
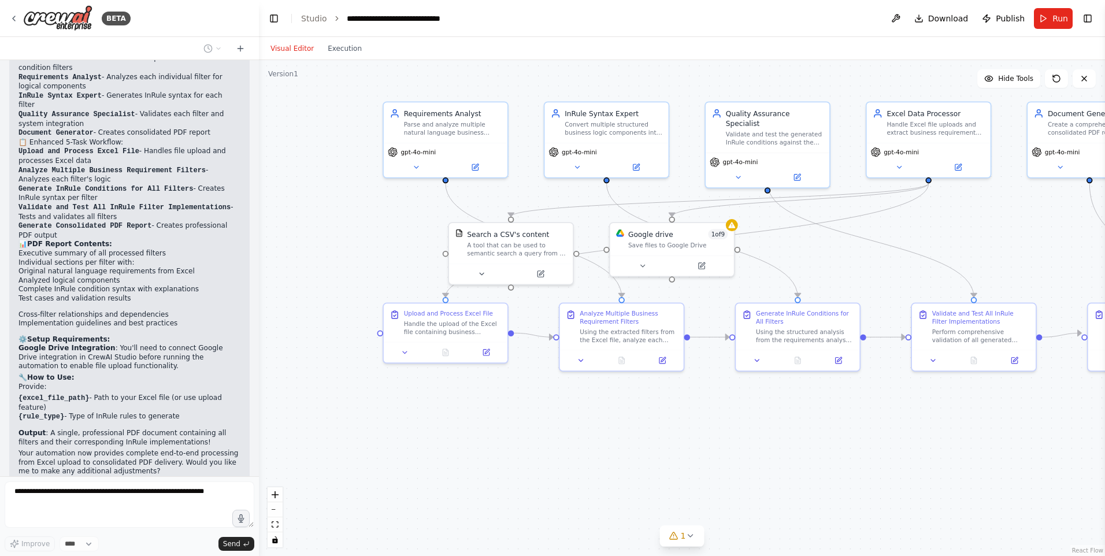
scroll to position [3881, 0]
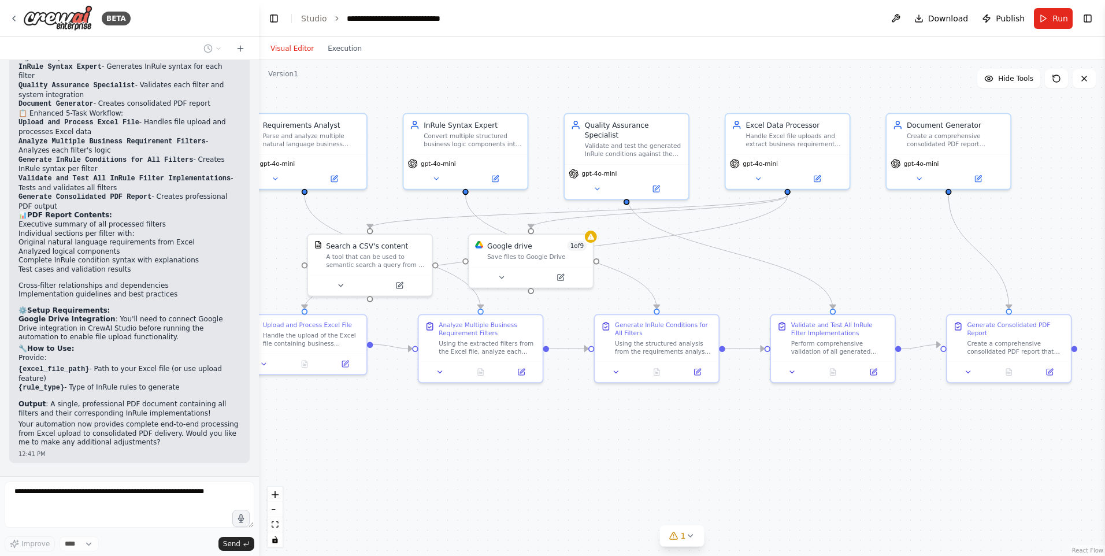
drag, startPoint x: 854, startPoint y: 419, endPoint x: 713, endPoint y: 431, distance: 141.5
click at [713, 431] on div ".deletable-edge-delete-btn { width: 20px; height: 20px; border: 0px solid #ffff…" at bounding box center [682, 308] width 846 height 496
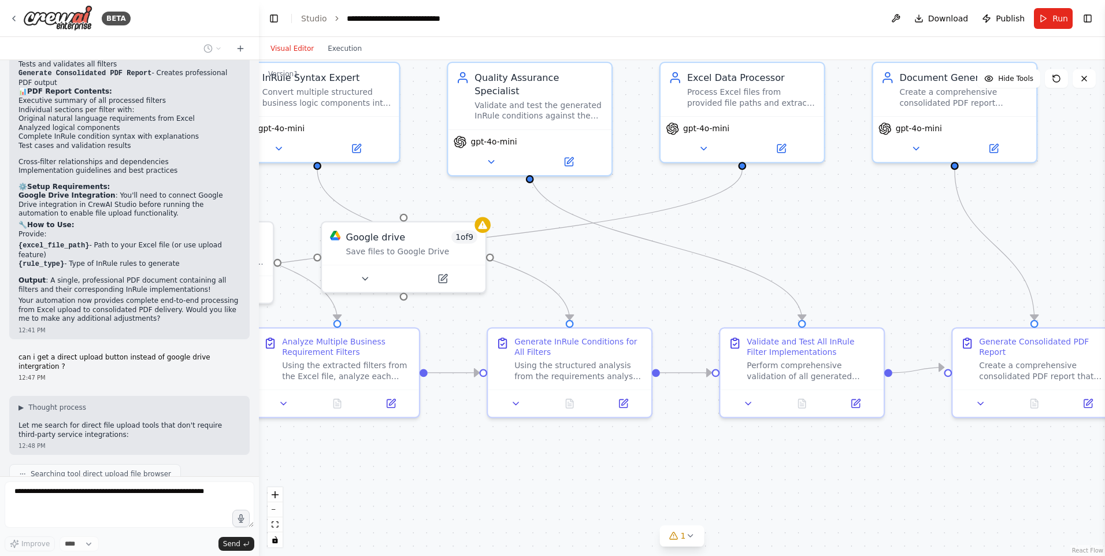
scroll to position [4014, 0]
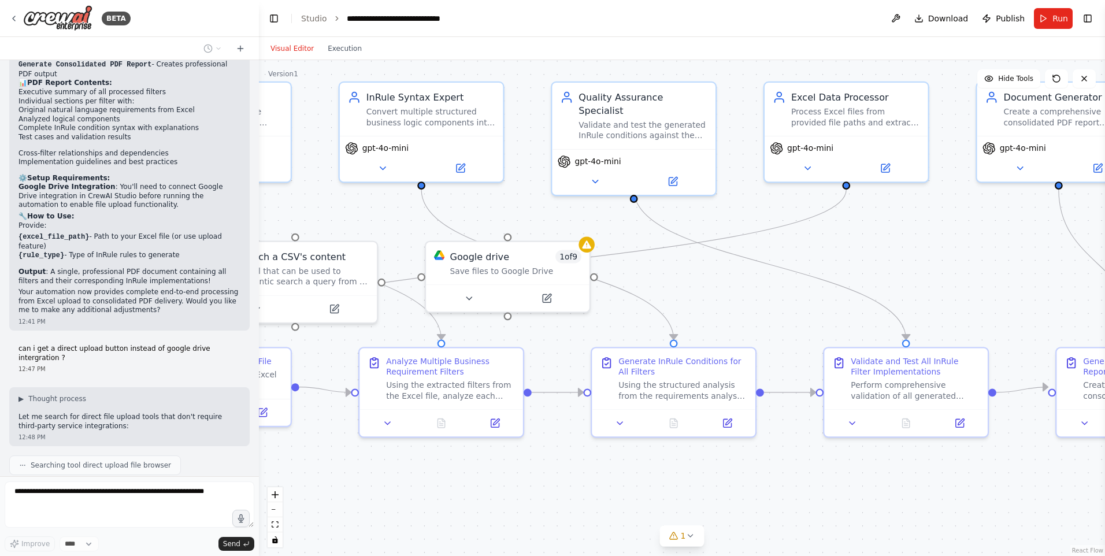
drag, startPoint x: 885, startPoint y: 272, endPoint x: 989, endPoint y: 291, distance: 105.9
click at [989, 291] on div ".deletable-edge-delete-btn { width: 20px; height: 20px; border: 0px solid #ffff…" at bounding box center [682, 308] width 846 height 496
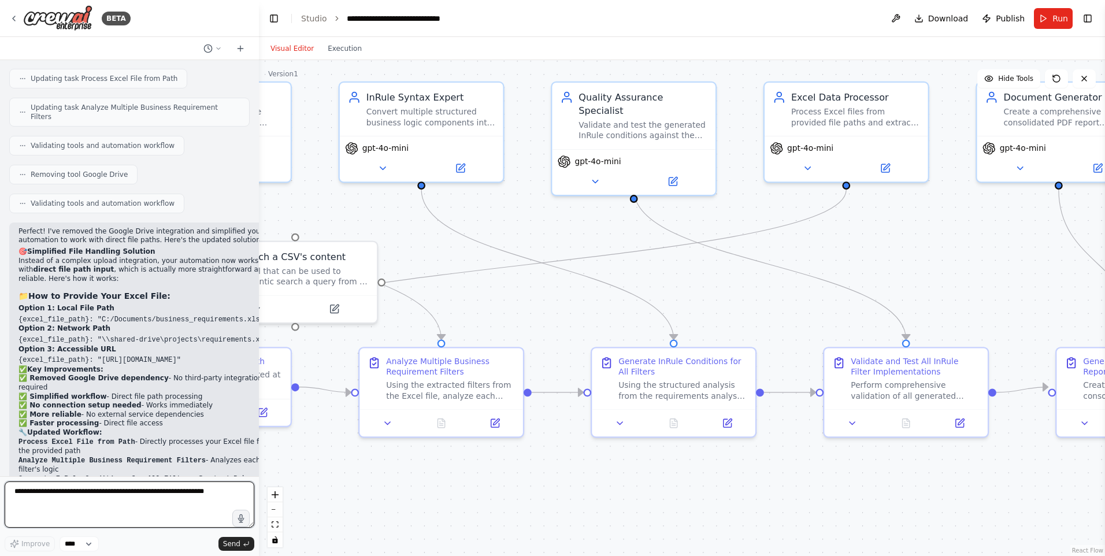
scroll to position [4609, 0]
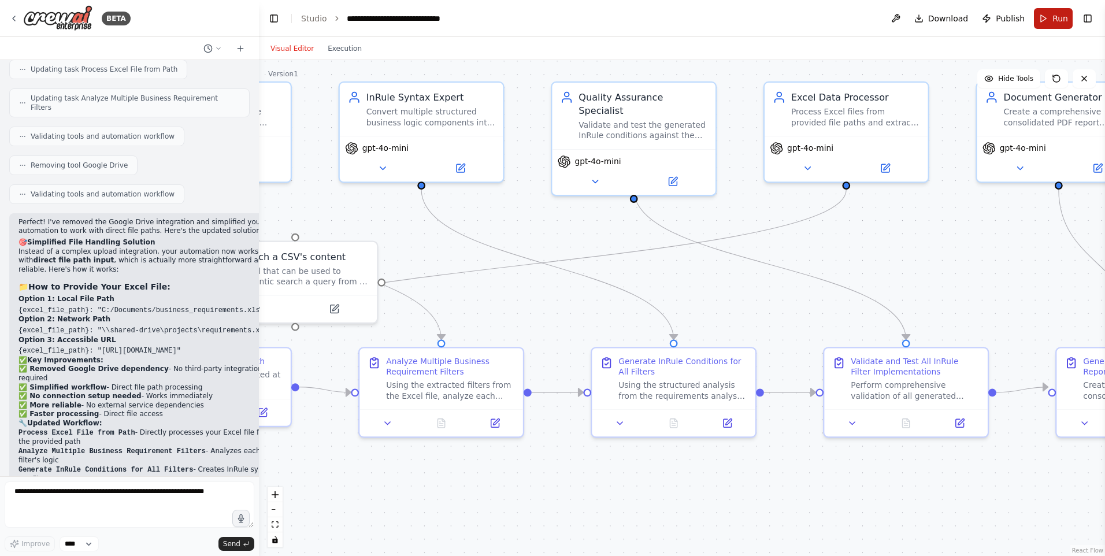
click at [1047, 20] on button "Run" at bounding box center [1053, 18] width 39 height 21
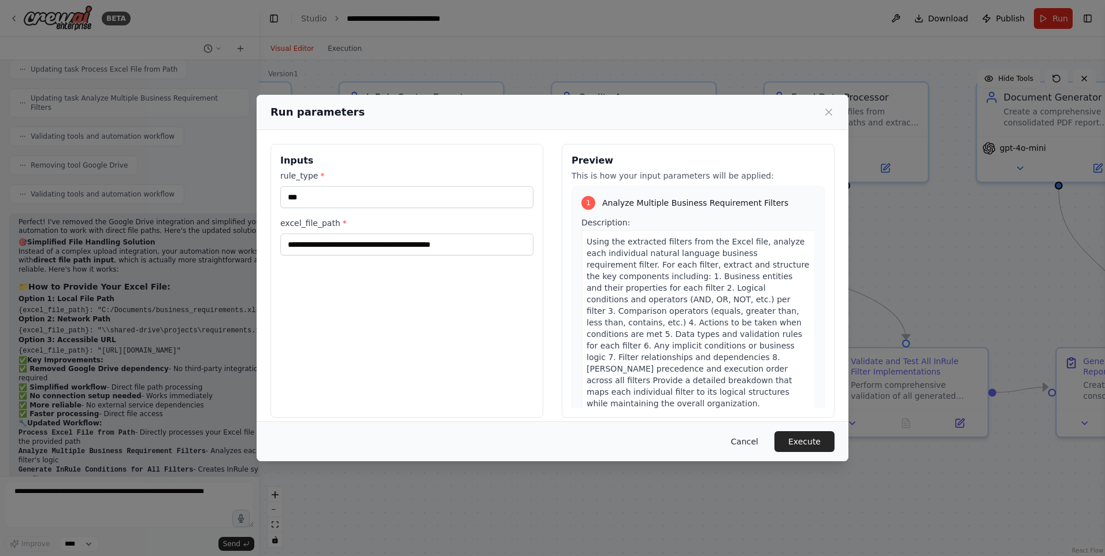
click at [759, 441] on button "Cancel" at bounding box center [745, 441] width 46 height 21
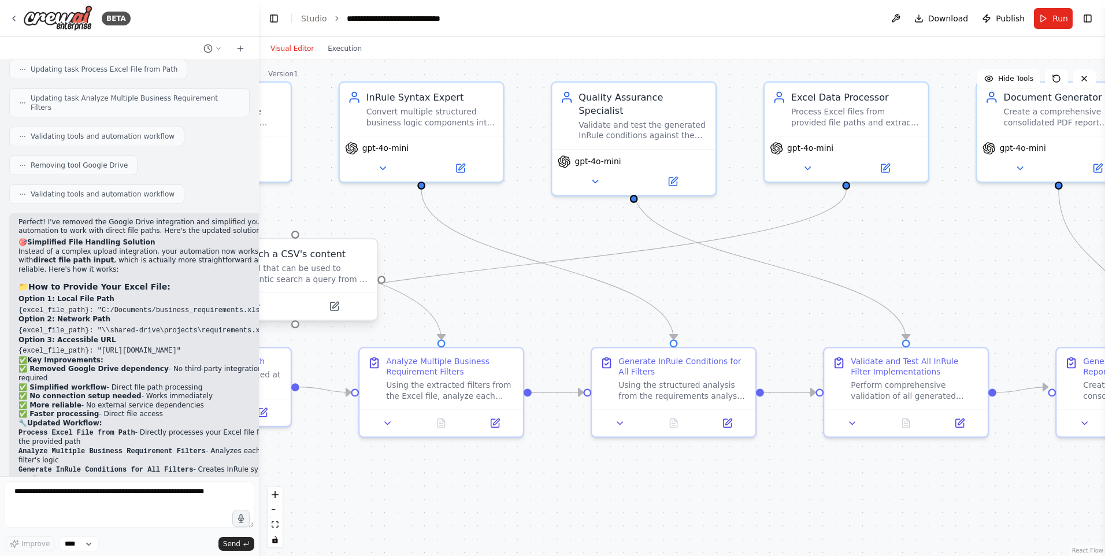
click at [260, 283] on div "A tool that can be used to semantic search a query from a CSV's content." at bounding box center [303, 273] width 131 height 21
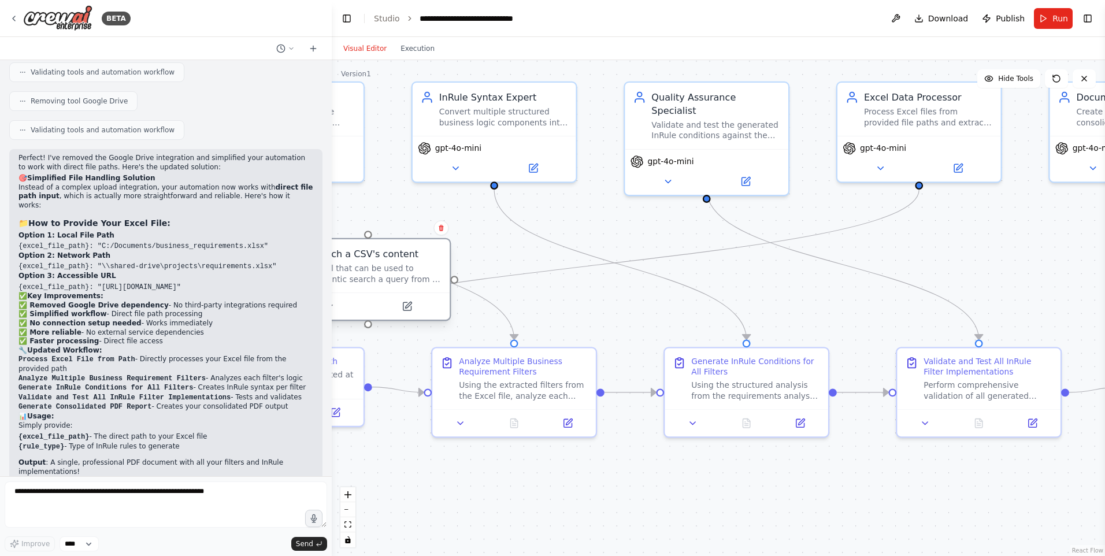
scroll to position [4077, 0]
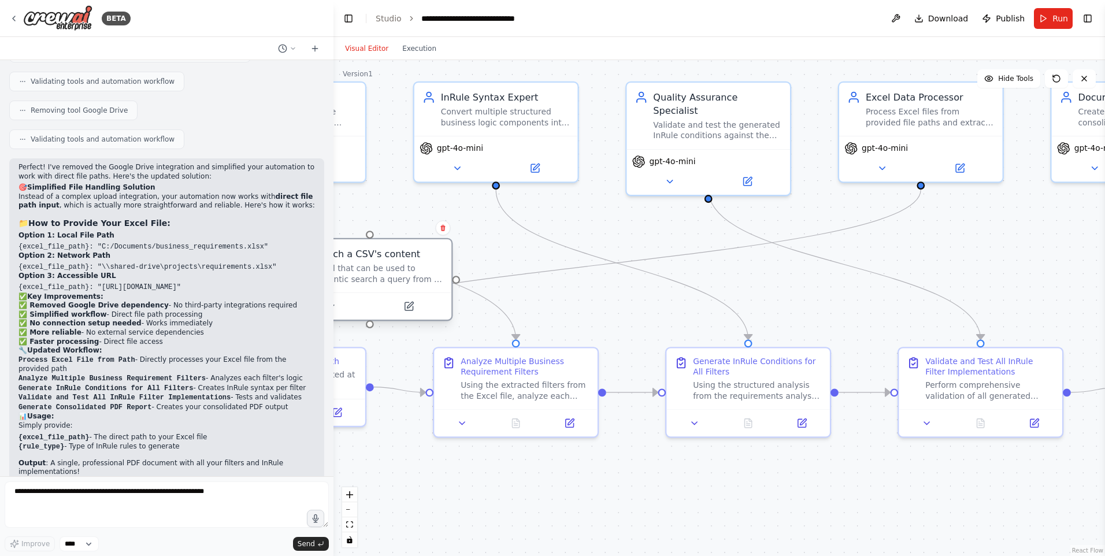
drag, startPoint x: 256, startPoint y: 282, endPoint x: 333, endPoint y: 276, distance: 77.7
click at [333, 276] on div "BETA I want to build a condition builder like language rule in inrule 12:03 AM …" at bounding box center [552, 278] width 1105 height 556
click at [1054, 24] on span "Run" at bounding box center [1060, 19] width 16 height 12
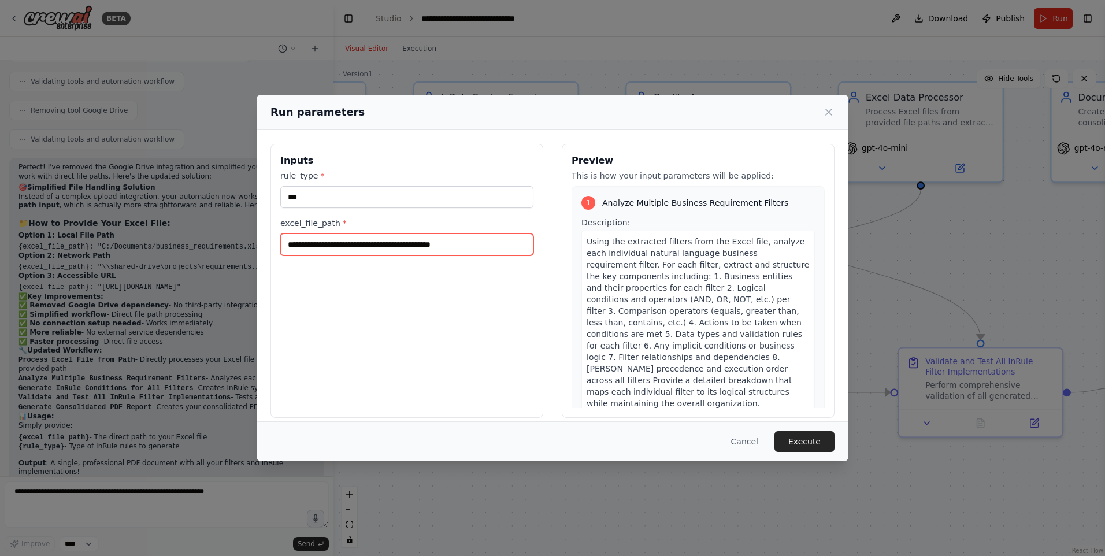
click at [503, 247] on input "**********" at bounding box center [406, 244] width 253 height 22
paste input "********"
click at [514, 242] on input "**********" at bounding box center [406, 244] width 253 height 22
paste input "**********"
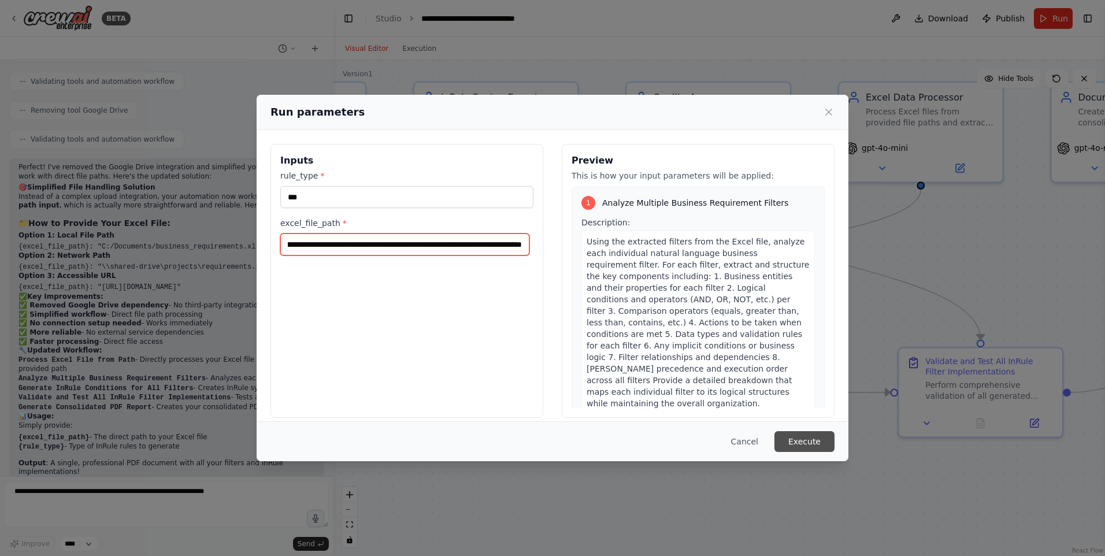
type input "**********"
click at [799, 442] on button "Execute" at bounding box center [804, 441] width 60 height 21
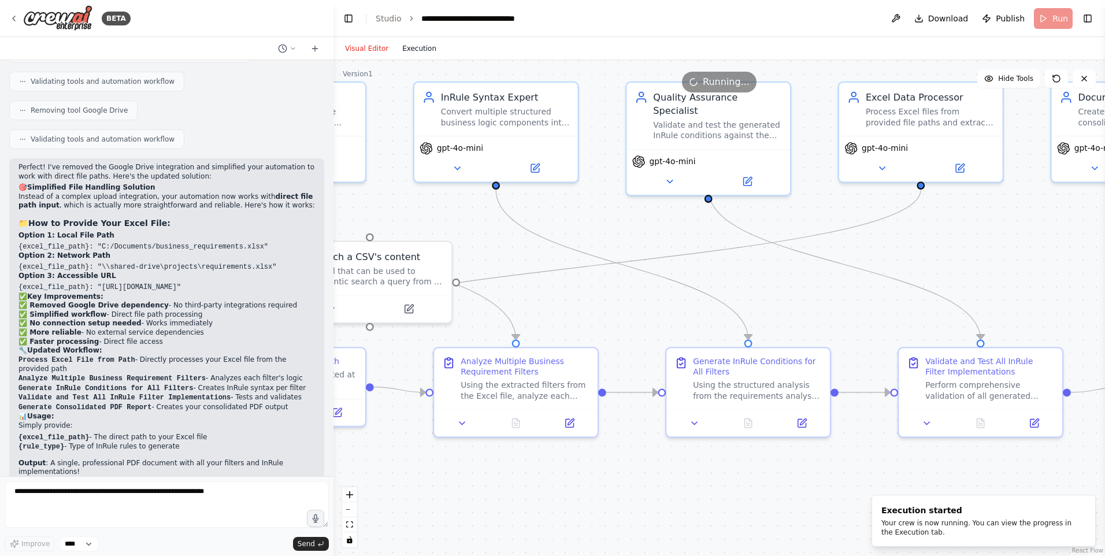
click at [420, 47] on button "Execution" at bounding box center [419, 49] width 48 height 14
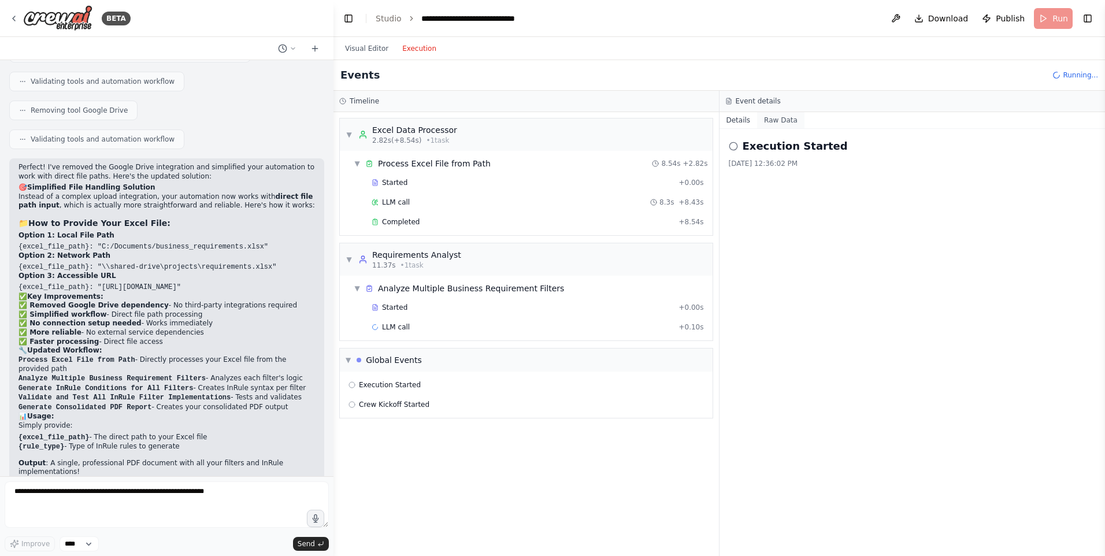
click at [768, 121] on button "Raw Data" at bounding box center [780, 120] width 47 height 16
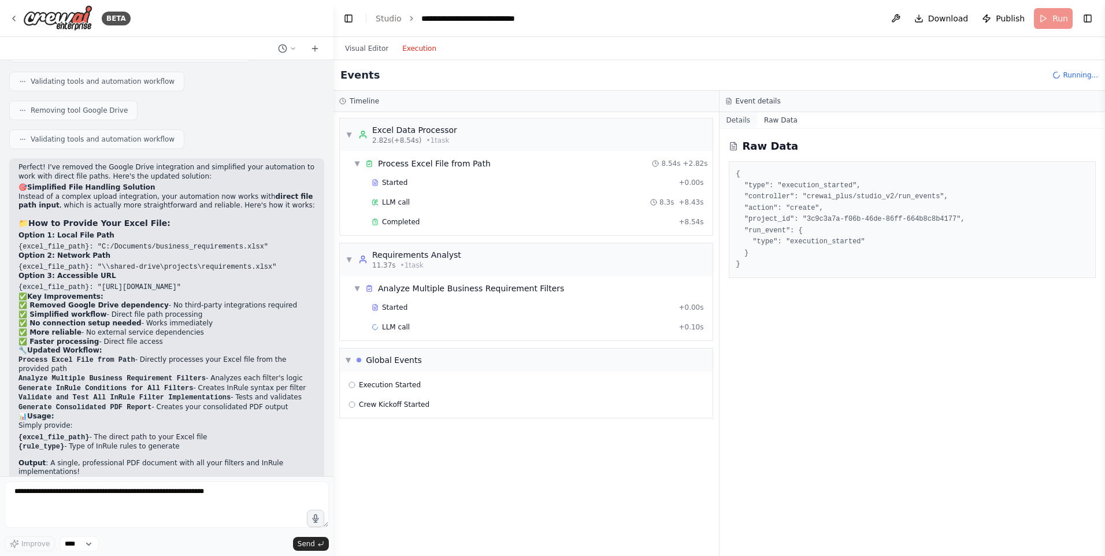
click at [735, 123] on button "Details" at bounding box center [738, 120] width 38 height 16
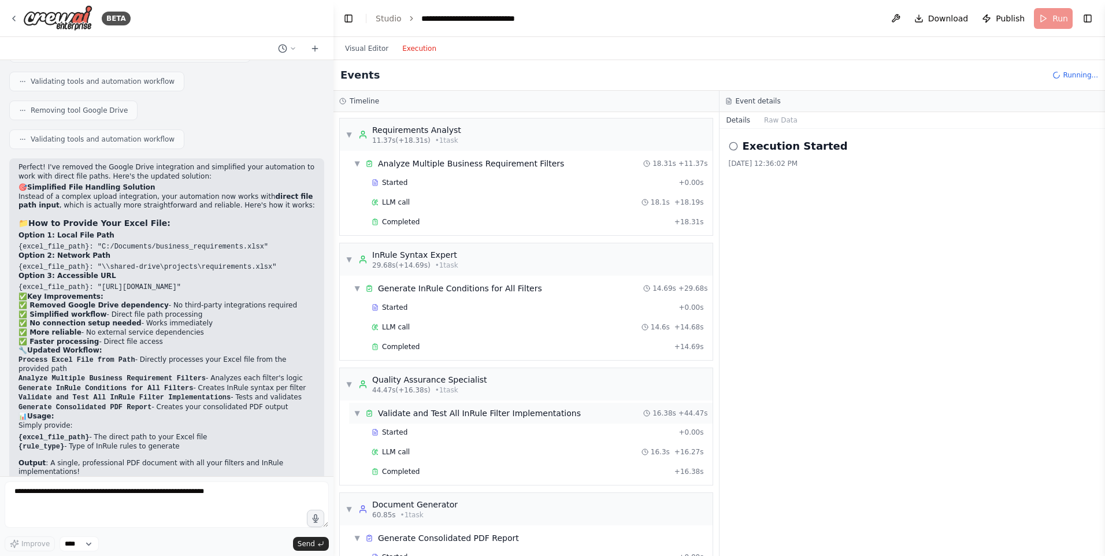
scroll to position [250, 0]
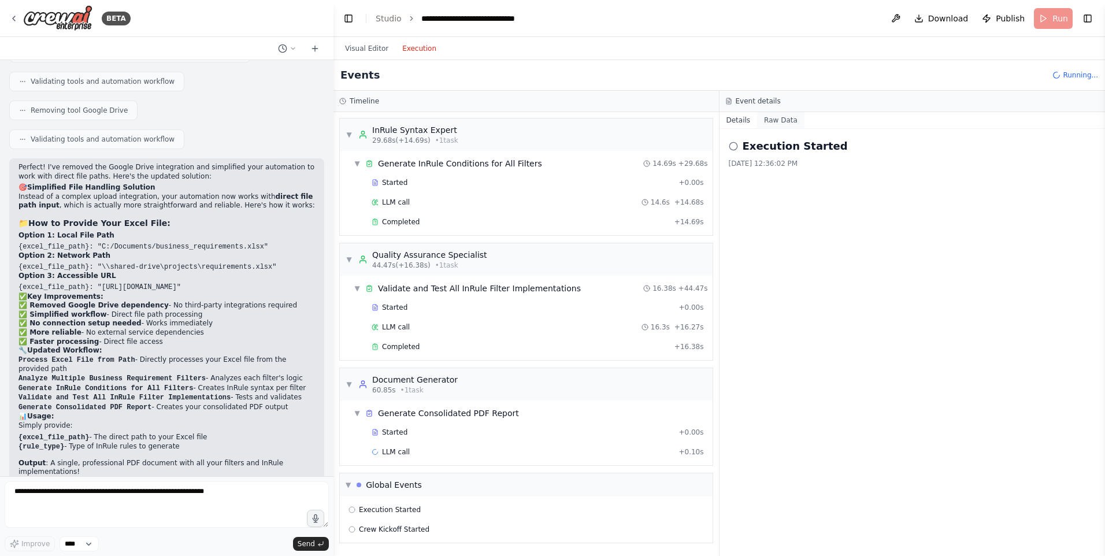
drag, startPoint x: 771, startPoint y: 120, endPoint x: 778, endPoint y: 117, distance: 8.0
click at [777, 117] on button "Raw Data" at bounding box center [780, 120] width 47 height 16
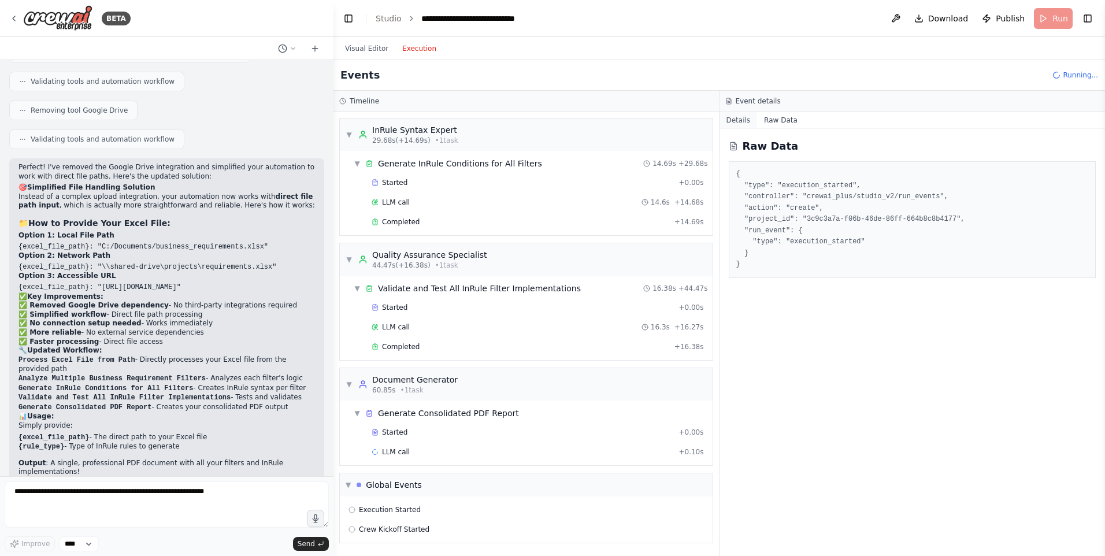
click at [739, 120] on button "Details" at bounding box center [738, 120] width 38 height 16
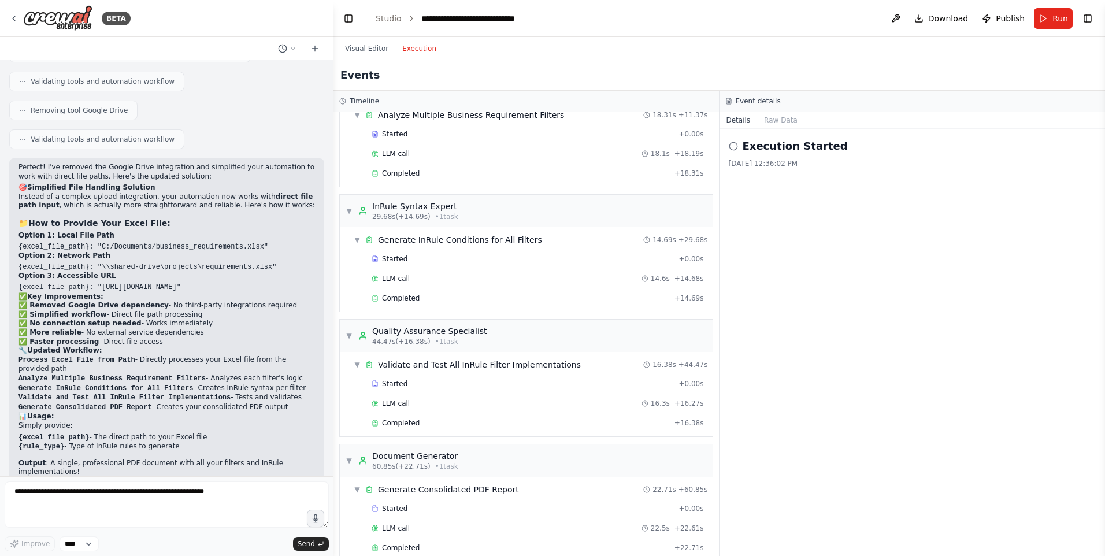
scroll to position [309, 0]
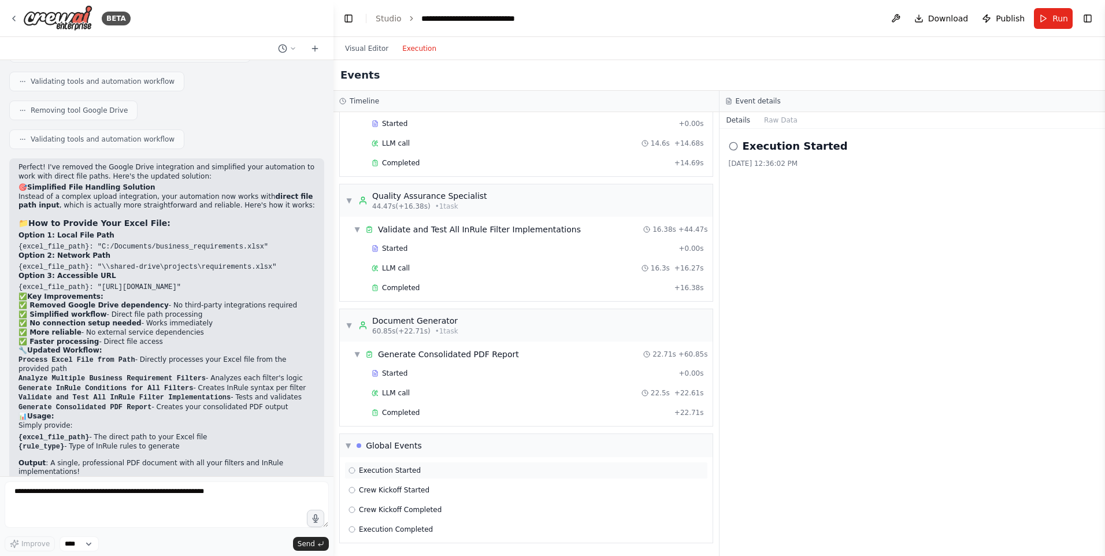
click at [366, 468] on span "Execution Started" at bounding box center [390, 470] width 62 height 9
click at [401, 488] on span "Crew Kickoff Started" at bounding box center [394, 489] width 71 height 9
drag, startPoint x: 401, startPoint y: 488, endPoint x: 507, endPoint y: 410, distance: 131.1
click at [507, 410] on div "Completed" at bounding box center [521, 412] width 298 height 9
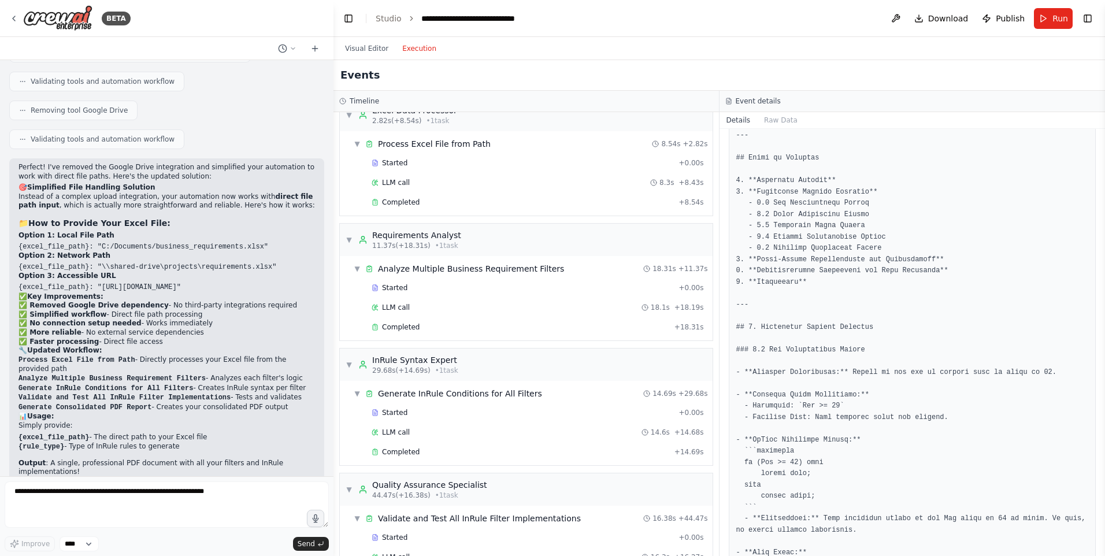
scroll to position [0, 0]
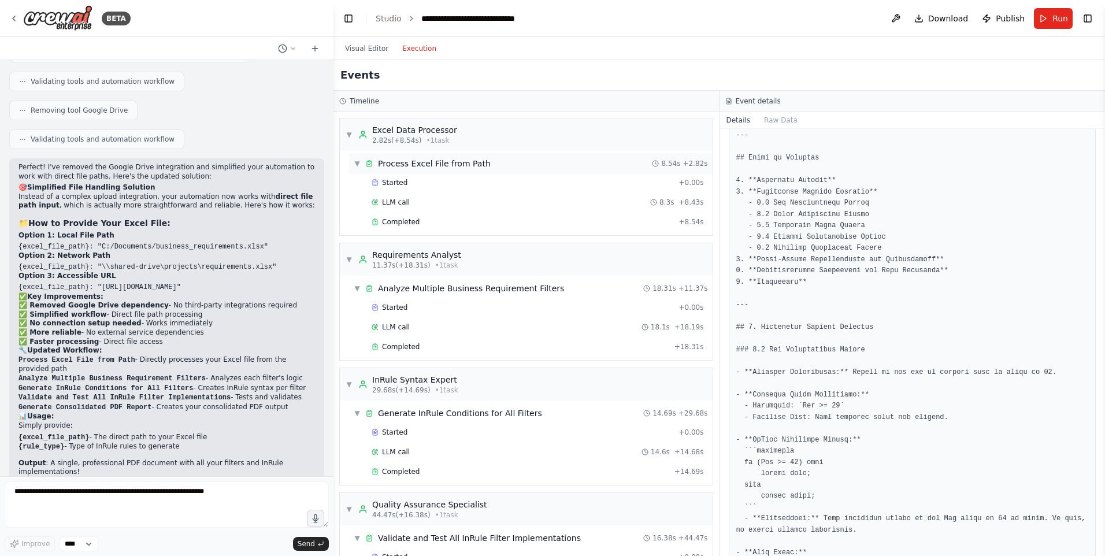
click at [420, 161] on div "Process Excel File from Path" at bounding box center [434, 164] width 113 height 12
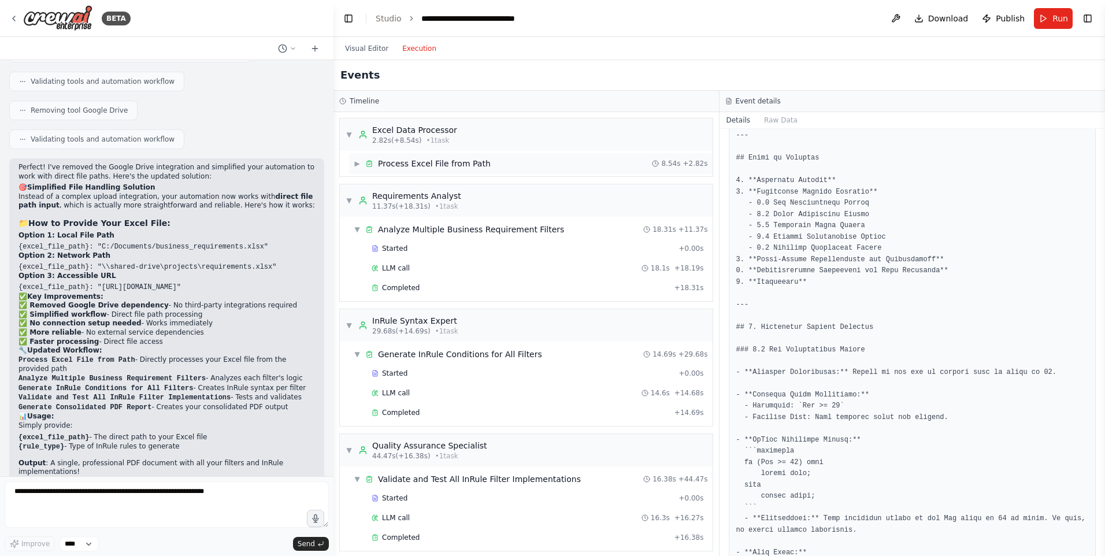
click at [418, 169] on div "▶ Process Excel File from Path 8.54s + 2.82s" at bounding box center [531, 163] width 364 height 21
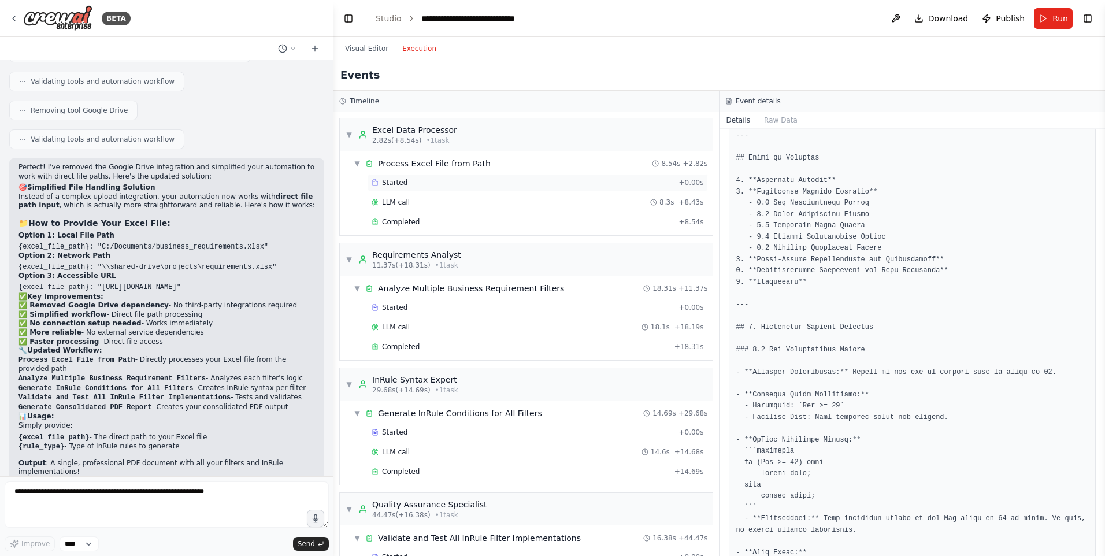
click at [394, 188] on div "Started + 0.00s" at bounding box center [538, 182] width 340 height 17
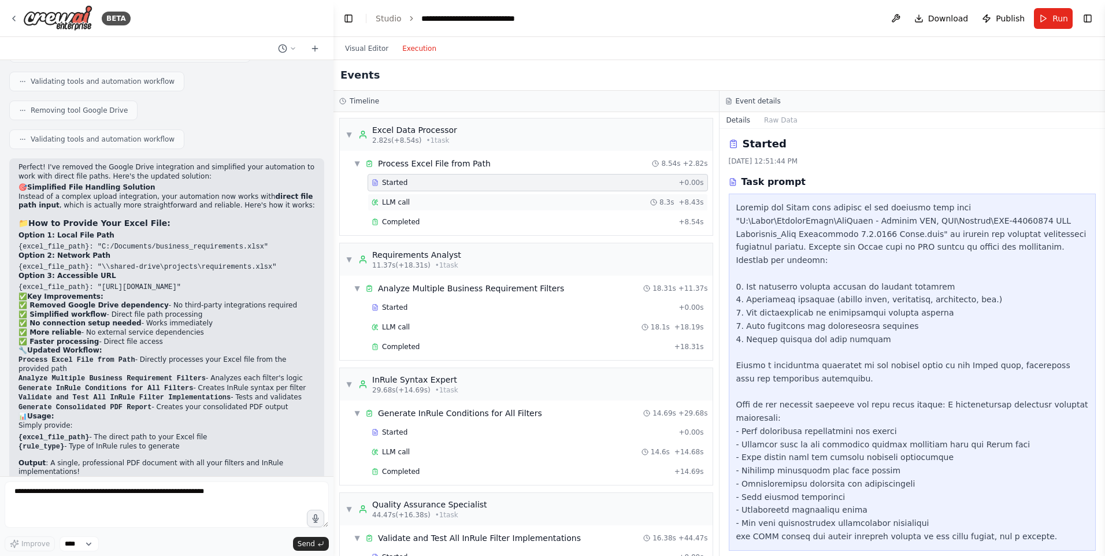
click at [425, 210] on div "LLM call 8.3s + 8.43s" at bounding box center [538, 202] width 340 height 17
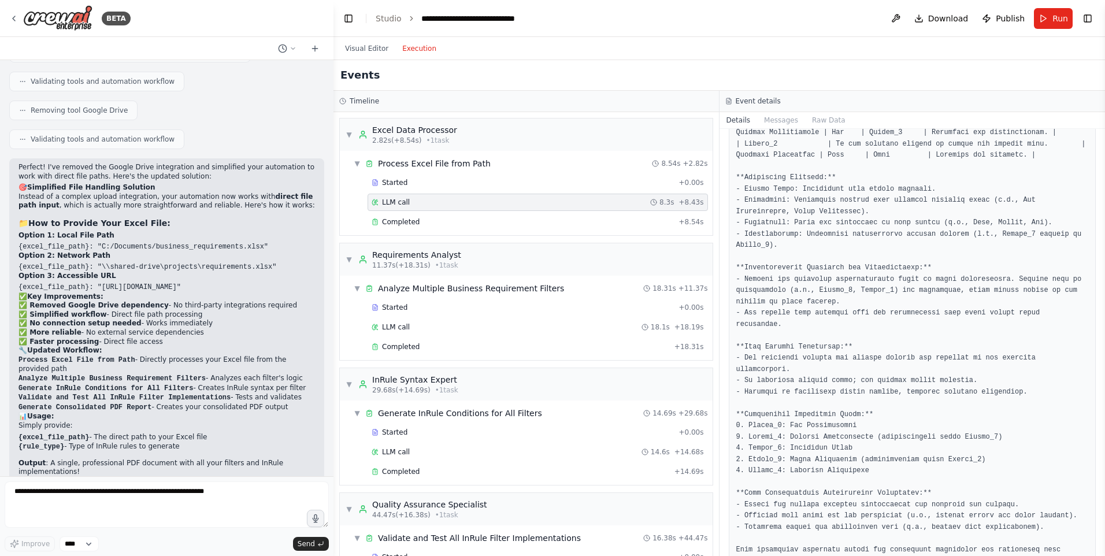
scroll to position [375, 0]
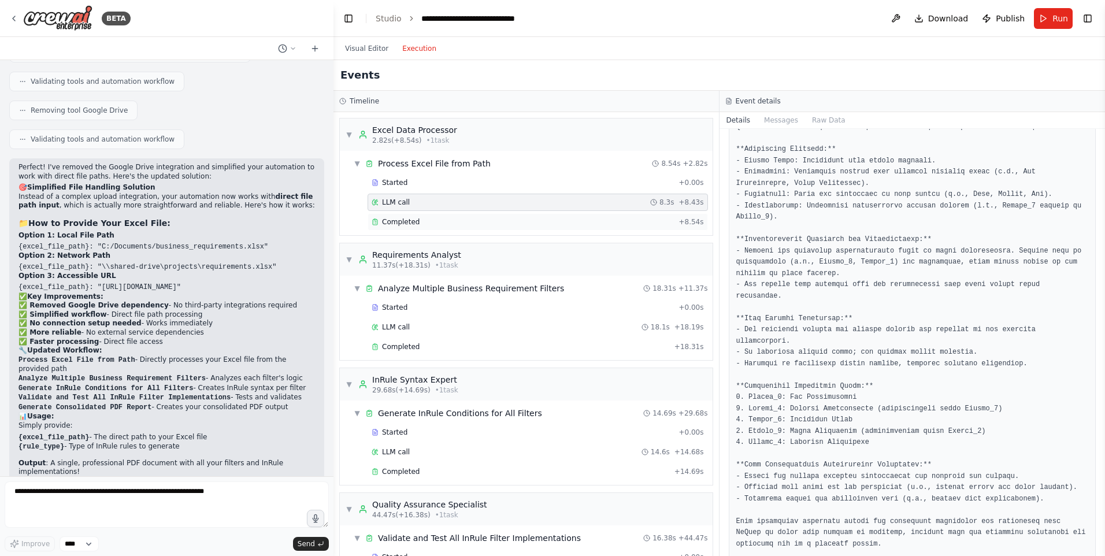
click at [522, 224] on div "Completed" at bounding box center [523, 221] width 302 height 9
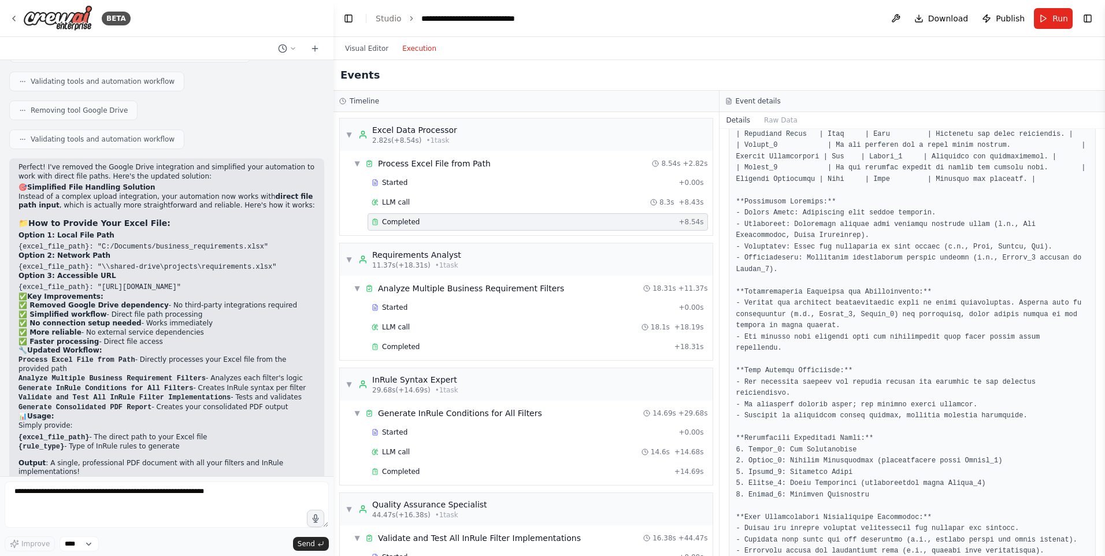
scroll to position [316, 0]
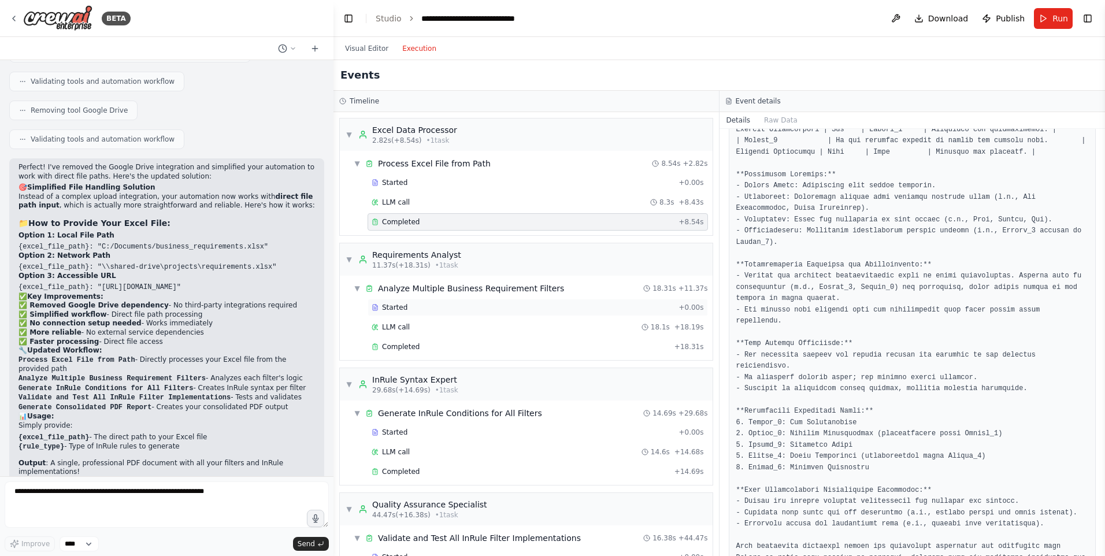
click at [473, 303] on div "Started" at bounding box center [523, 307] width 302 height 9
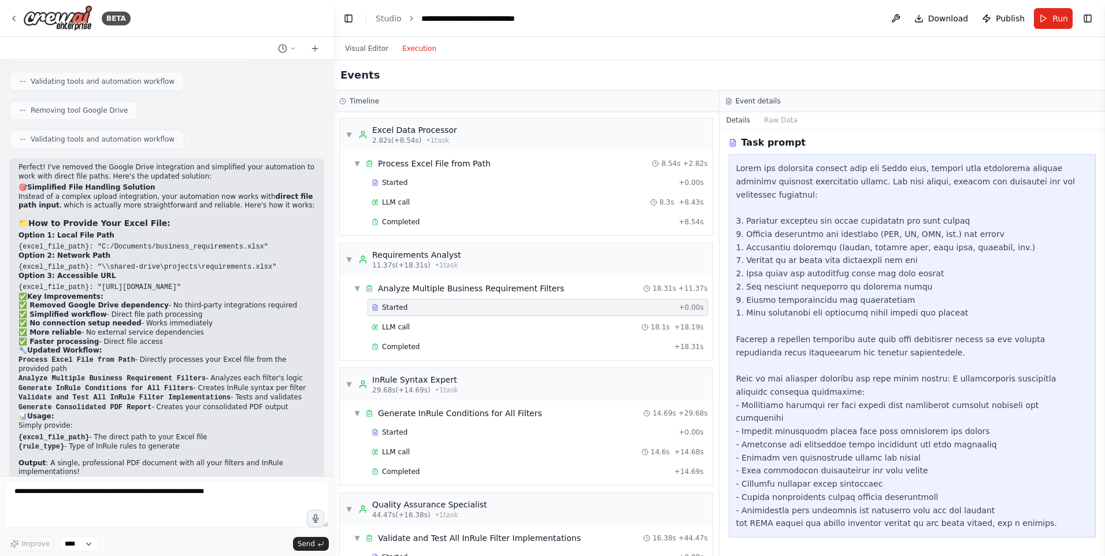
scroll to position [16, 0]
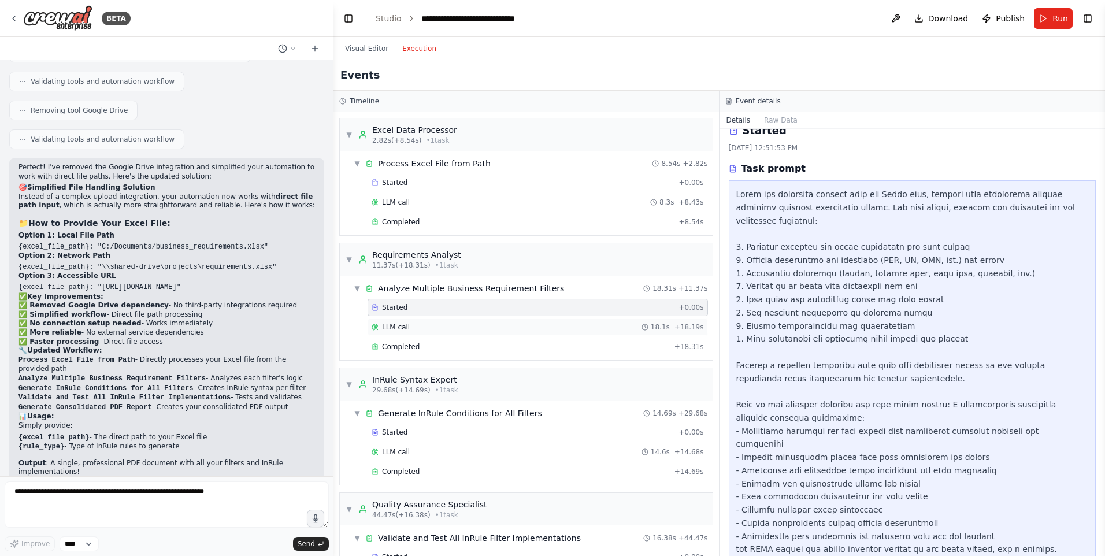
click at [461, 322] on div "LLM call 18.1s + 18.19s" at bounding box center [538, 326] width 332 height 9
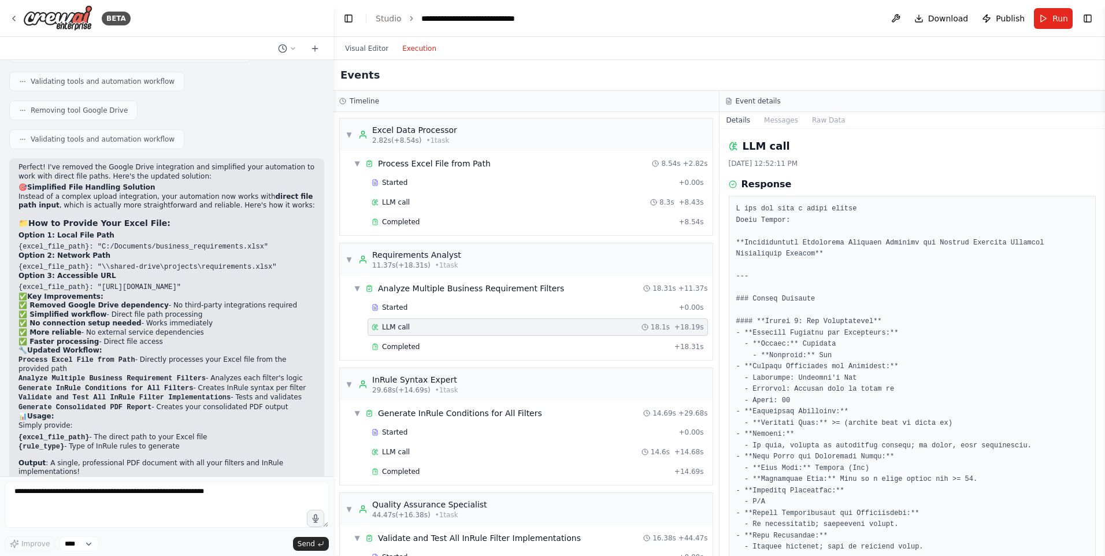
click at [464, 334] on div "LLM call 18.1s + 18.19s" at bounding box center [538, 326] width 340 height 17
click at [462, 343] on div "Completed" at bounding box center [521, 346] width 298 height 9
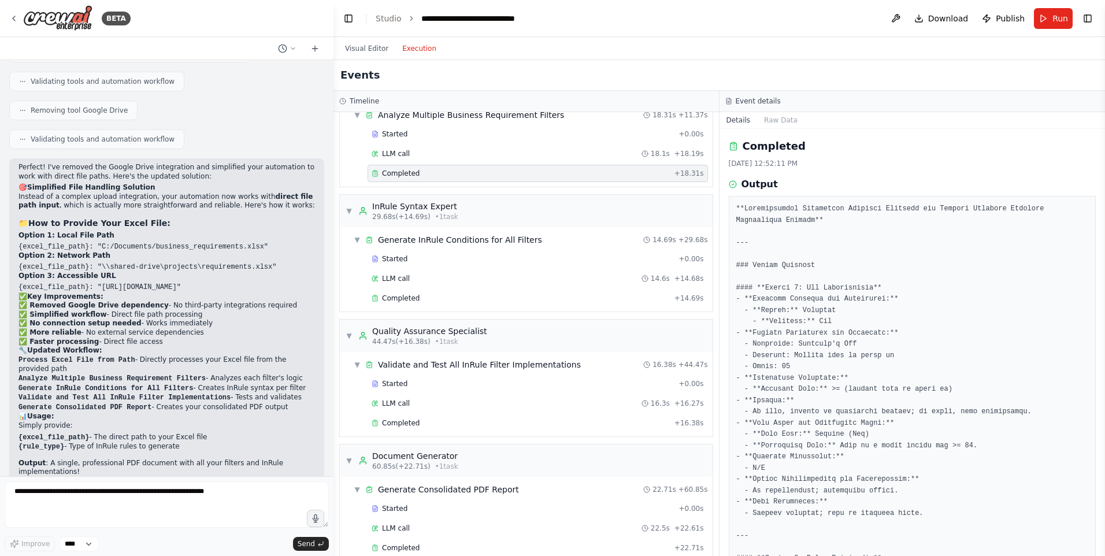
scroll to position [289, 0]
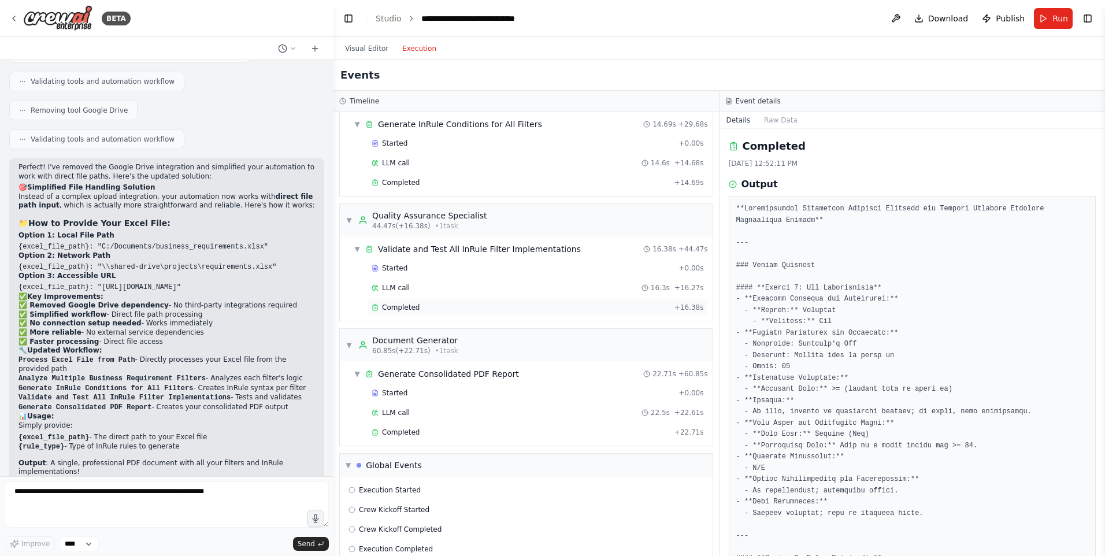
click at [430, 310] on div "Completed" at bounding box center [521, 307] width 298 height 9
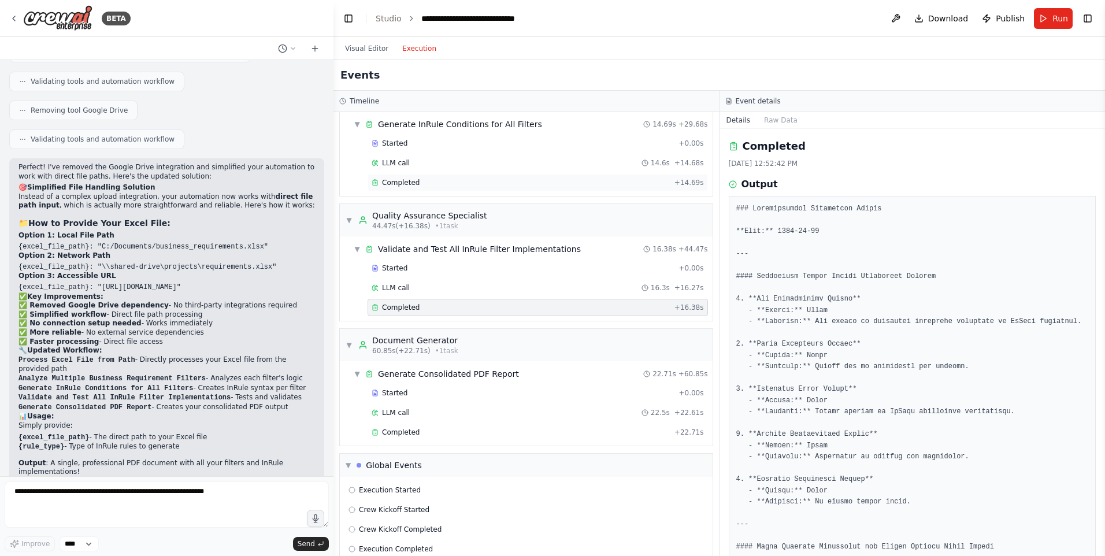
click at [437, 183] on div "Completed" at bounding box center [521, 182] width 298 height 9
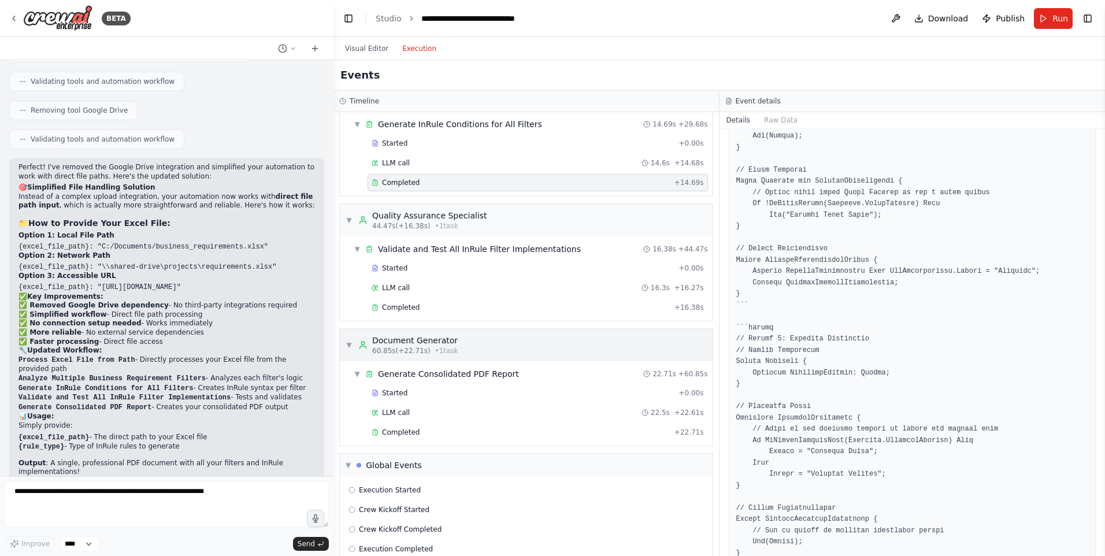
scroll to position [309, 0]
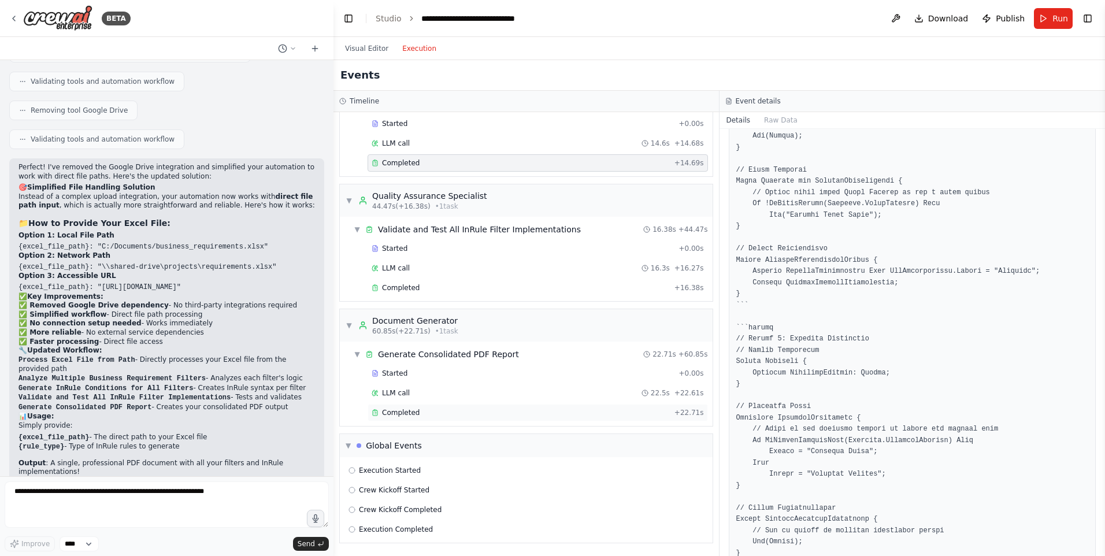
click at [423, 416] on div "Completed" at bounding box center [521, 412] width 298 height 9
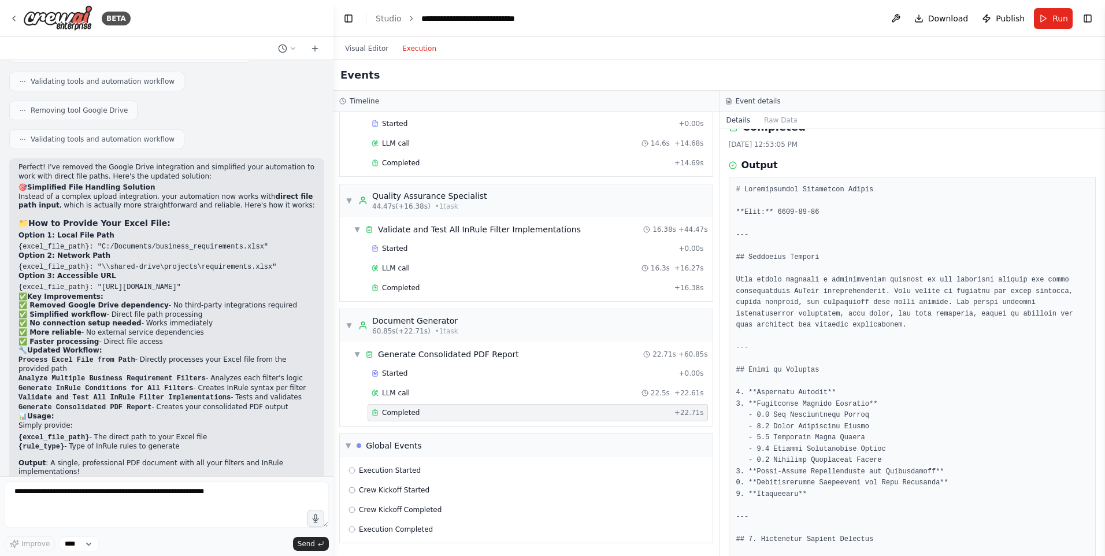
scroll to position [0, 0]
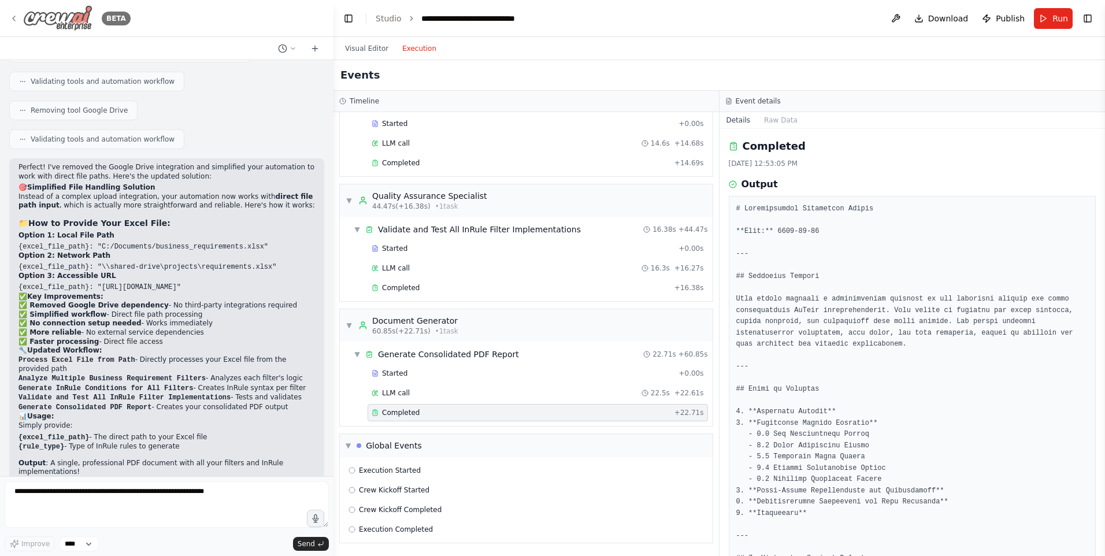
click at [12, 20] on icon at bounding box center [13, 18] width 9 height 9
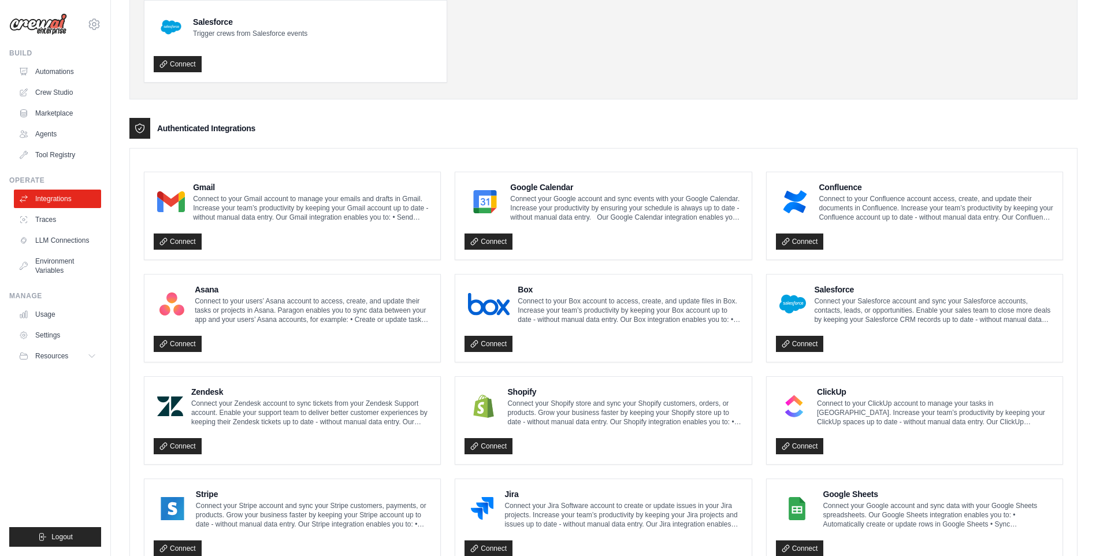
scroll to position [289, 0]
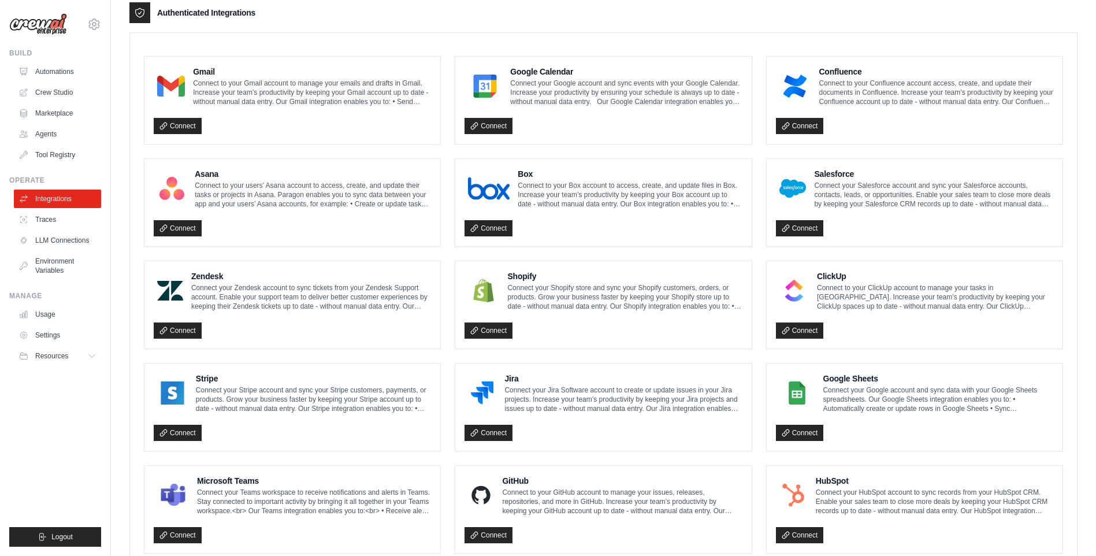
click at [1010, 201] on p "Connect your Salesforce account and sync your Salesforce accounts, contacts, le…" at bounding box center [933, 195] width 239 height 28
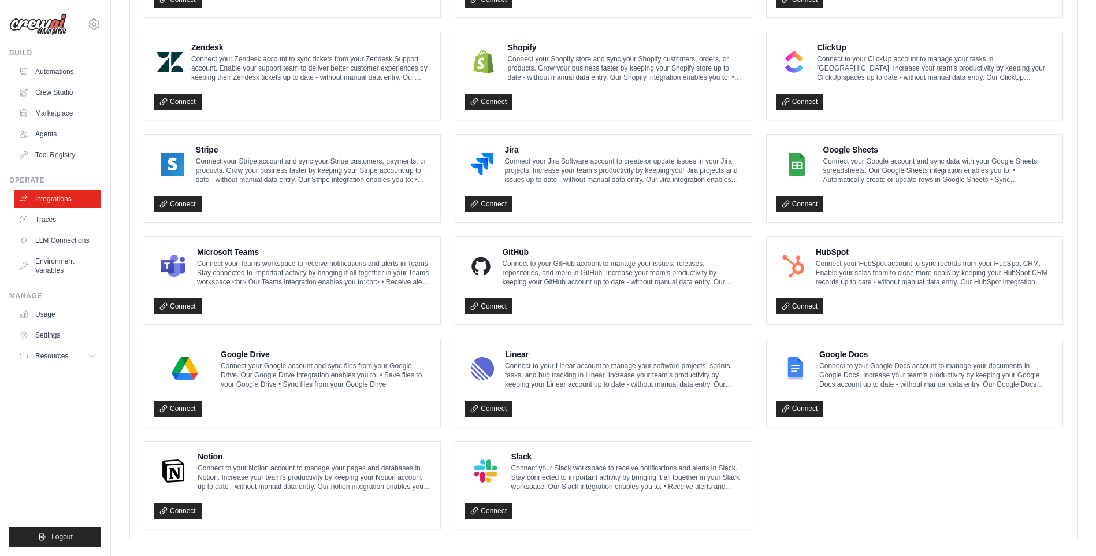
scroll to position [531, 0]
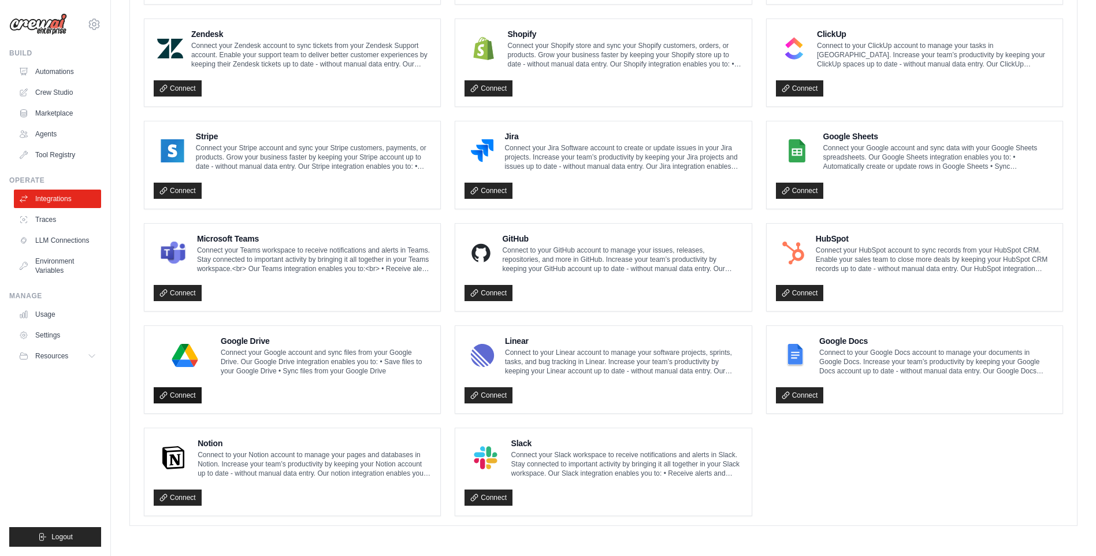
click at [183, 392] on link "Connect" at bounding box center [178, 395] width 48 height 16
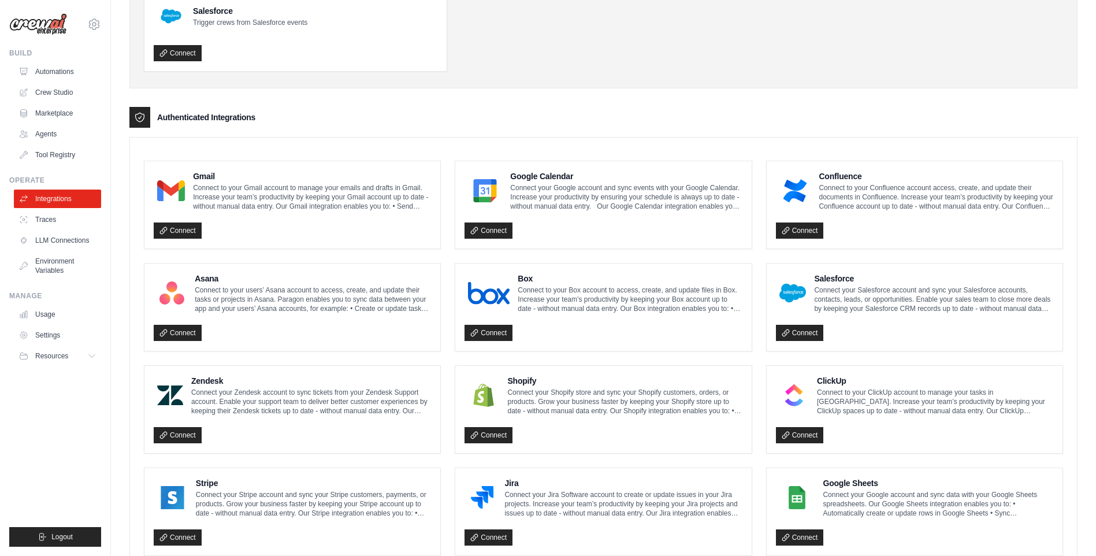
scroll to position [0, 0]
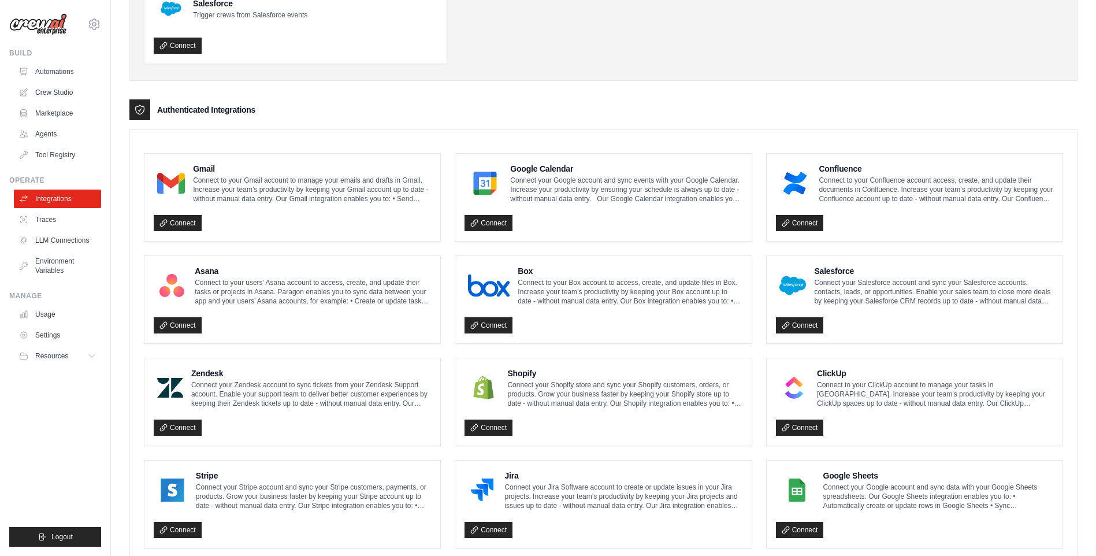
scroll to position [570, 0]
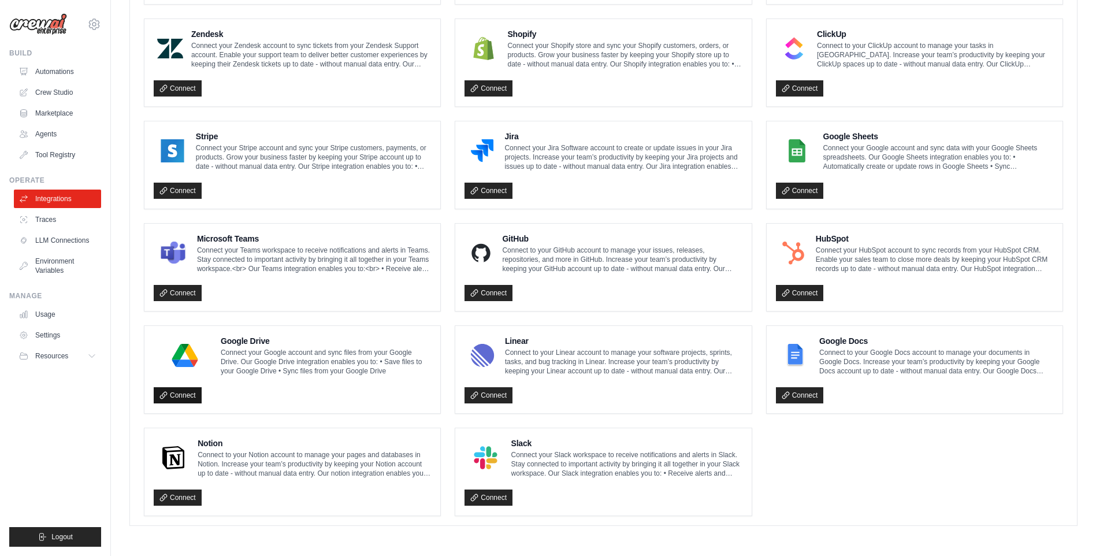
click at [170, 395] on link "Connect" at bounding box center [178, 395] width 48 height 16
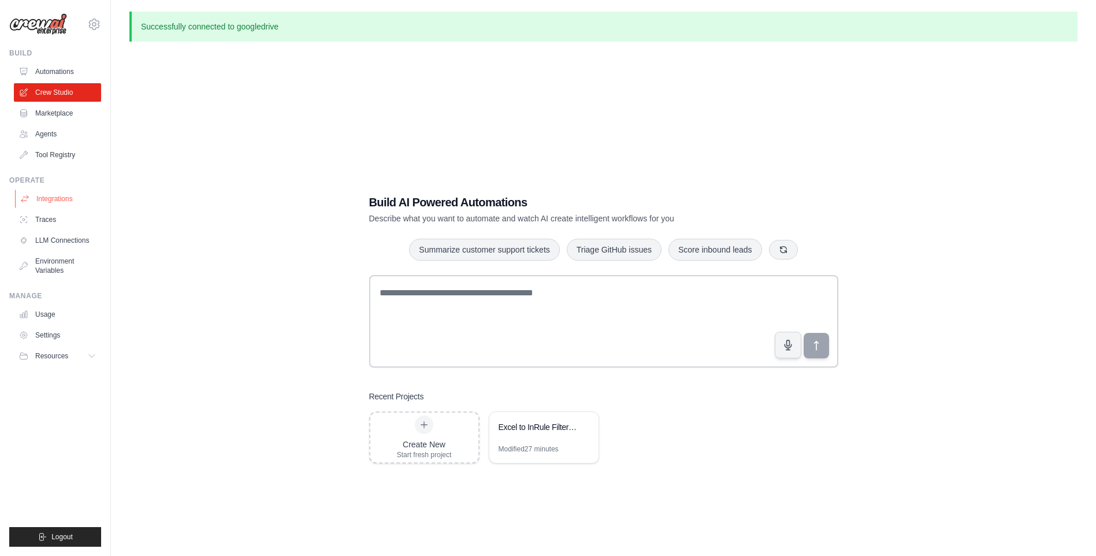
click at [69, 198] on link "Integrations" at bounding box center [58, 199] width 87 height 18
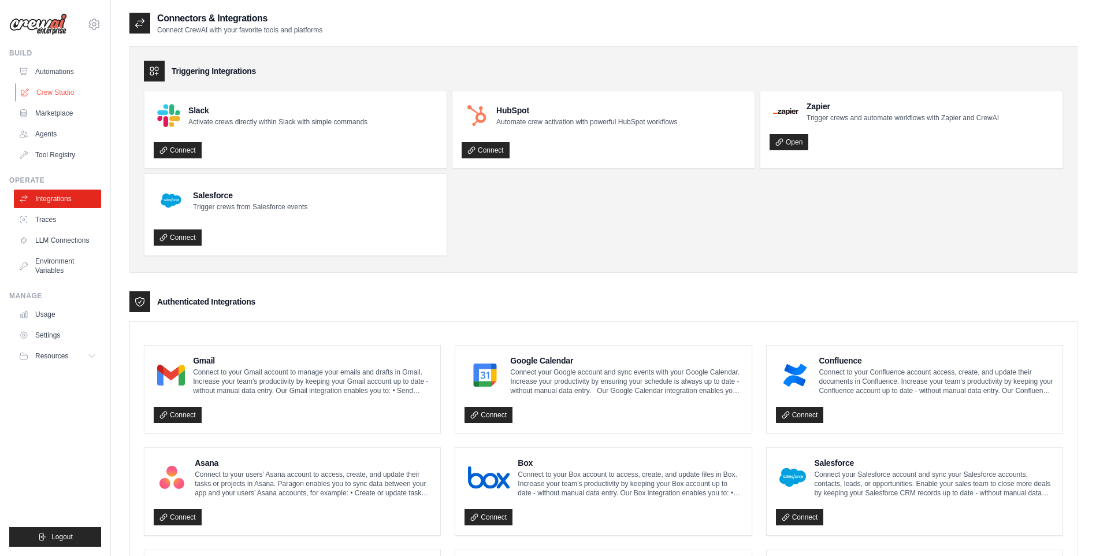
click at [64, 96] on link "Crew Studio" at bounding box center [58, 92] width 87 height 18
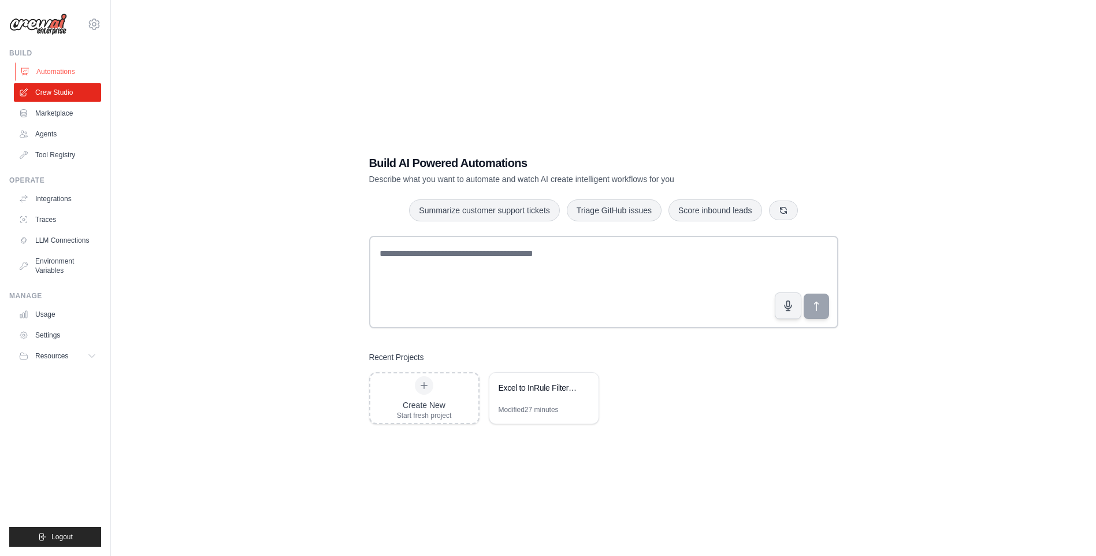
click at [64, 72] on link "Automations" at bounding box center [58, 71] width 87 height 18
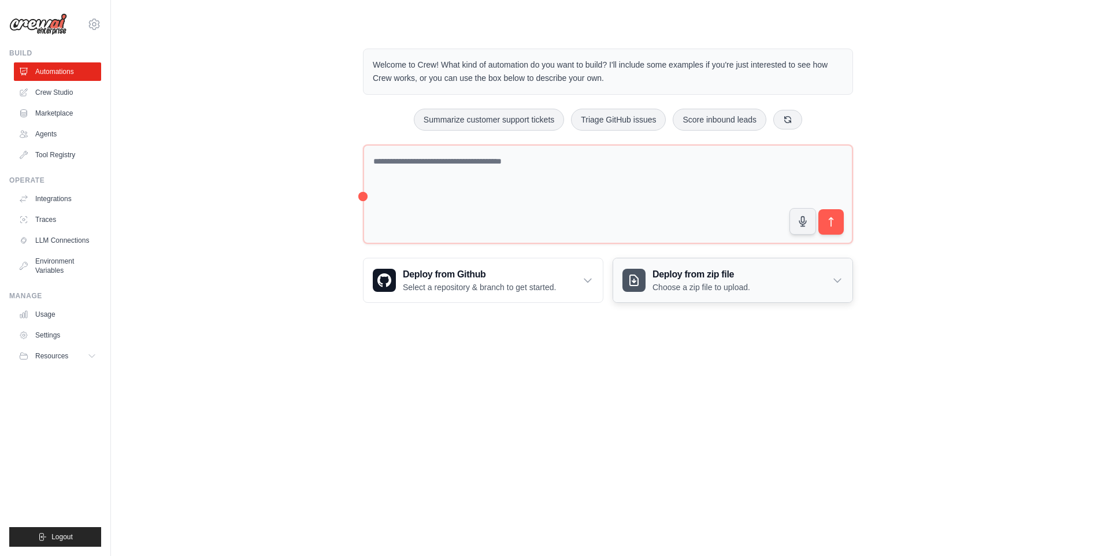
click at [756, 266] on div "Deploy from zip file Choose a zip file to upload." at bounding box center [732, 280] width 239 height 44
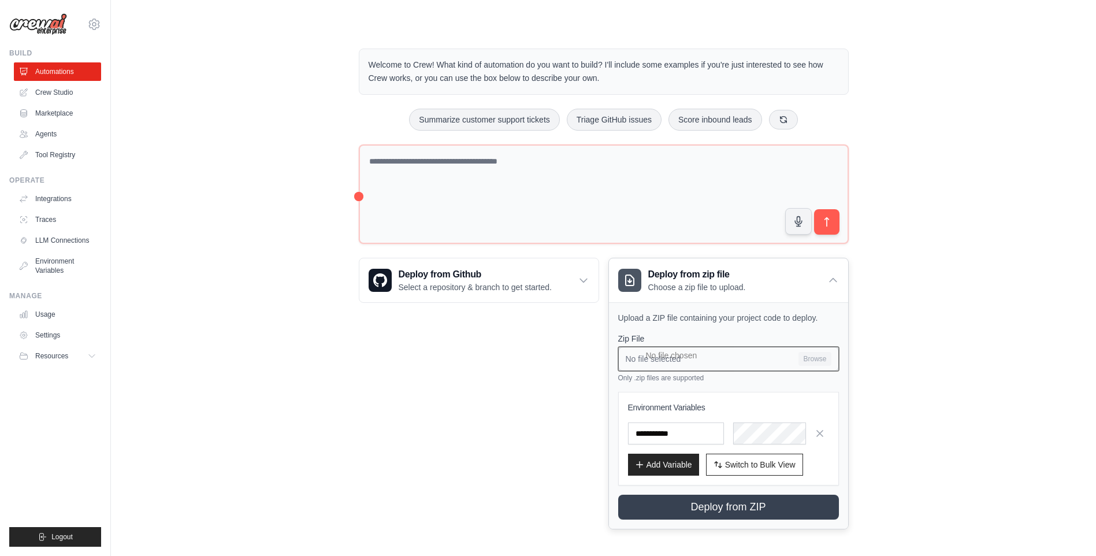
click at [741, 357] on input "No file selected Browse" at bounding box center [728, 359] width 221 height 24
type input "**********"
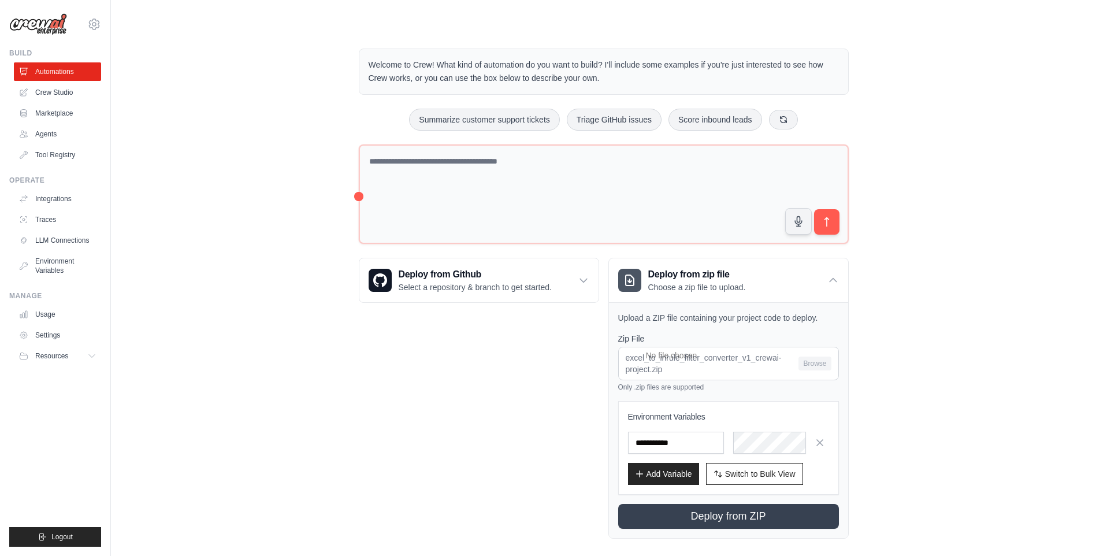
click at [965, 279] on div "Welcome to Crew! What kind of automation do you want to build? I'll include som…" at bounding box center [603, 293] width 948 height 527
click at [71, 136] on link "Agents" at bounding box center [58, 134] width 87 height 18
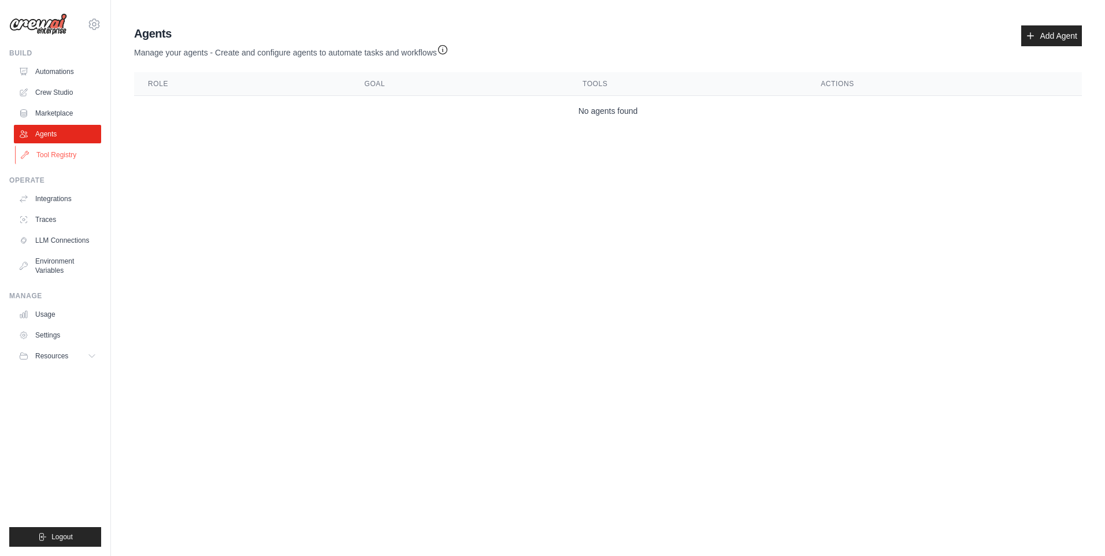
click at [68, 154] on link "Tool Registry" at bounding box center [58, 155] width 87 height 18
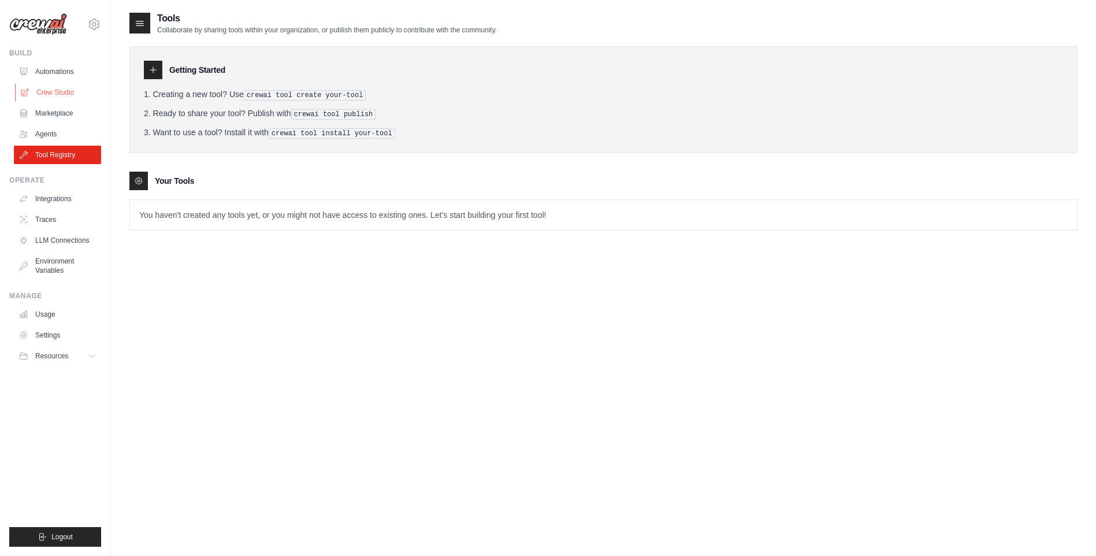
click at [56, 88] on link "Crew Studio" at bounding box center [58, 92] width 87 height 18
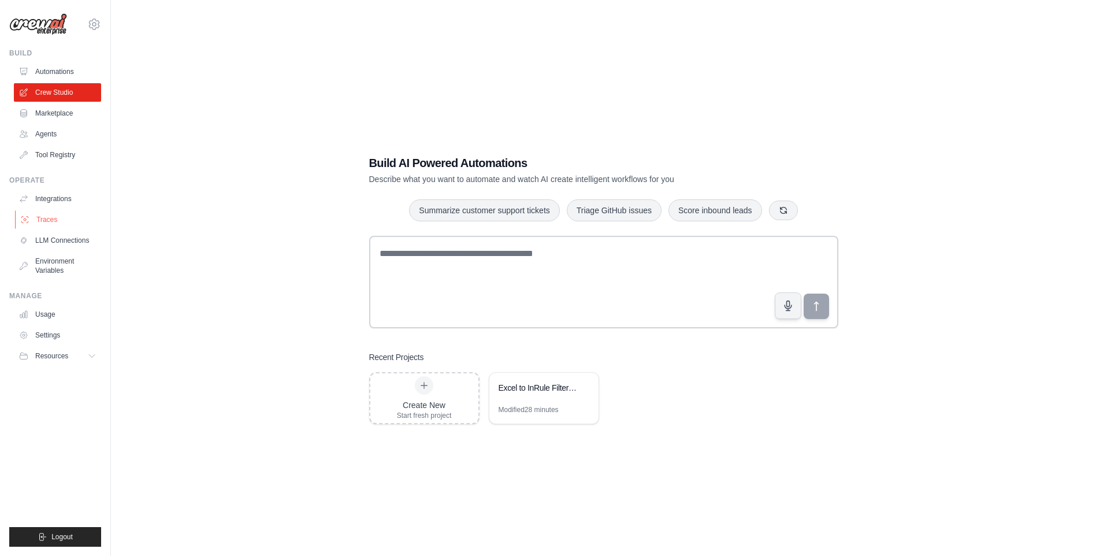
click at [56, 219] on link "Traces" at bounding box center [58, 219] width 87 height 18
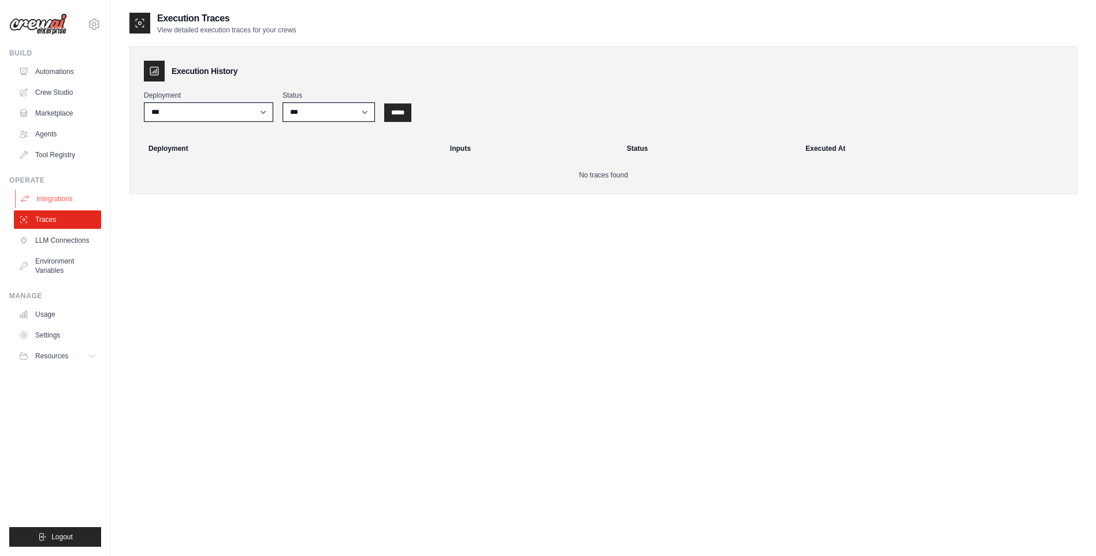
click at [57, 203] on link "Integrations" at bounding box center [58, 199] width 87 height 18
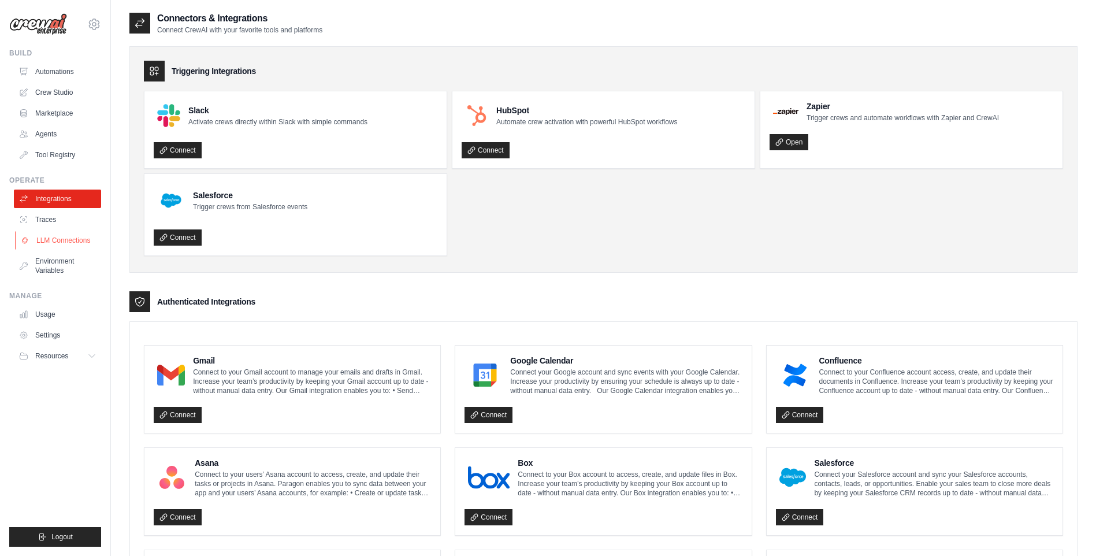
click at [55, 242] on link "LLM Connections" at bounding box center [58, 240] width 87 height 18
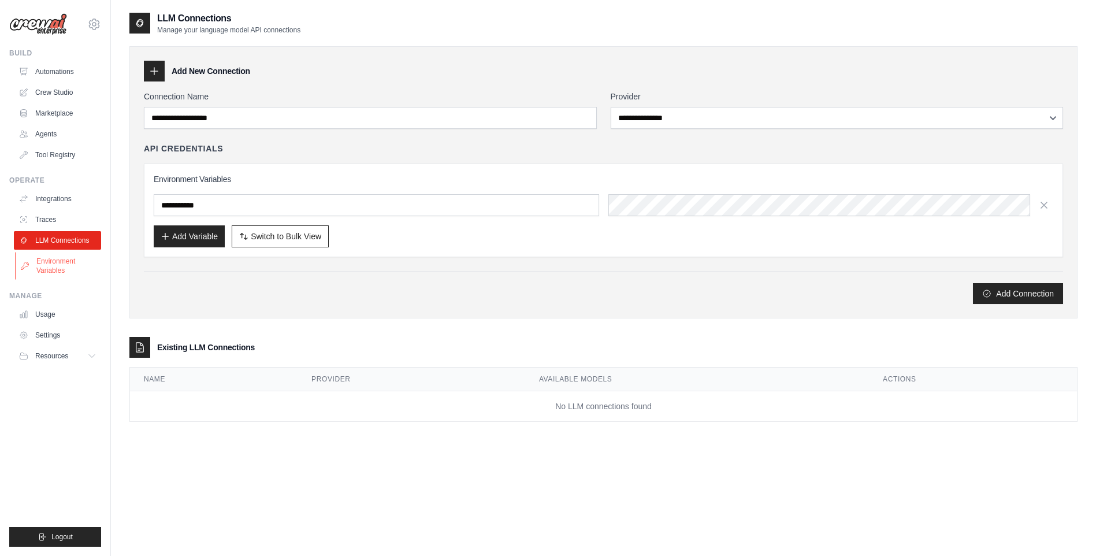
click at [60, 268] on link "Environment Variables" at bounding box center [58, 266] width 87 height 28
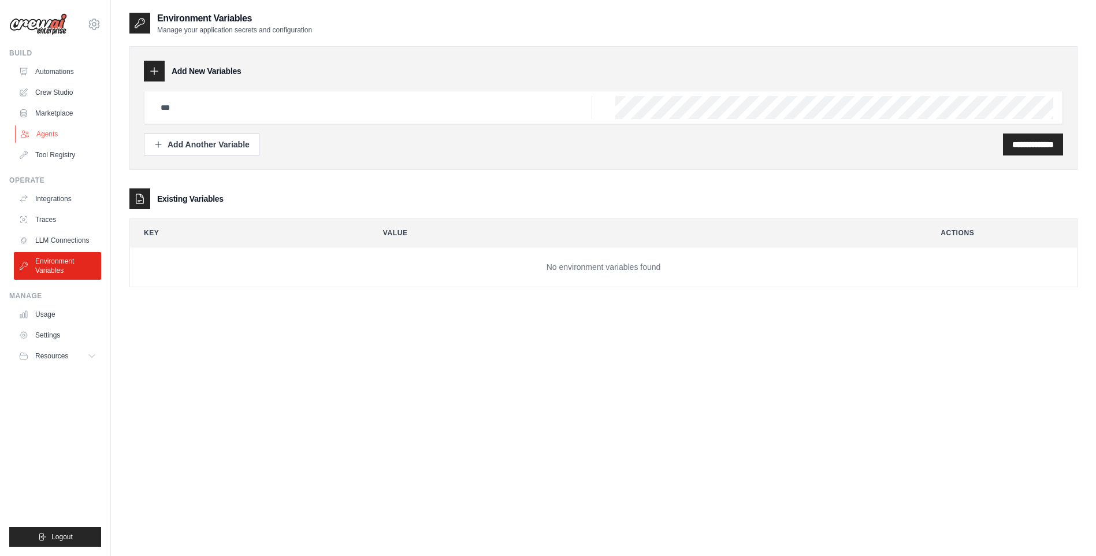
click at [50, 136] on link "Agents" at bounding box center [58, 134] width 87 height 18
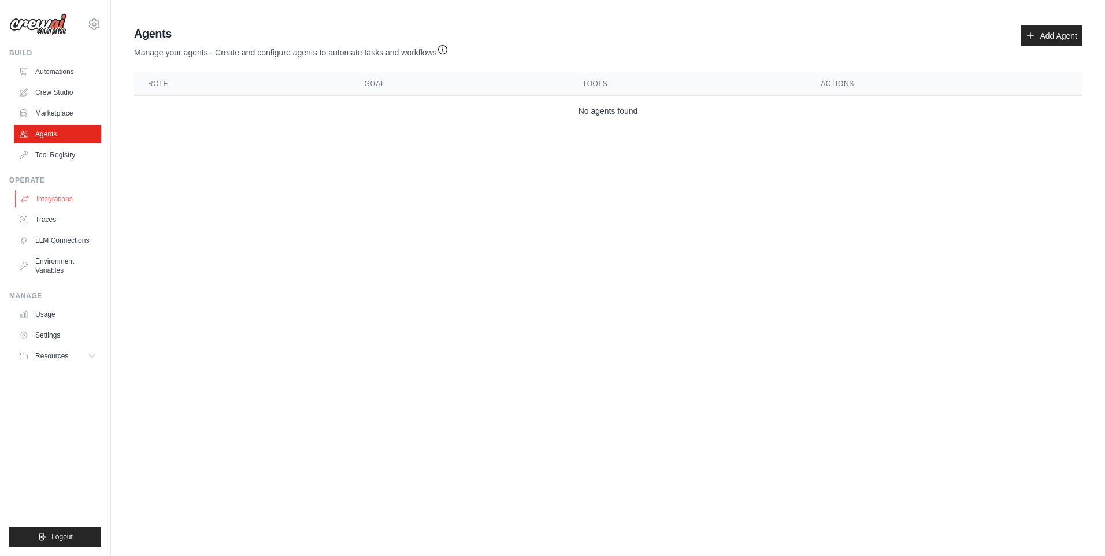
click at [48, 198] on link "Integrations" at bounding box center [58, 199] width 87 height 18
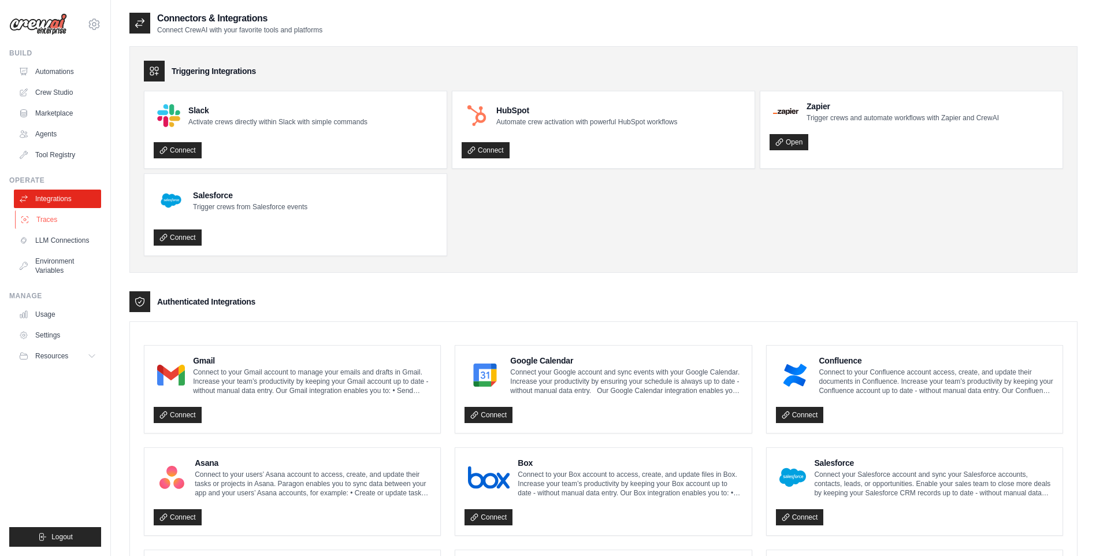
click at [43, 217] on link "Traces" at bounding box center [58, 219] width 87 height 18
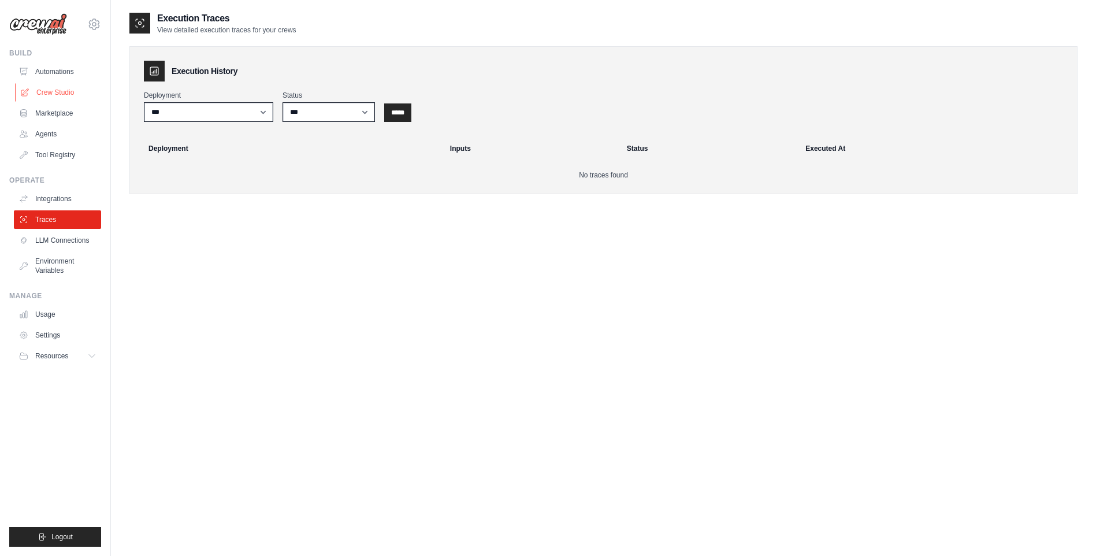
click at [70, 89] on link "Crew Studio" at bounding box center [58, 92] width 87 height 18
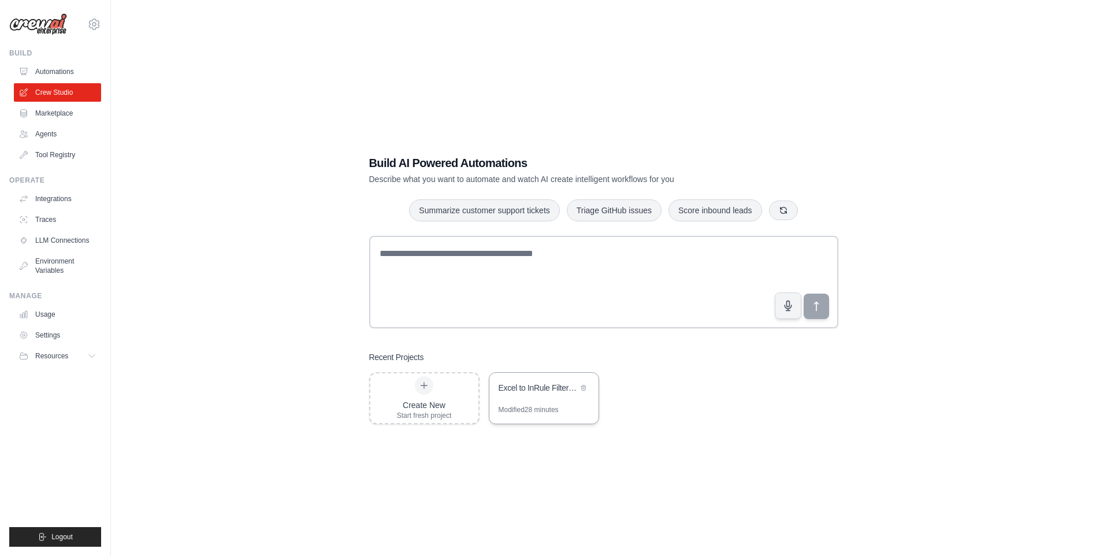
click at [526, 391] on div "Excel to InRule Filter Converter" at bounding box center [538, 388] width 79 height 12
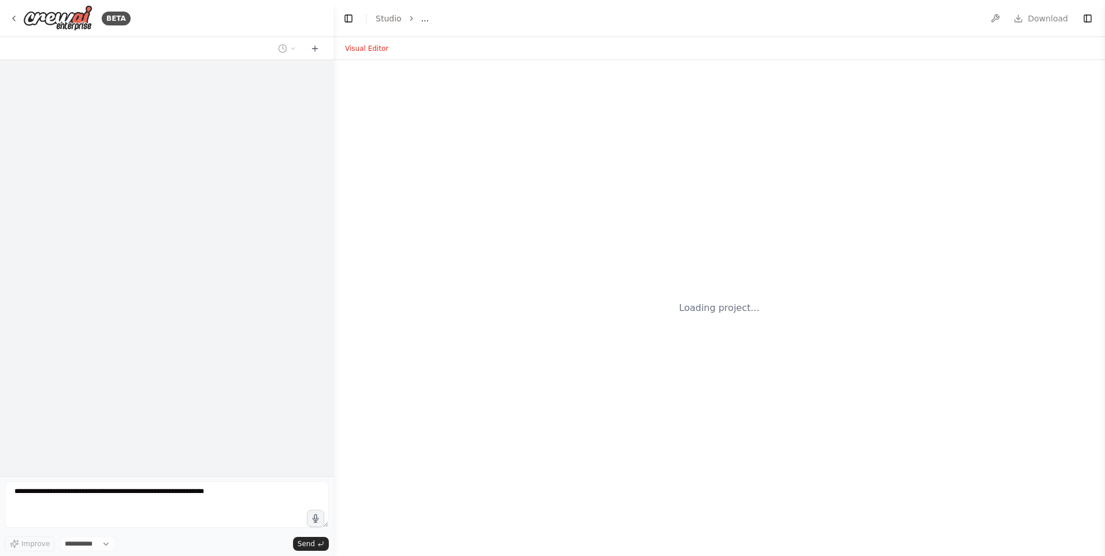
select select "****"
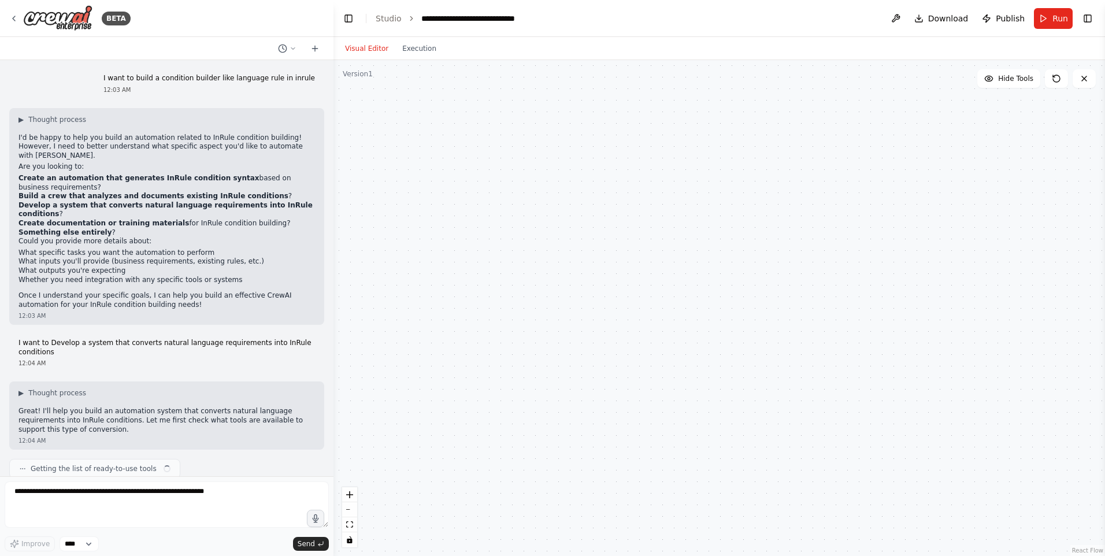
scroll to position [4077, 0]
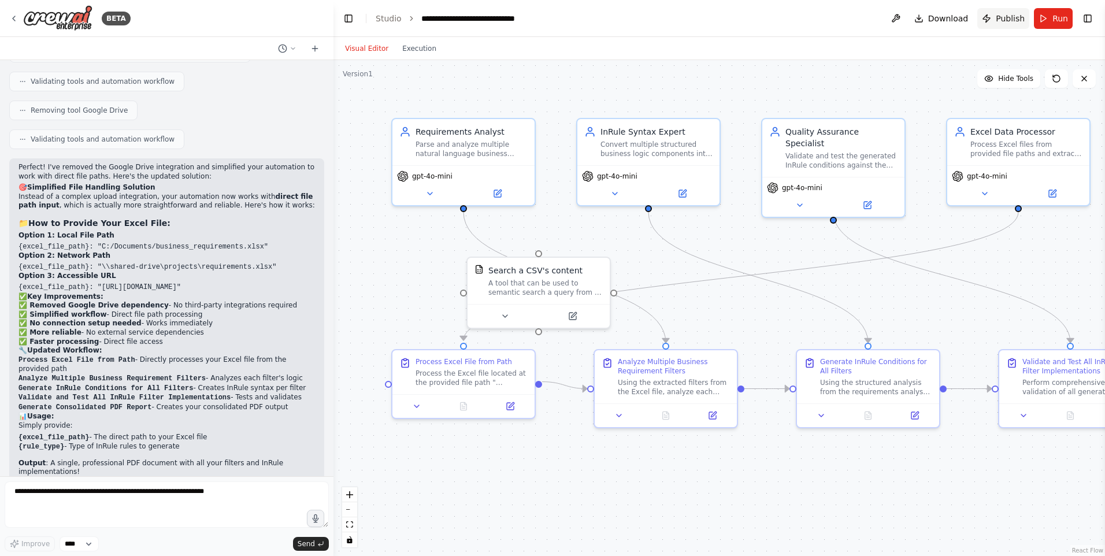
click at [1005, 21] on span "Publish" at bounding box center [1010, 19] width 29 height 12
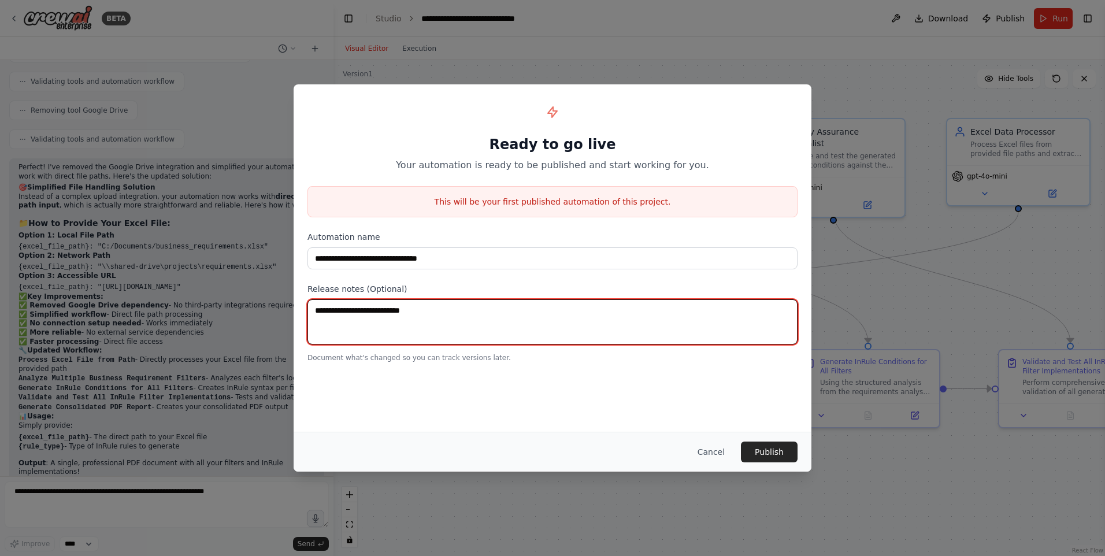
click at [421, 310] on textarea at bounding box center [552, 321] width 490 height 45
type textarea "*******"
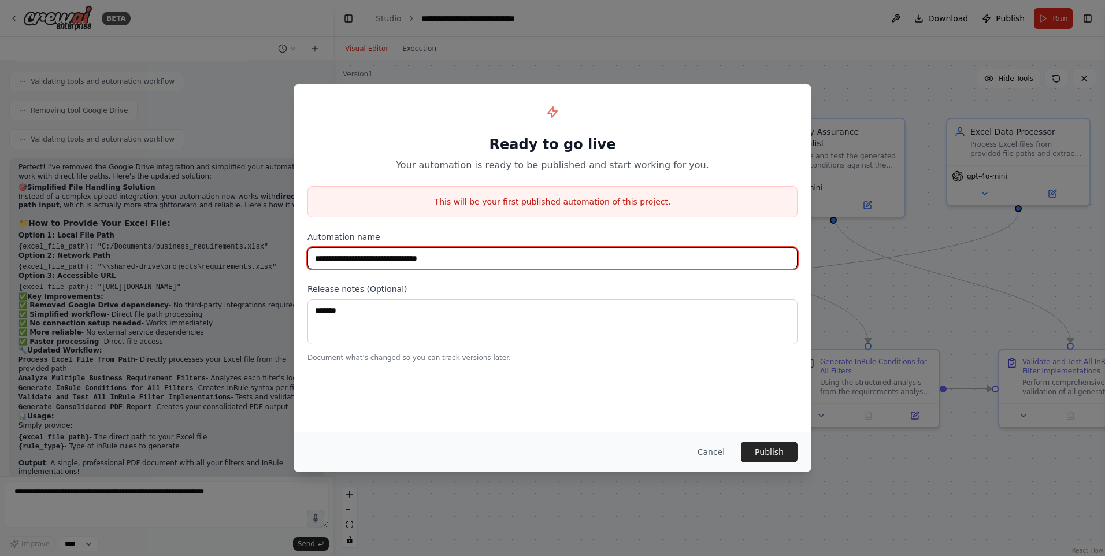
drag, startPoint x: 369, startPoint y: 259, endPoint x: 470, endPoint y: 257, distance: 100.6
click at [470, 257] on input "**********" at bounding box center [552, 258] width 490 height 22
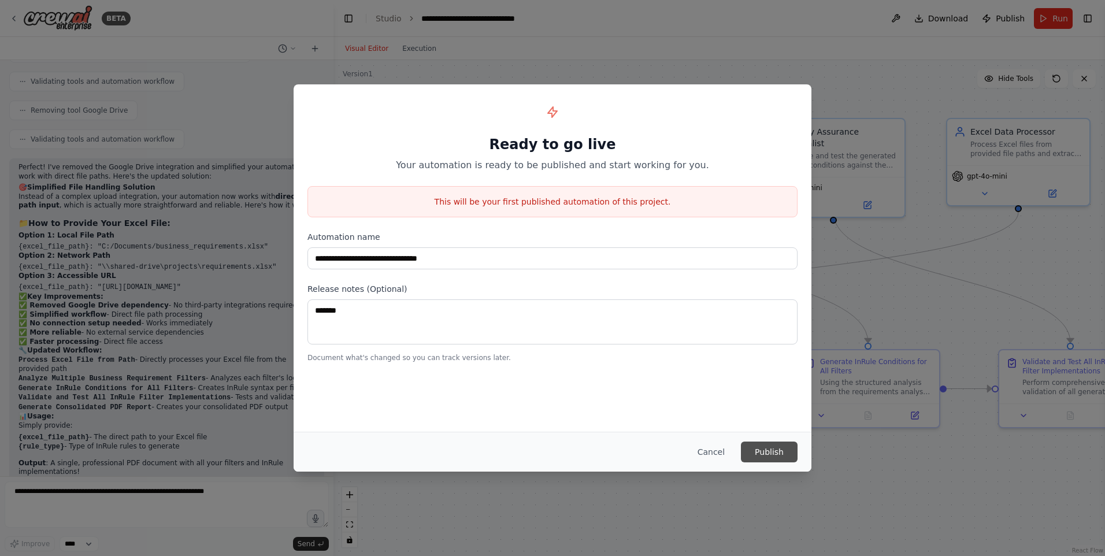
click at [773, 446] on button "Publish" at bounding box center [769, 452] width 57 height 21
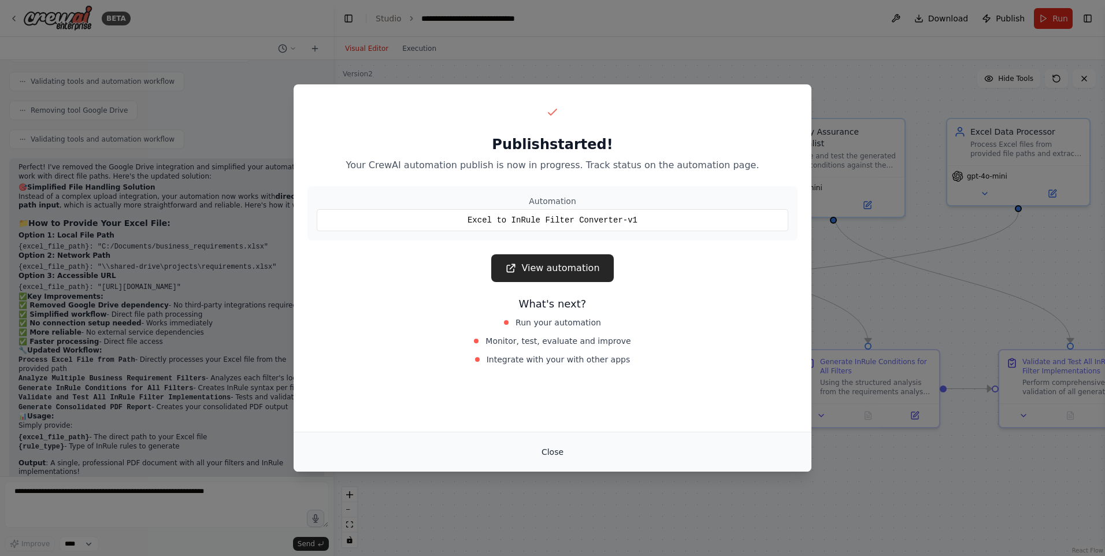
click at [556, 453] on button "Close" at bounding box center [552, 452] width 40 height 21
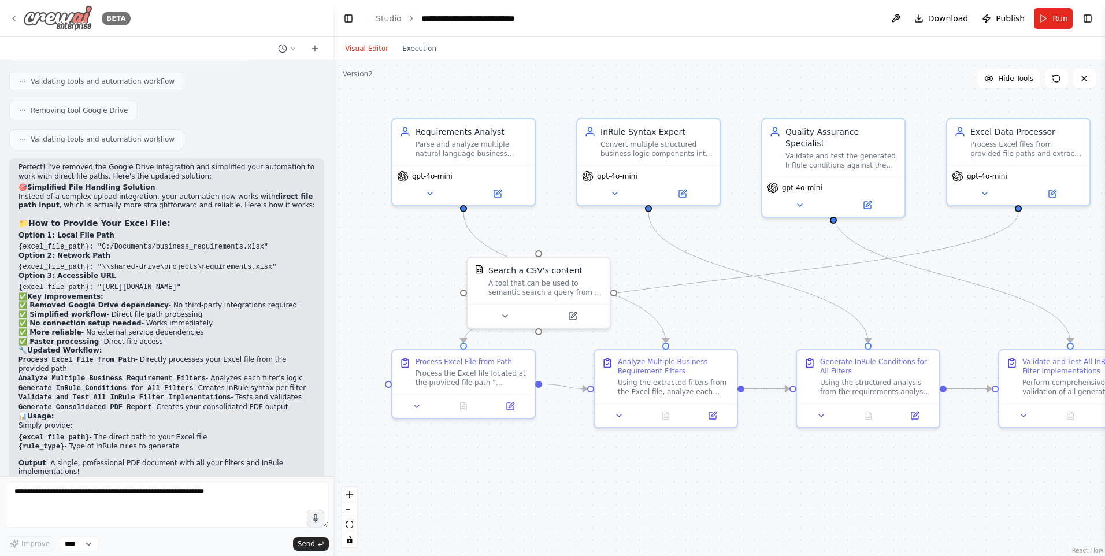
click at [12, 20] on icon at bounding box center [13, 18] width 9 height 9
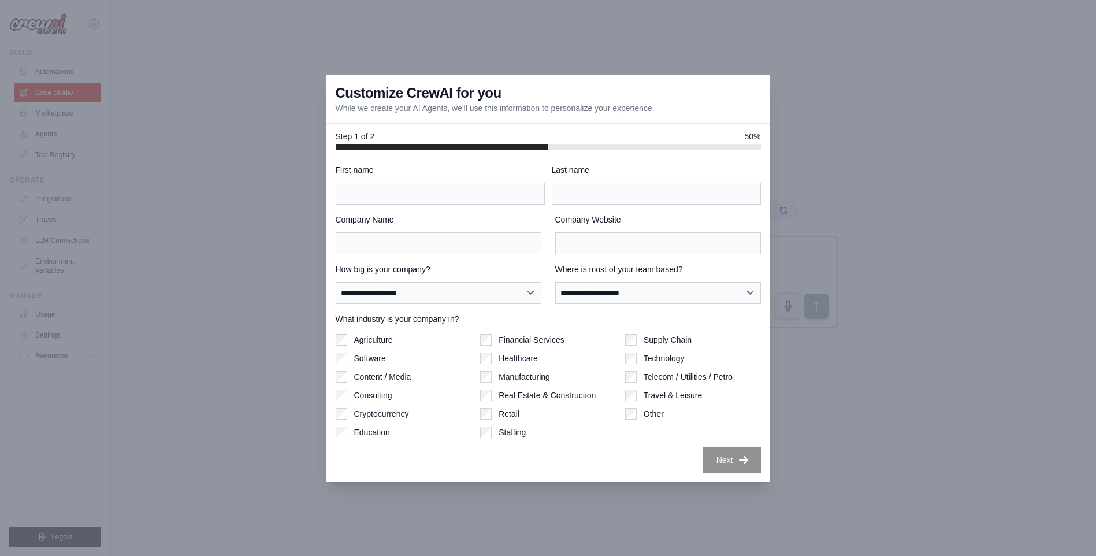
scroll to position [23, 0]
click at [881, 213] on div at bounding box center [548, 278] width 1096 height 556
click at [652, 61] on div at bounding box center [548, 278] width 1096 height 556
click at [511, 190] on input "First name" at bounding box center [440, 194] width 209 height 22
type input "*******"
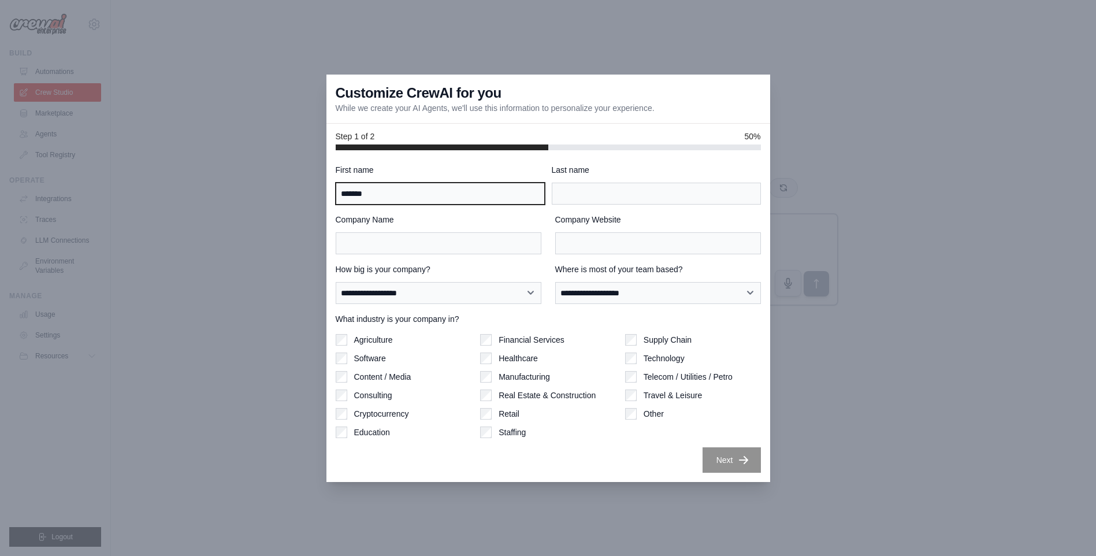
type input "*****"
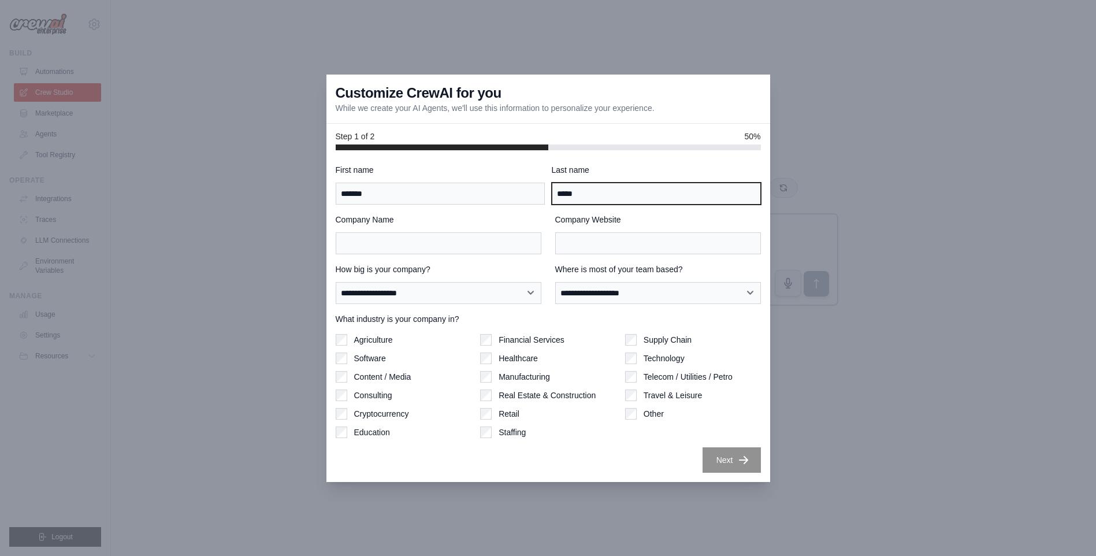
click at [572, 188] on input "*****" at bounding box center [656, 194] width 209 height 22
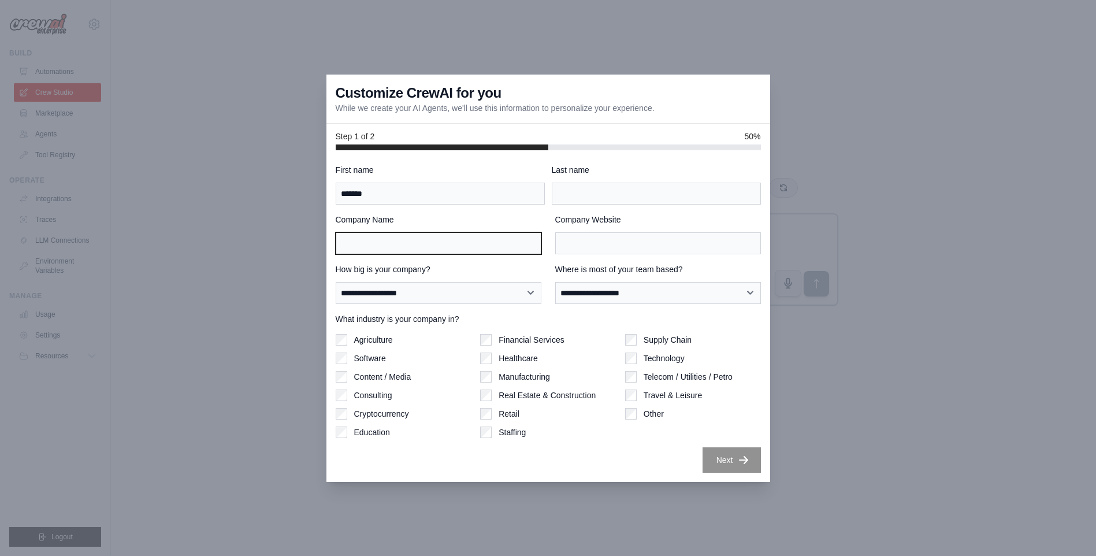
click at [407, 240] on input "Company Name" at bounding box center [439, 243] width 206 height 22
type input "**"
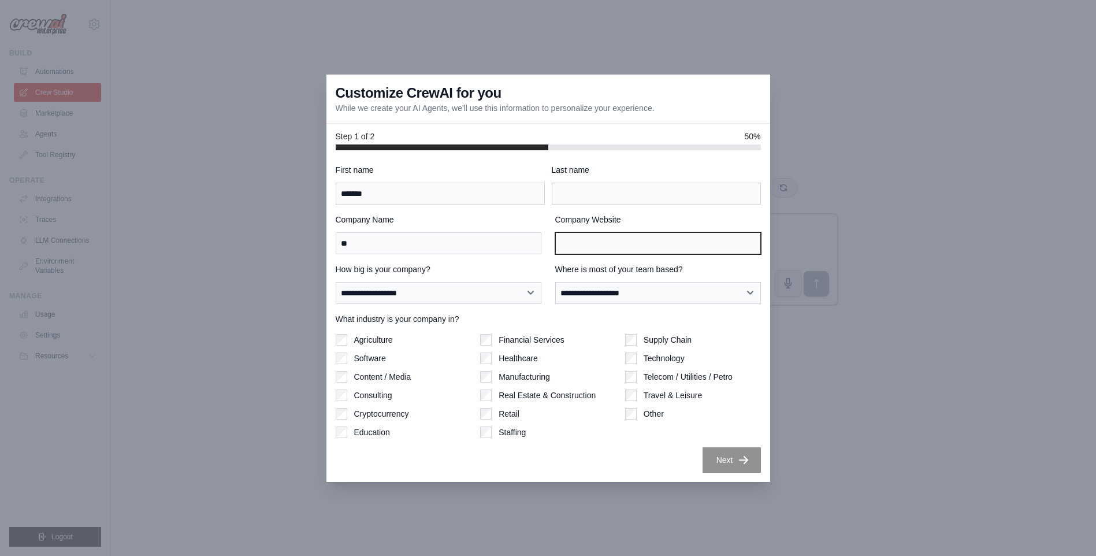
click at [591, 242] on input "Company Website" at bounding box center [658, 243] width 206 height 22
type input "******"
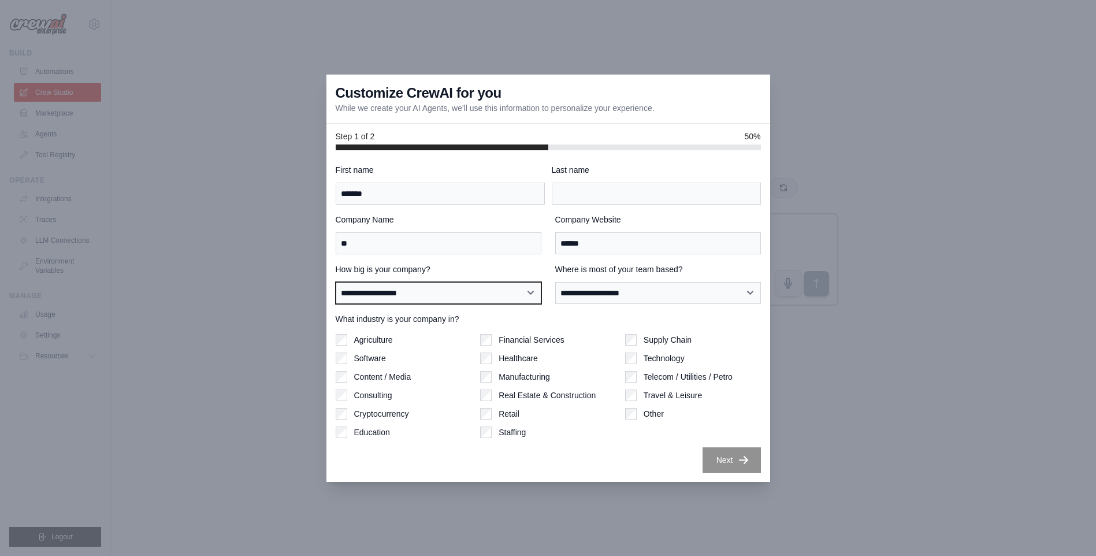
click at [413, 297] on select "**********" at bounding box center [439, 293] width 206 height 22
select select "**********"
click at [336, 282] on select "**********" at bounding box center [439, 293] width 206 height 22
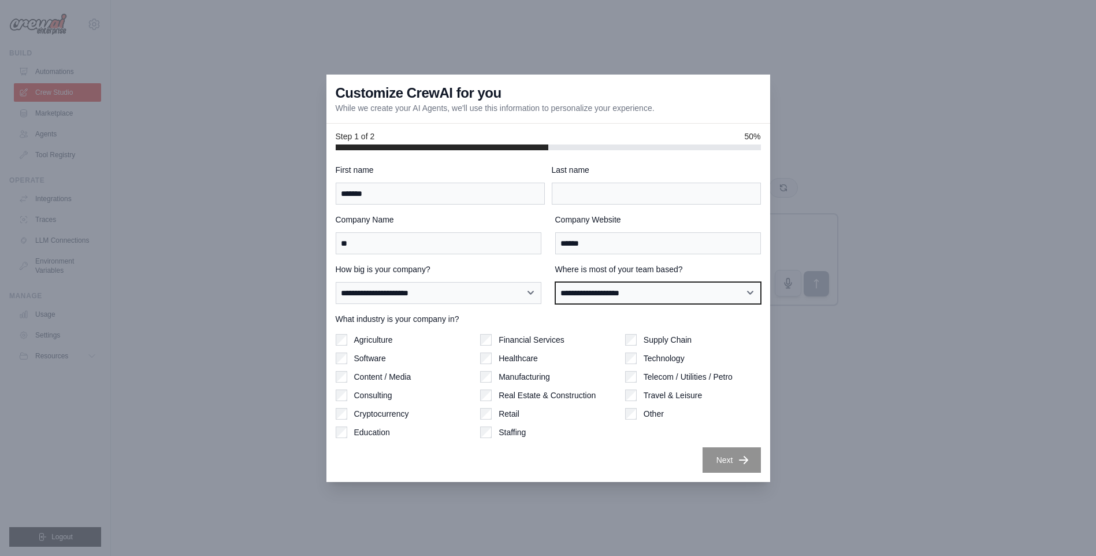
click at [588, 291] on select "**********" at bounding box center [658, 293] width 206 height 22
select select "**********"
click at [555, 282] on select "**********" at bounding box center [658, 293] width 206 height 22
click at [350, 358] on div "Software" at bounding box center [404, 359] width 136 height 12
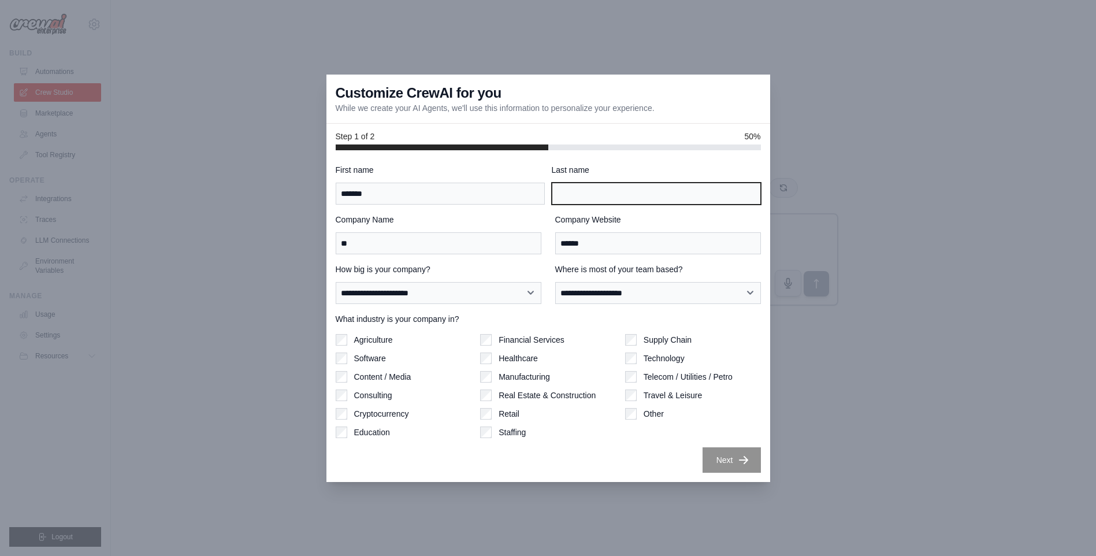
click at [579, 195] on input "Last name" at bounding box center [656, 194] width 209 height 22
type input "*"
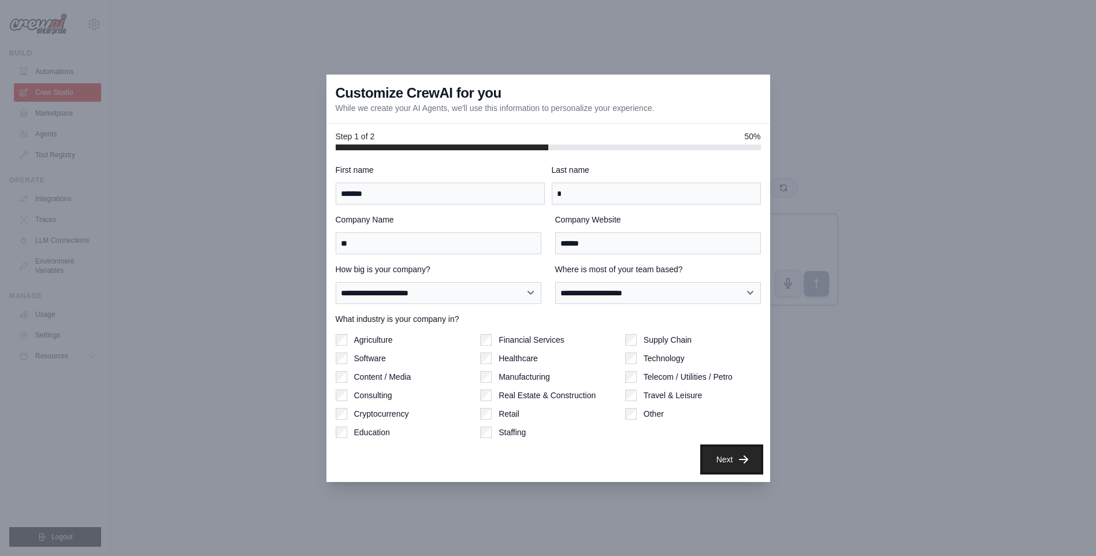
click at [725, 465] on button "Next" at bounding box center [732, 459] width 58 height 25
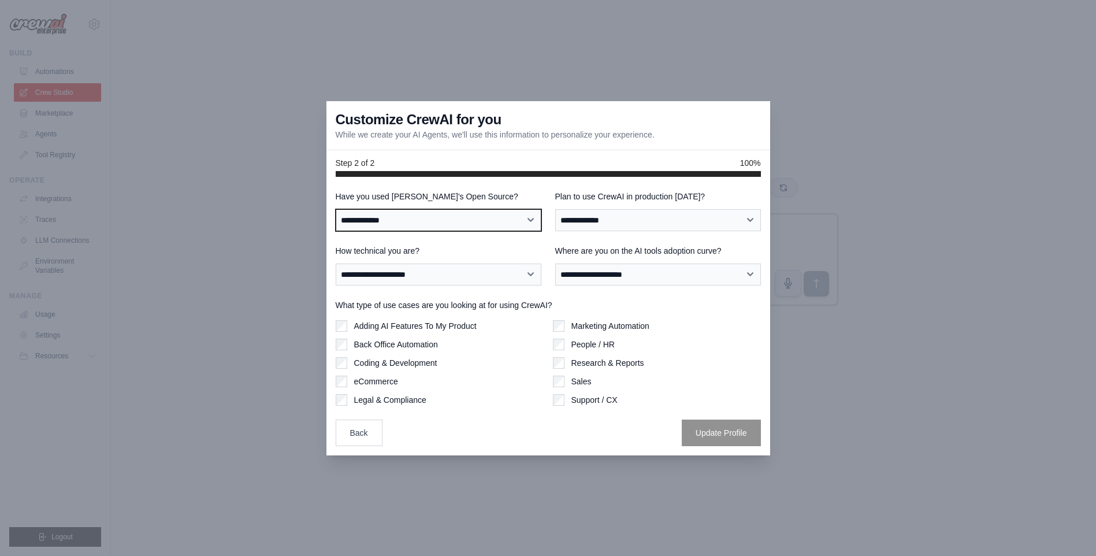
click at [456, 224] on select "**********" at bounding box center [439, 220] width 206 height 22
select select "**"
click at [336, 209] on select "**********" at bounding box center [439, 220] width 206 height 22
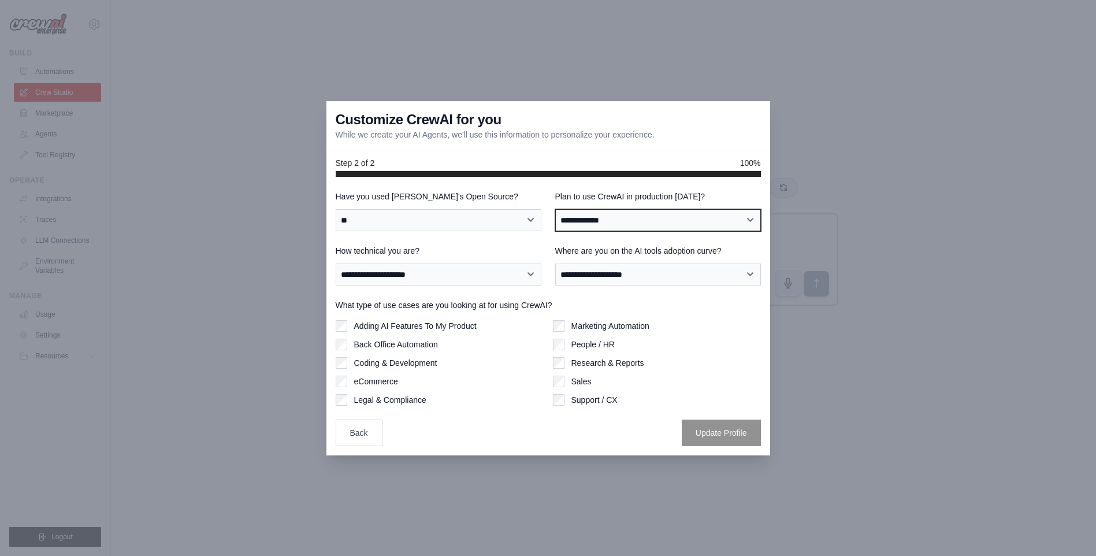
click at [625, 212] on select "**********" at bounding box center [658, 220] width 206 height 22
select select "*****"
click at [555, 209] on select "**********" at bounding box center [658, 220] width 206 height 22
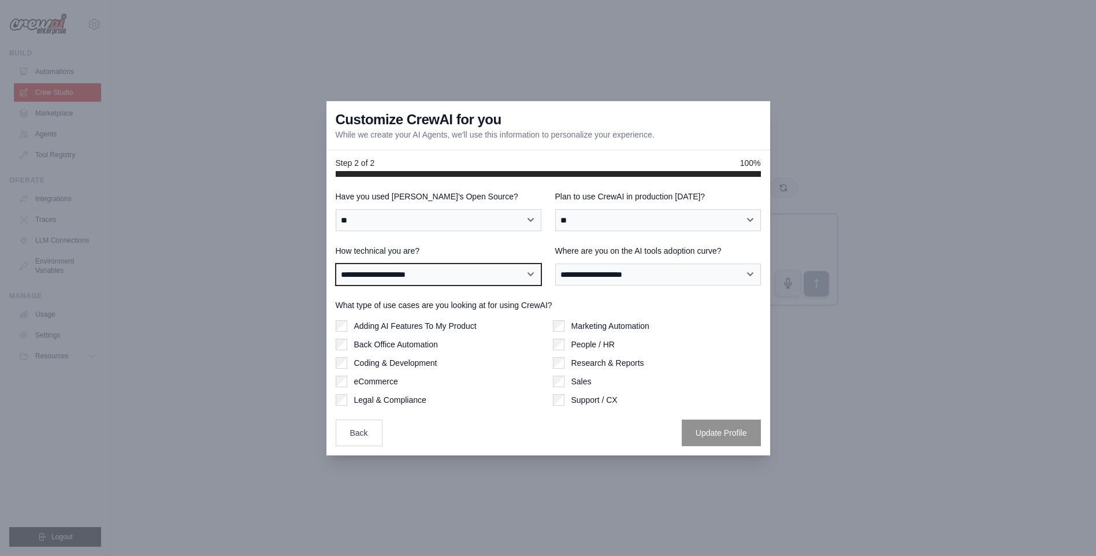
click at [484, 269] on select "**********" at bounding box center [439, 275] width 206 height 22
select select "**********"
click at [336, 264] on select "**********" at bounding box center [439, 275] width 206 height 22
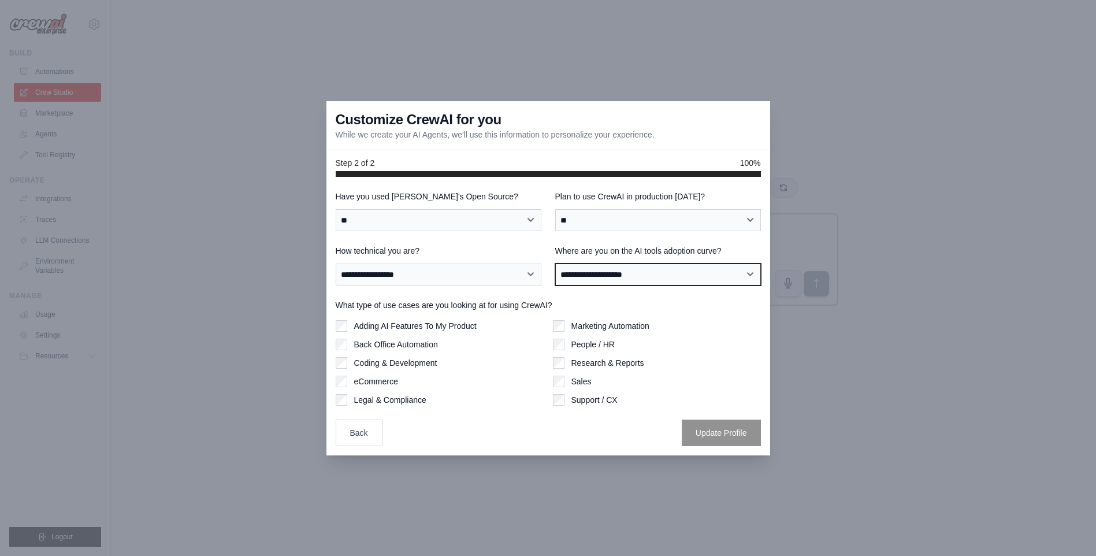
click at [605, 272] on select "**********" at bounding box center [658, 275] width 206 height 22
select select "**********"
click at [555, 264] on select "**********" at bounding box center [658, 275] width 206 height 22
click at [388, 329] on label "Adding AI Features To My Product" at bounding box center [415, 326] width 123 height 12
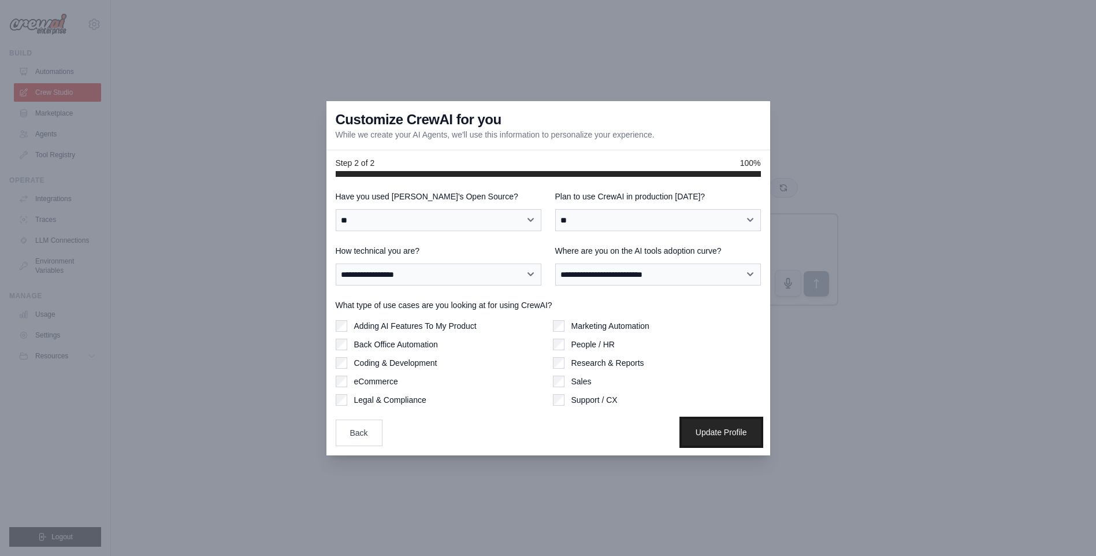
click at [719, 430] on button "Update Profile" at bounding box center [721, 432] width 79 height 27
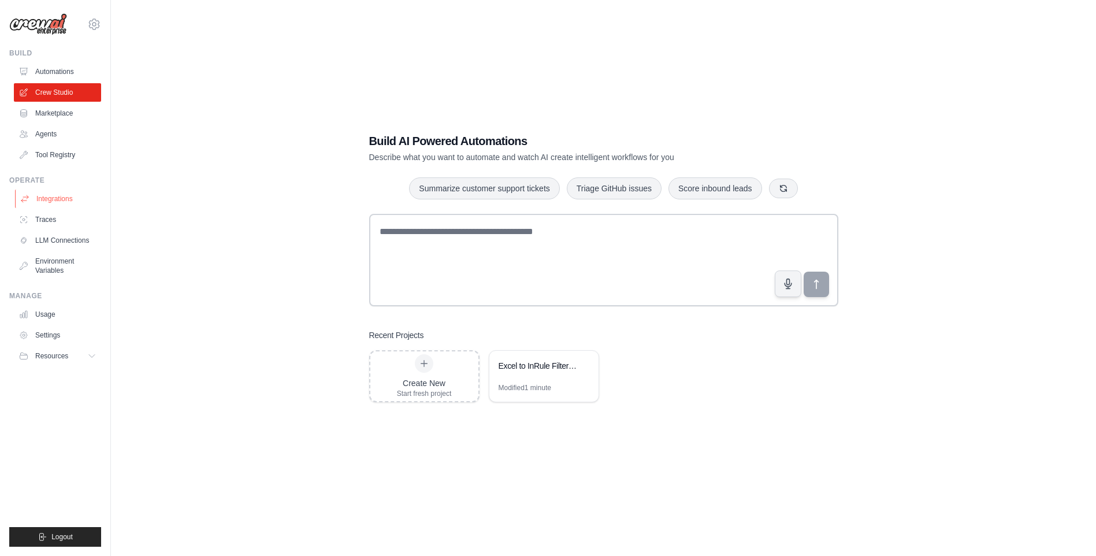
click at [53, 195] on link "Integrations" at bounding box center [58, 199] width 87 height 18
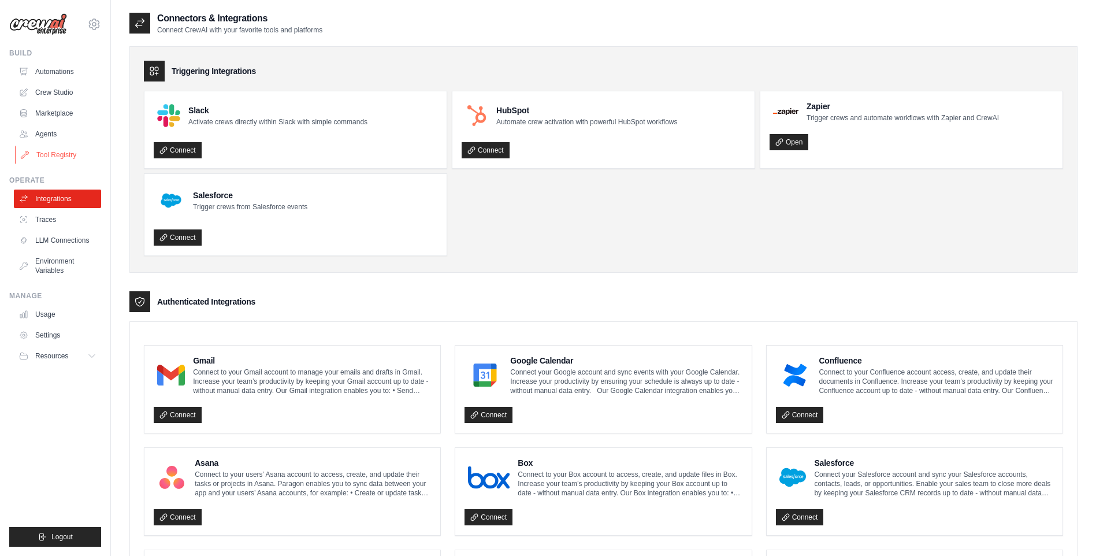
click at [56, 154] on link "Tool Registry" at bounding box center [58, 155] width 87 height 18
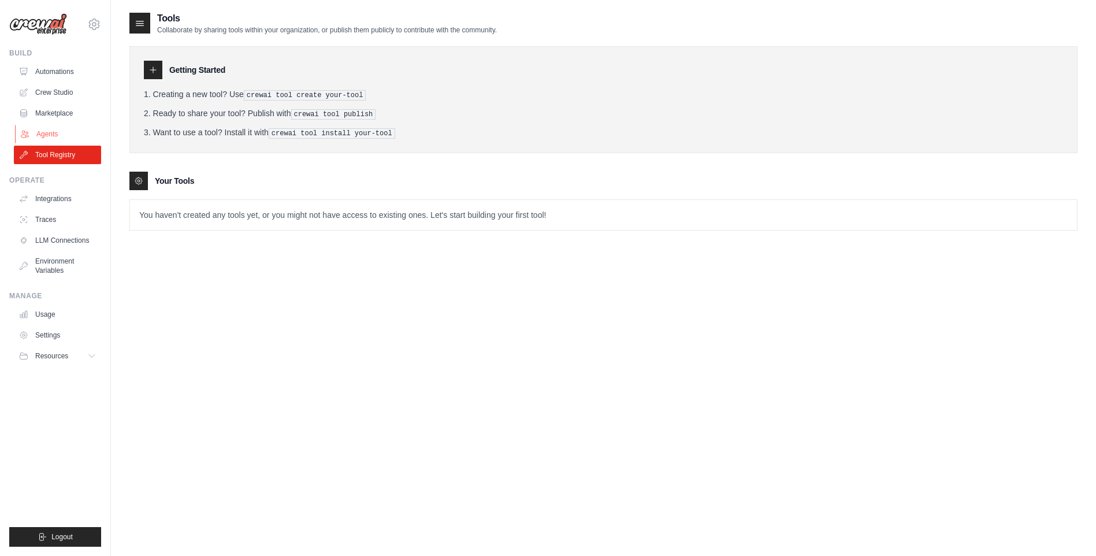
click at [56, 134] on link "Agents" at bounding box center [58, 134] width 87 height 18
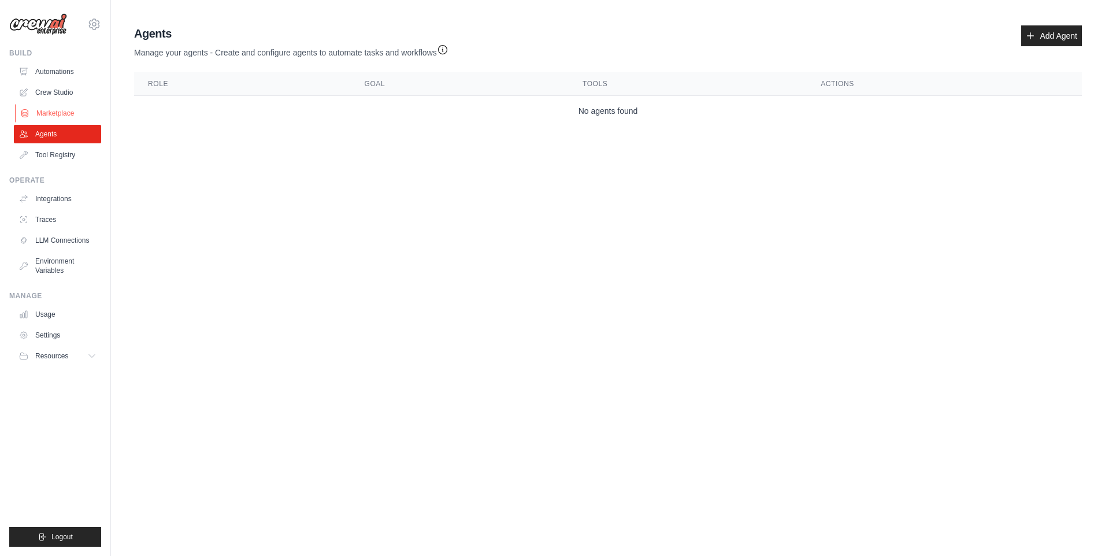
click at [60, 117] on link "Marketplace" at bounding box center [58, 113] width 87 height 18
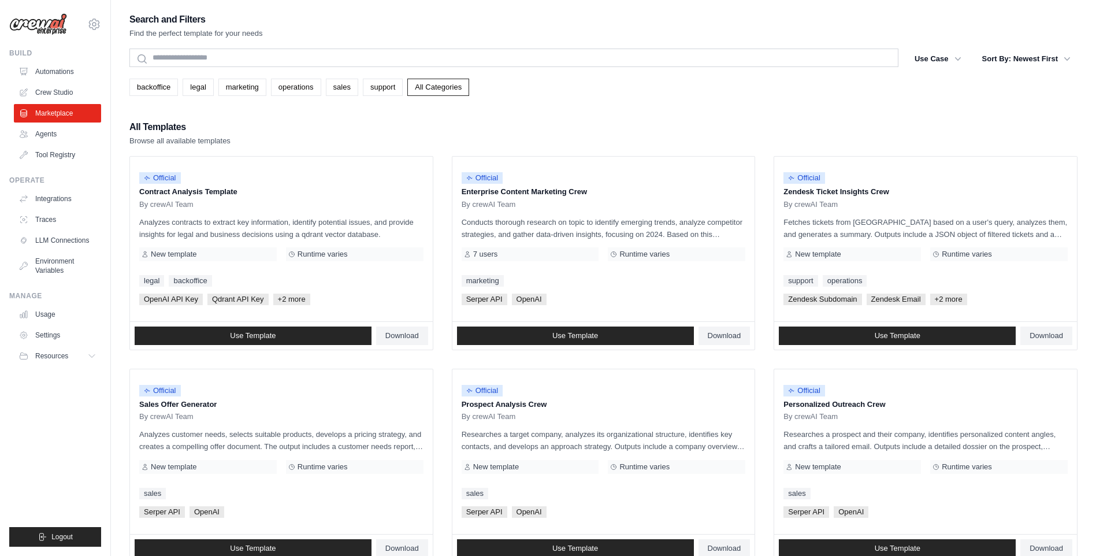
click at [64, 83] on ul "Automations Crew Studio Marketplace Agents Tool Registry" at bounding box center [57, 113] width 87 height 102
click at [59, 99] on link "Crew Studio" at bounding box center [58, 92] width 87 height 18
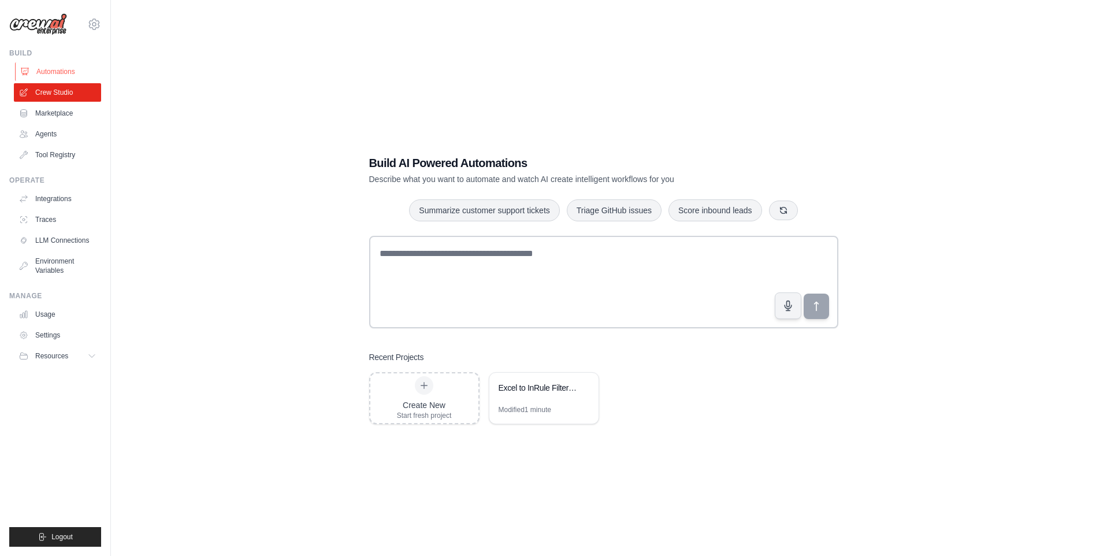
click at [48, 64] on link "Automations" at bounding box center [58, 71] width 87 height 18
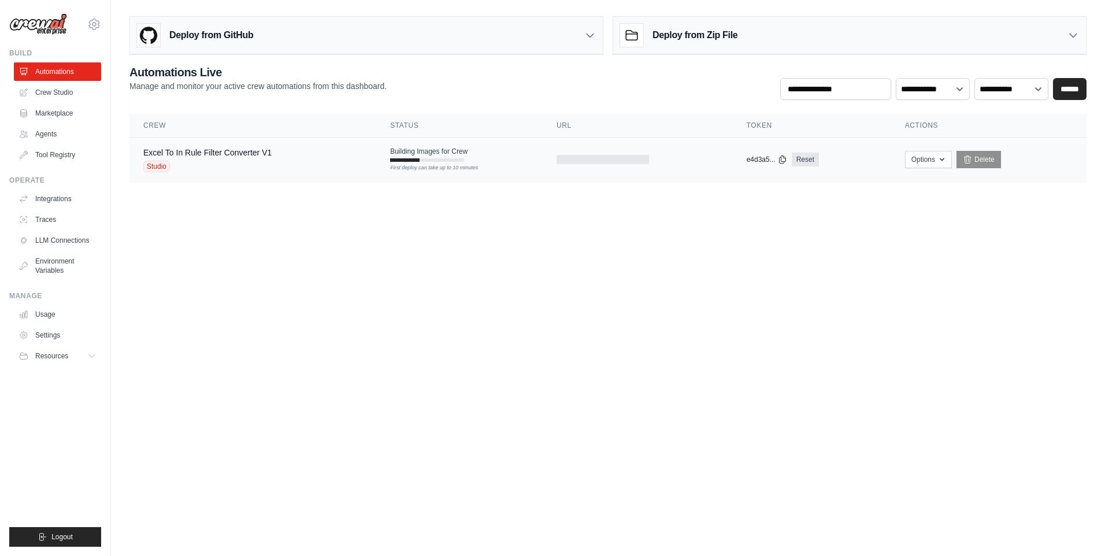
click at [406, 173] on tr "Excel To In Rule Filter Converter V1 Studio Building Images for Crew First depl…" at bounding box center [607, 160] width 957 height 44
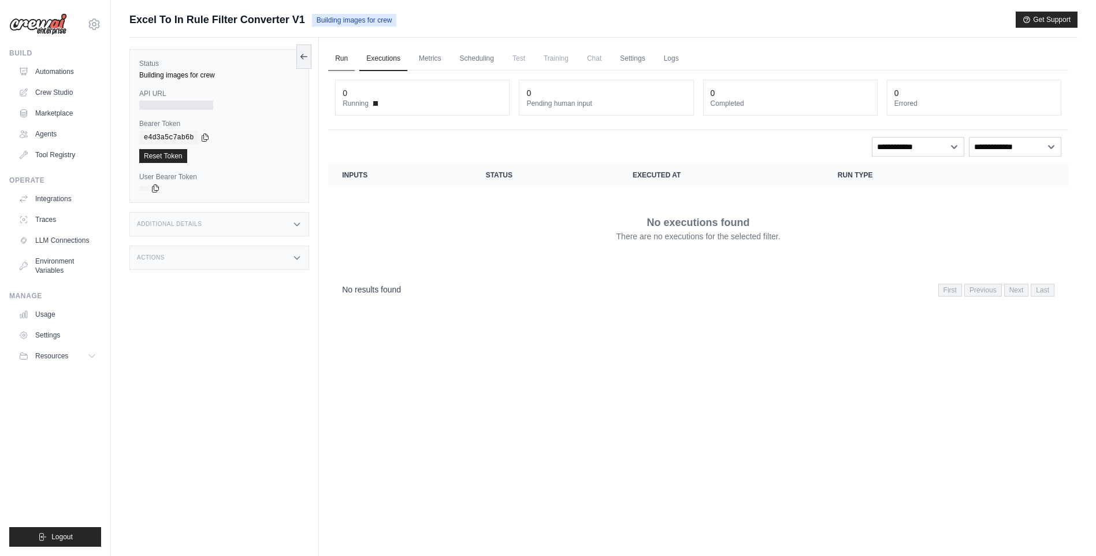
click at [343, 54] on link "Run" at bounding box center [341, 59] width 27 height 24
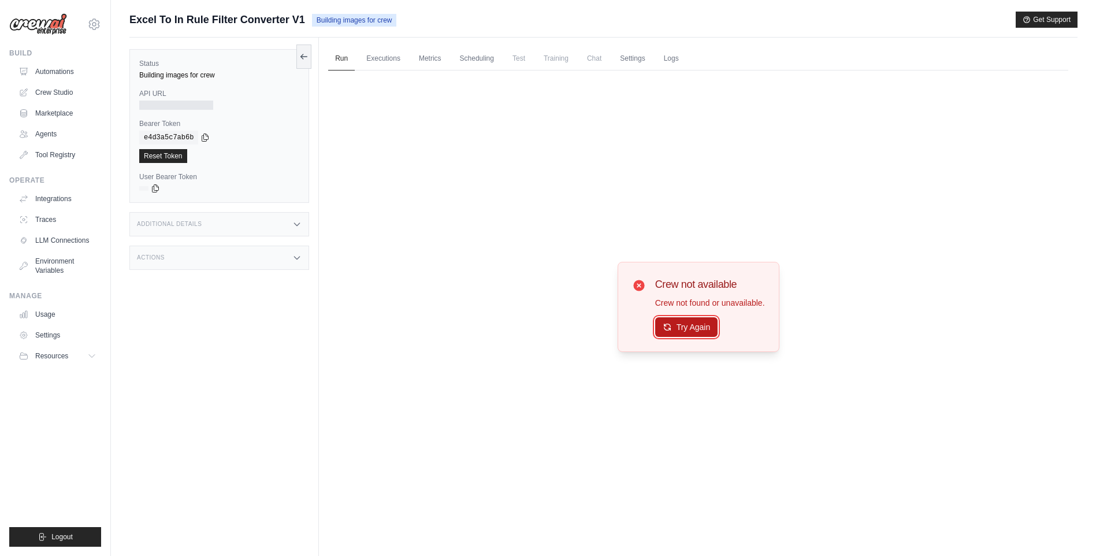
click at [676, 334] on button "Try Again" at bounding box center [686, 327] width 63 height 20
click at [676, 333] on button "Try Again" at bounding box center [686, 328] width 63 height 20
click at [428, 58] on link "Metrics" at bounding box center [430, 59] width 36 height 24
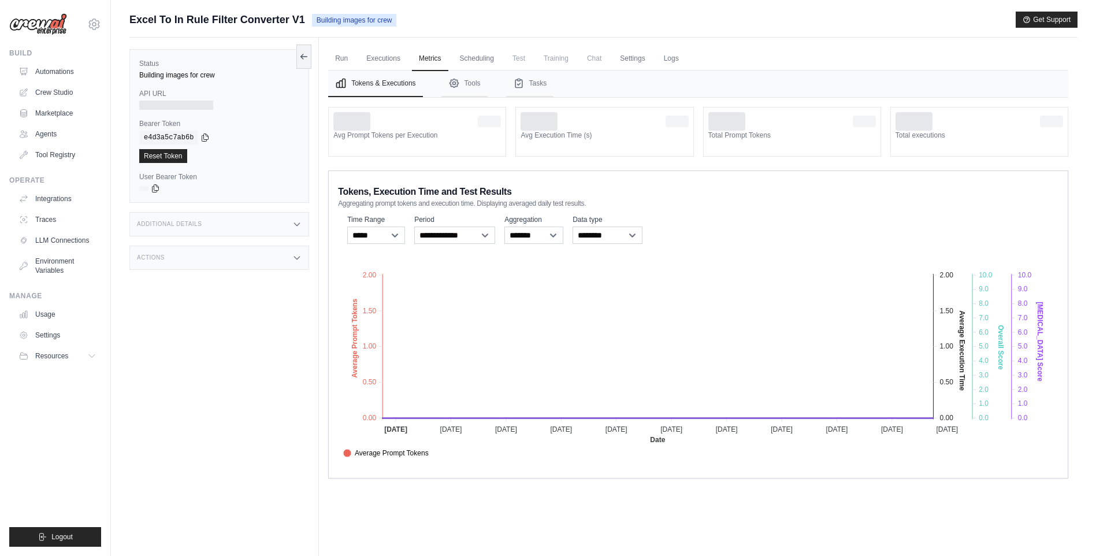
click at [58, 83] on ul "Automations Crew Studio Marketplace Agents Tool Registry" at bounding box center [57, 113] width 87 height 102
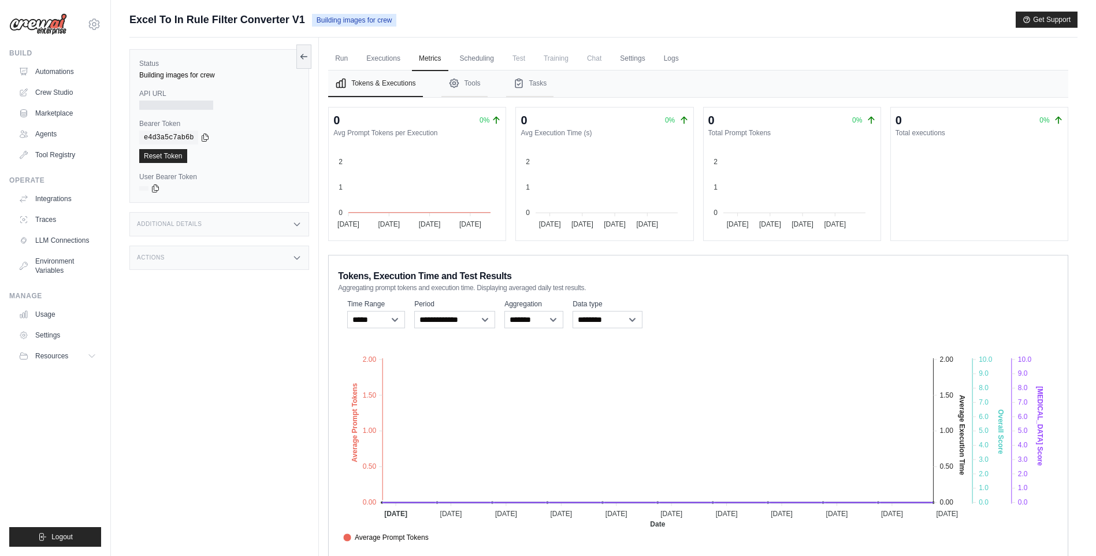
scroll to position [49, 0]
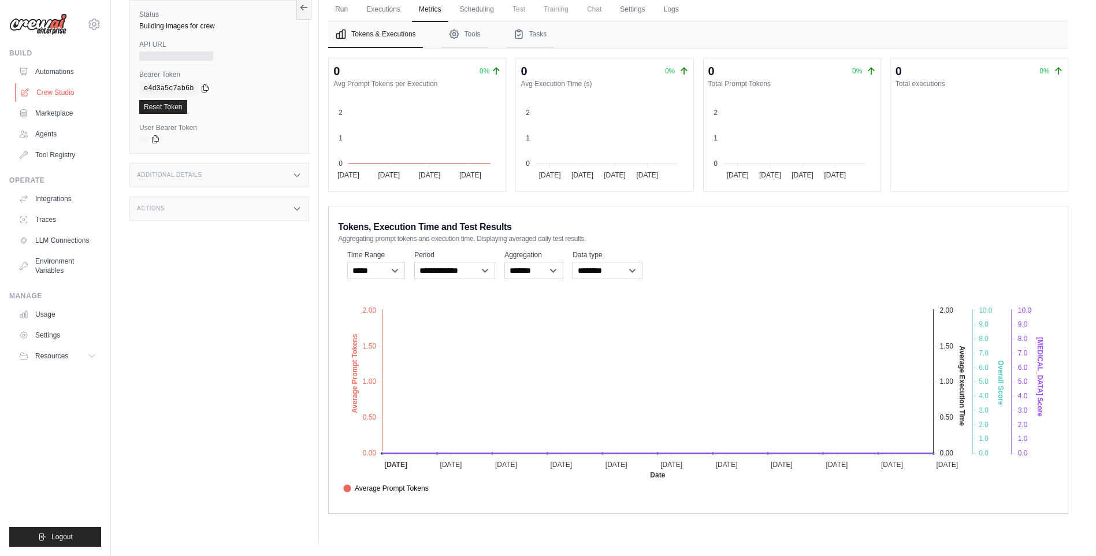
click at [53, 94] on link "Crew Studio" at bounding box center [58, 92] width 87 height 18
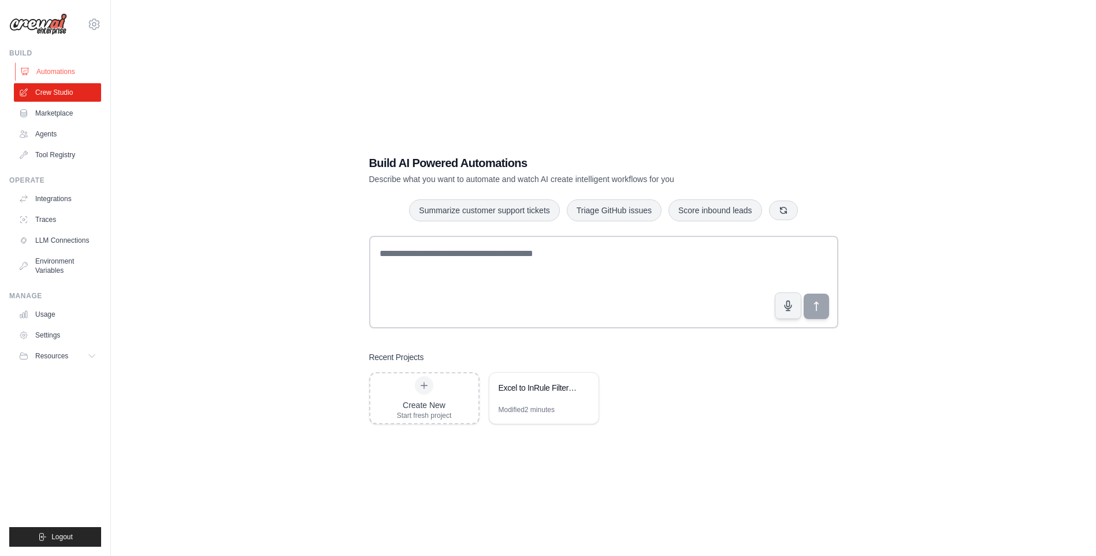
click at [41, 74] on link "Automations" at bounding box center [58, 71] width 87 height 18
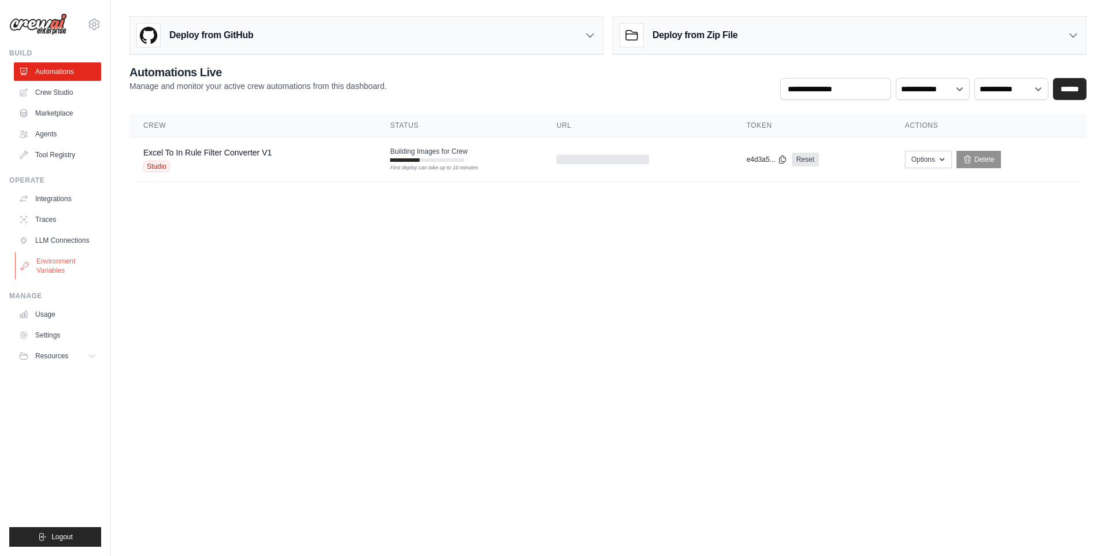
click at [65, 266] on link "Environment Variables" at bounding box center [58, 266] width 87 height 28
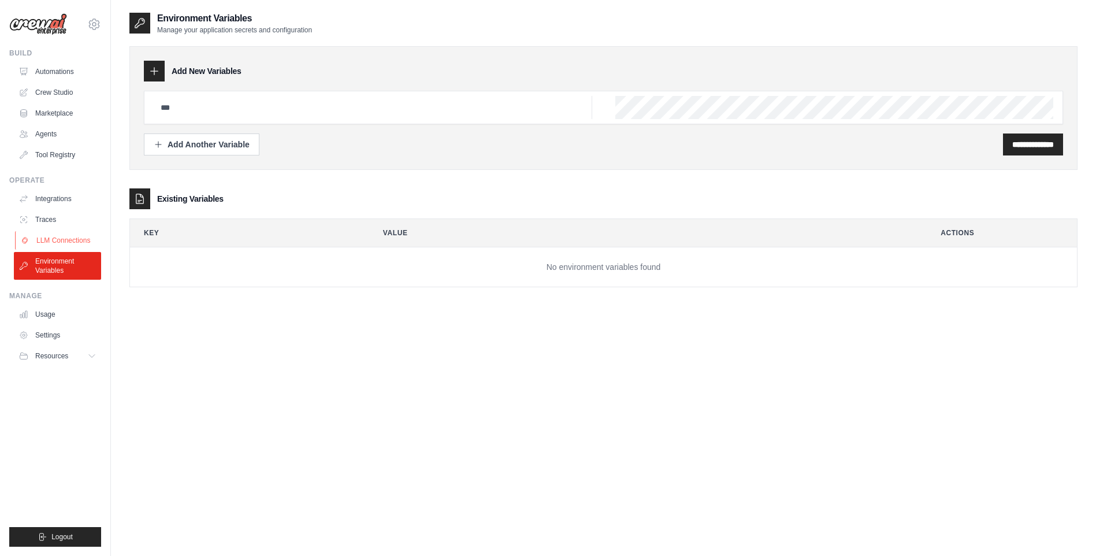
click at [86, 249] on link "LLM Connections" at bounding box center [58, 240] width 87 height 18
